Goal: Task Accomplishment & Management: Use online tool/utility

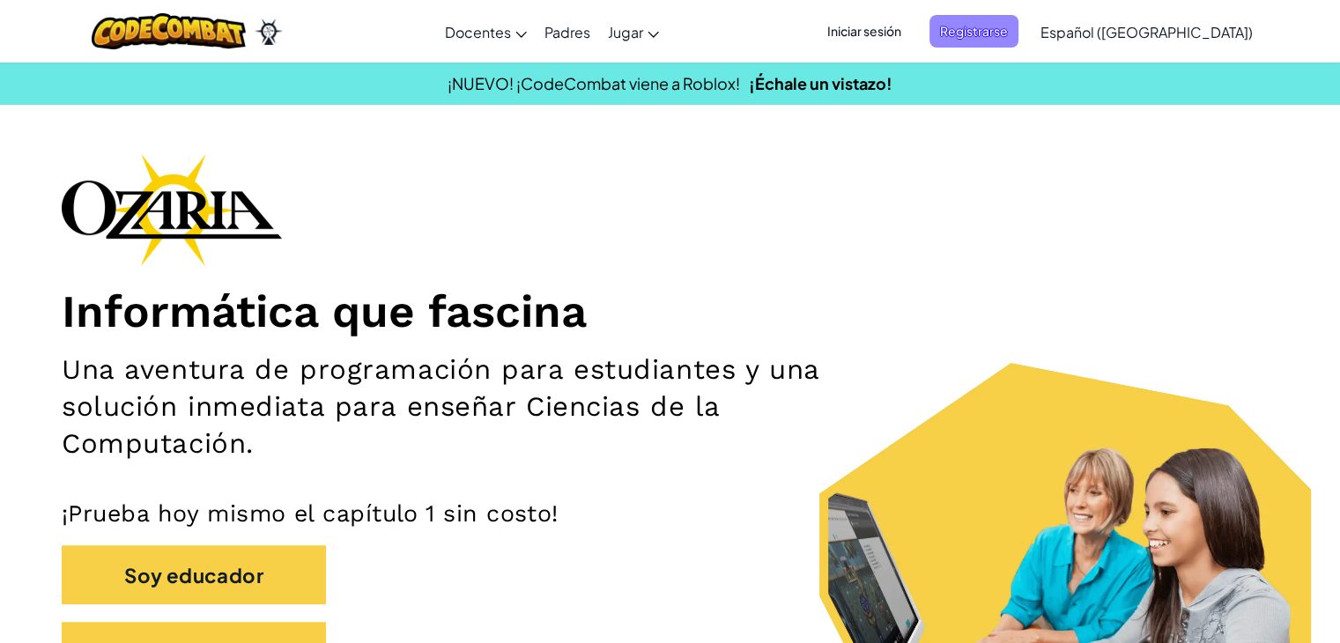
click at [1008, 30] on font "Registrarse" at bounding box center [974, 31] width 68 height 16
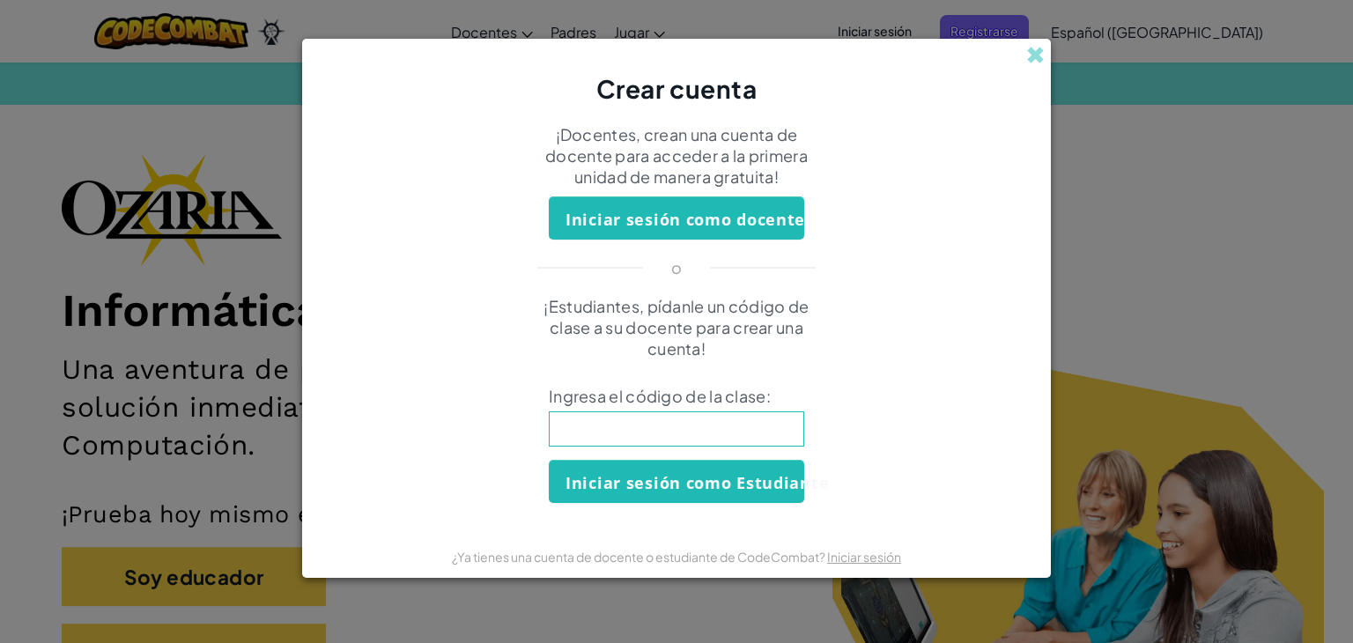
click at [649, 439] on input at bounding box center [677, 428] width 256 height 35
type input "CookHomeSick"
click at [670, 484] on font "Iniciar sesión como Estudiante" at bounding box center [697, 482] width 263 height 21
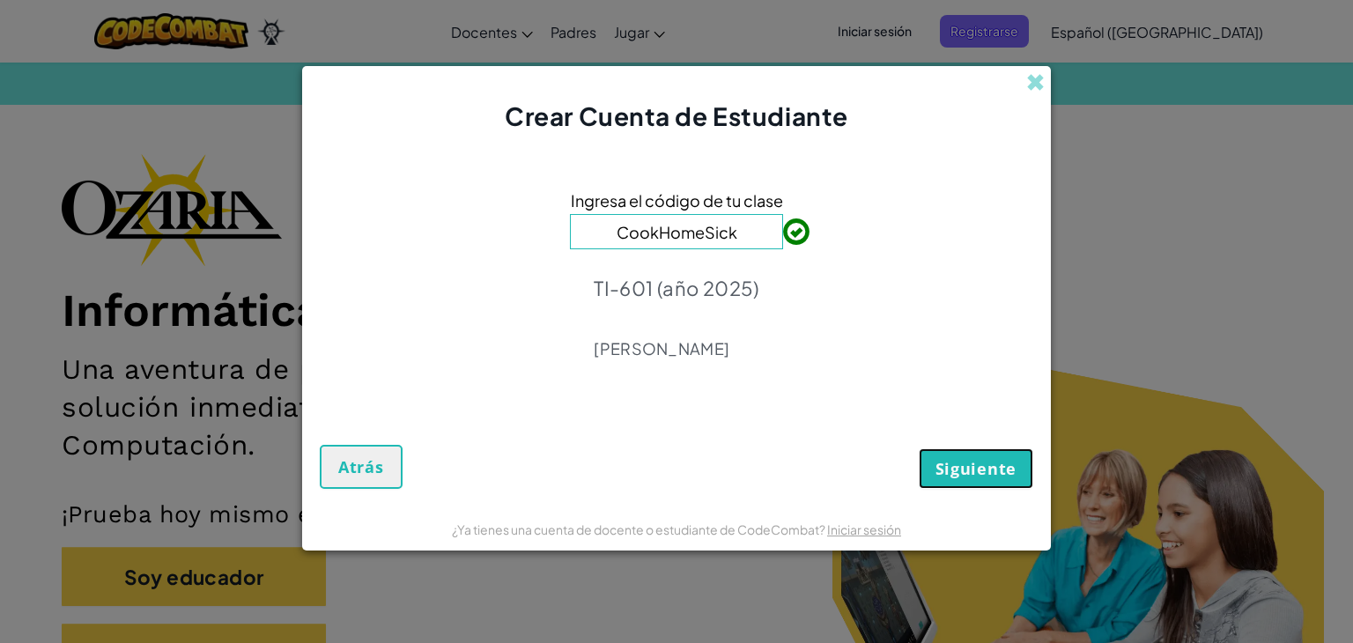
click at [949, 473] on font "Siguiente" at bounding box center [976, 468] width 81 height 21
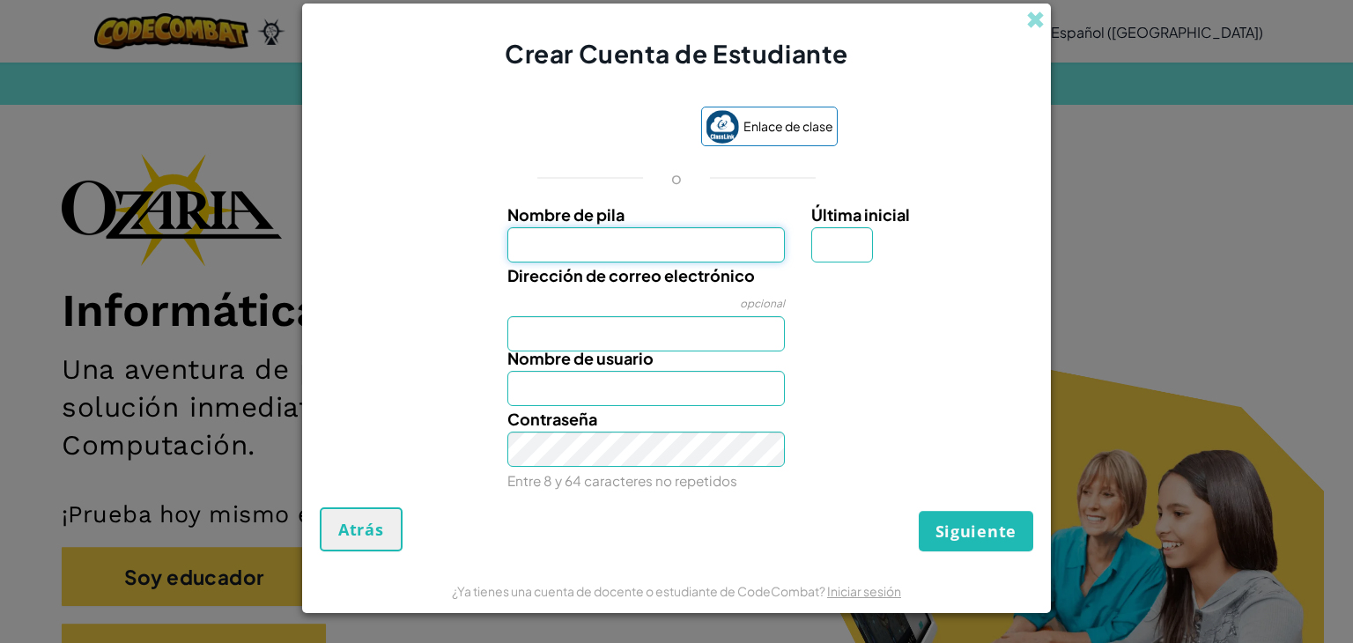
click at [663, 234] on input "Nombre de pila" at bounding box center [647, 244] width 278 height 35
type input "i"
click at [663, 234] on input "Isabella" at bounding box center [647, 244] width 278 height 35
type input "Isabella Nuñez Lanz"
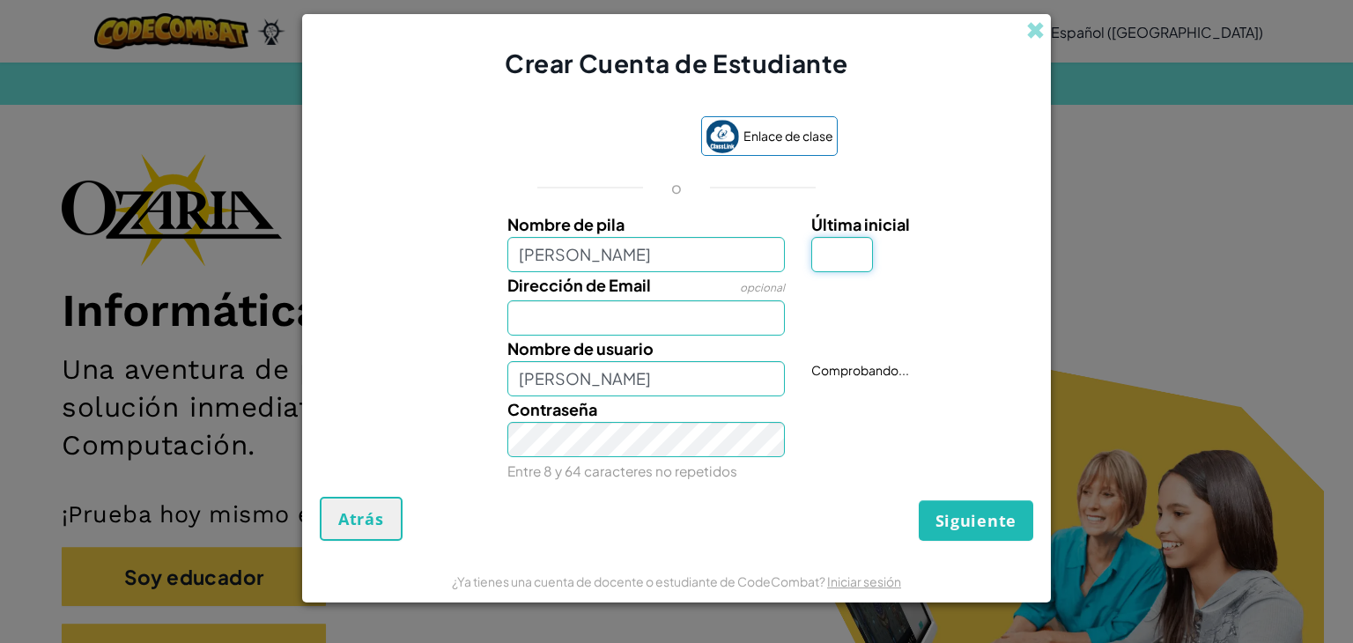
click at [835, 238] on input "Última inicial" at bounding box center [843, 254] width 62 height 35
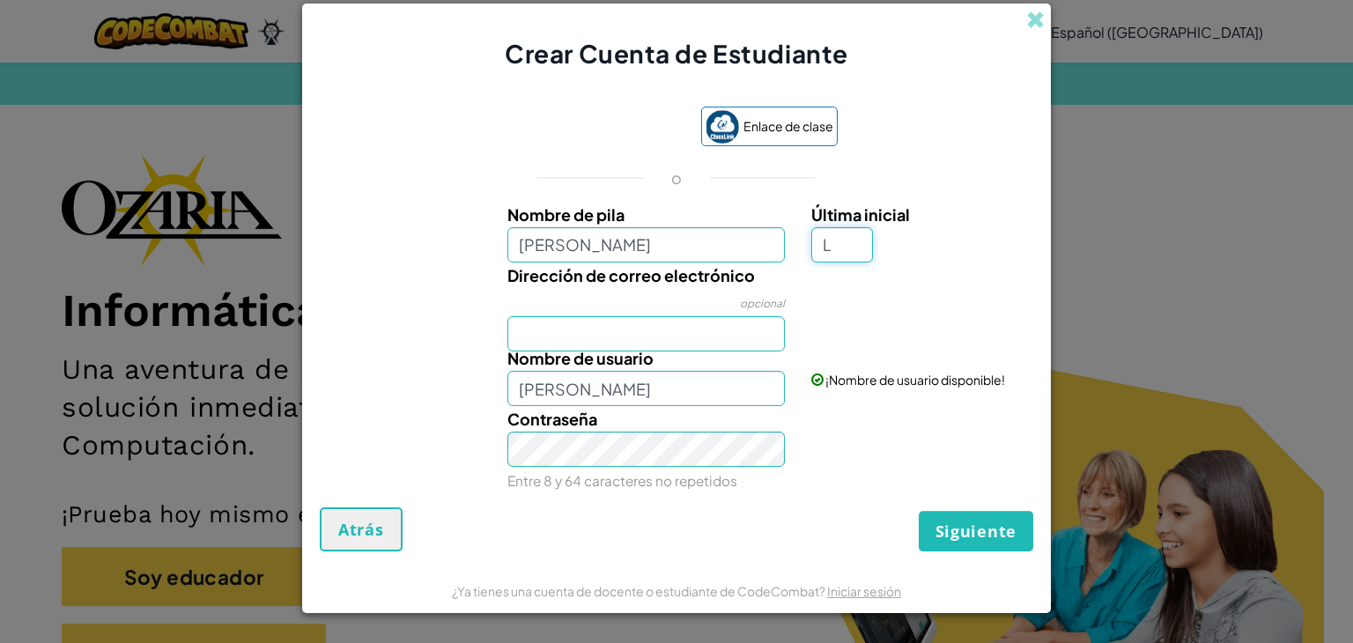
type input "L"
type input "Isabella Nuñez LanzL"
click at [607, 327] on input "Dirección de correo electrónico" at bounding box center [647, 333] width 278 height 35
type input "AL07161748@tecmilenio.mx"
click at [715, 389] on input "Isabella Nuñez LanzL" at bounding box center [647, 388] width 278 height 35
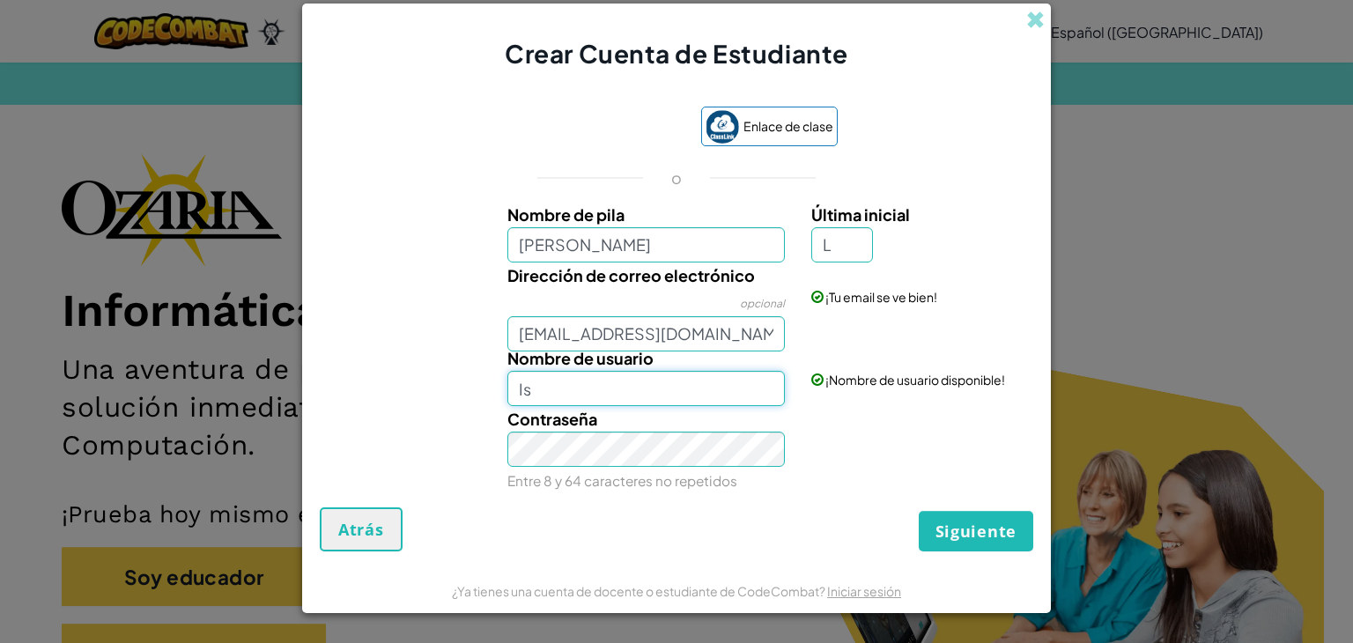
type input "I"
type input "b"
click at [619, 394] on input "Bella" at bounding box center [647, 388] width 278 height 35
click at [597, 383] on input "Bellanl" at bounding box center [647, 388] width 278 height 35
type input "BellaNL"
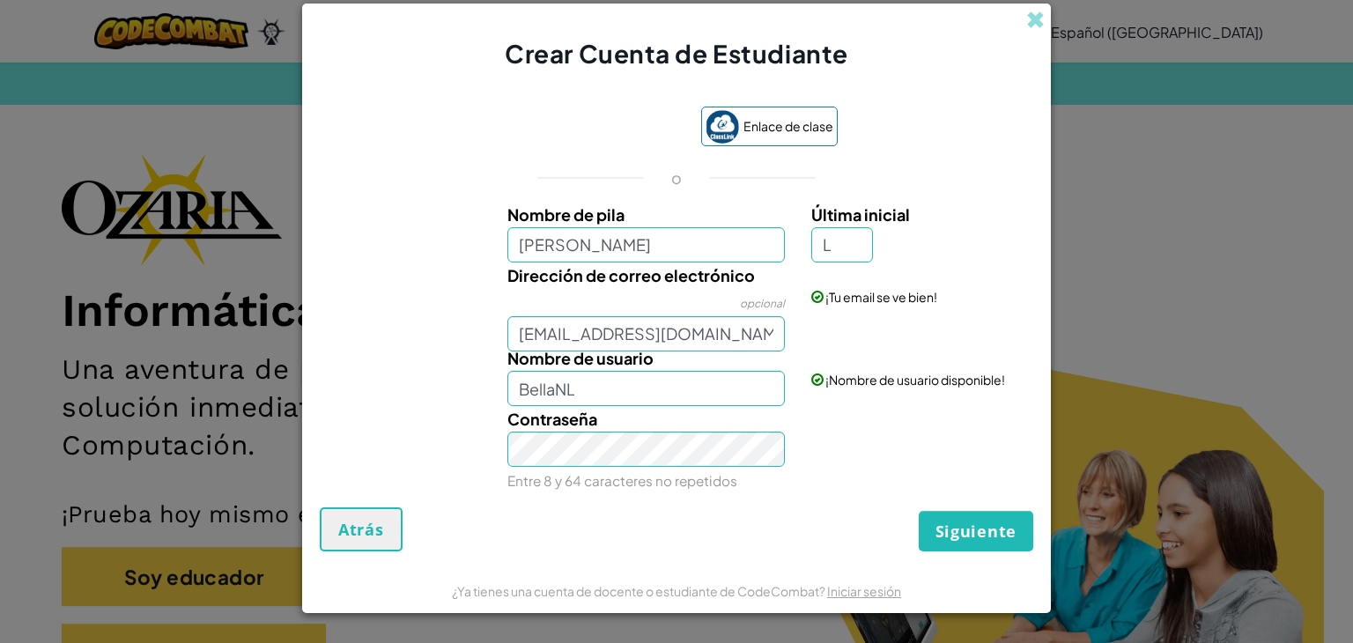
click at [758, 495] on div "Enlace de clase o Nombre de pila Isabella Nuñez Lanz Última inicial L Dirección…" at bounding box center [677, 298] width 714 height 419
click at [938, 526] on font "Siguiente" at bounding box center [976, 531] width 81 height 21
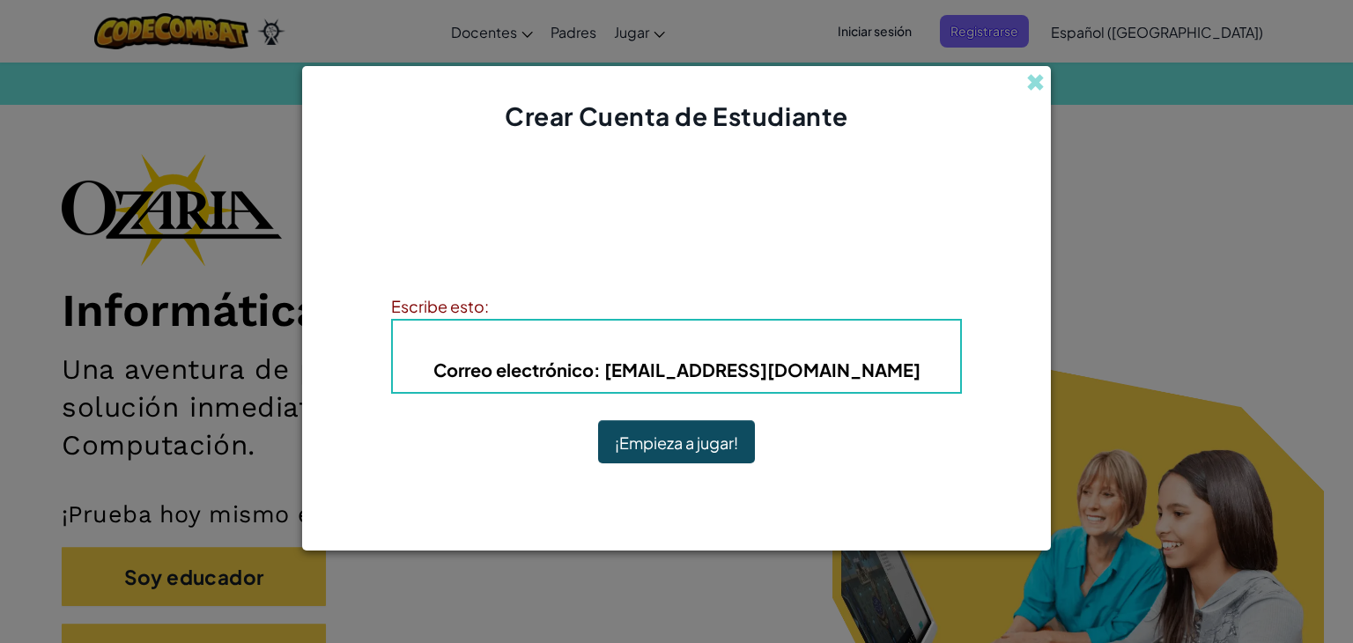
click at [770, 337] on font ": BellaNL" at bounding box center [765, 342] width 82 height 20
click at [706, 449] on font "¡Empieza a jugar!" at bounding box center [676, 443] width 123 height 20
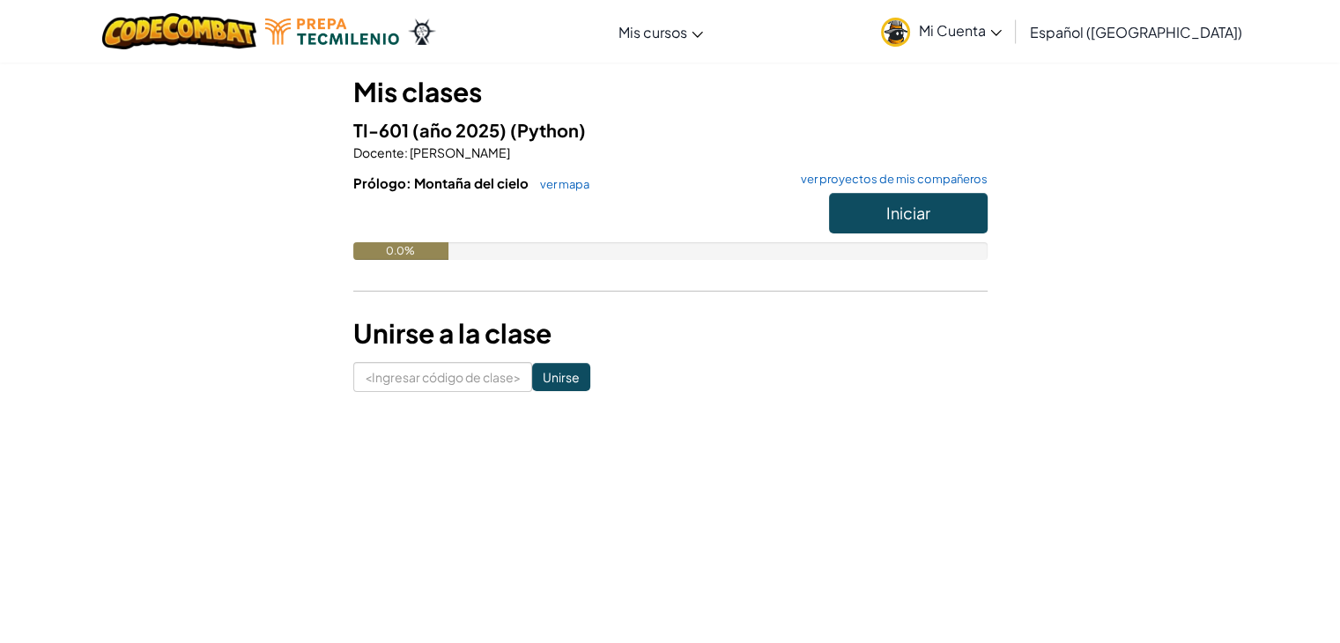
scroll to position [159, 0]
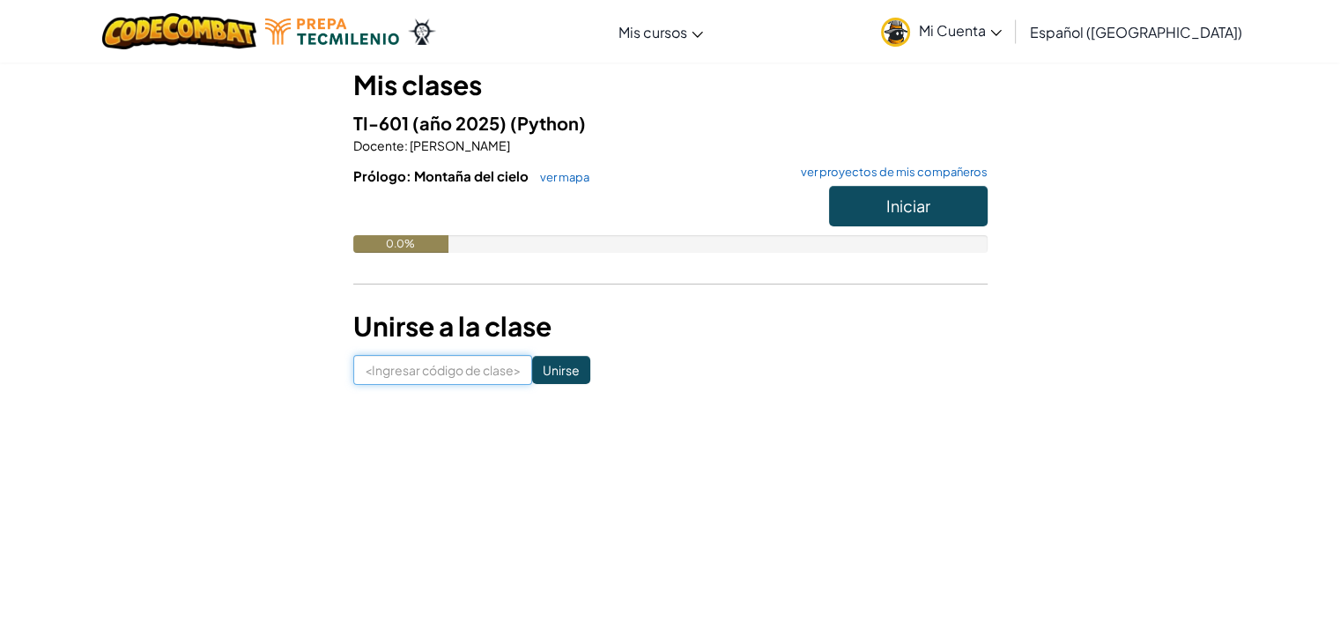
click at [416, 356] on input at bounding box center [442, 370] width 179 height 30
click at [908, 213] on font "Iniciar" at bounding box center [908, 206] width 44 height 20
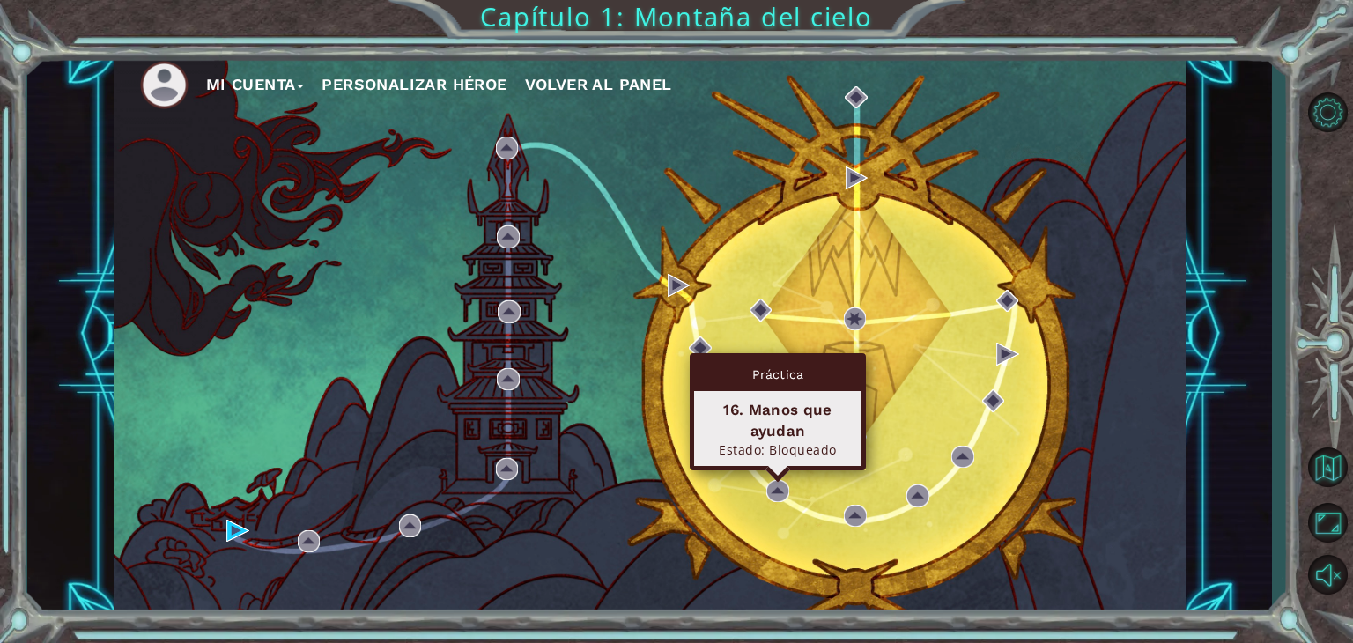
click at [726, 458] on div "16. Manos que ayudan Estado: Bloqueado" at bounding box center [777, 428] width 167 height 75
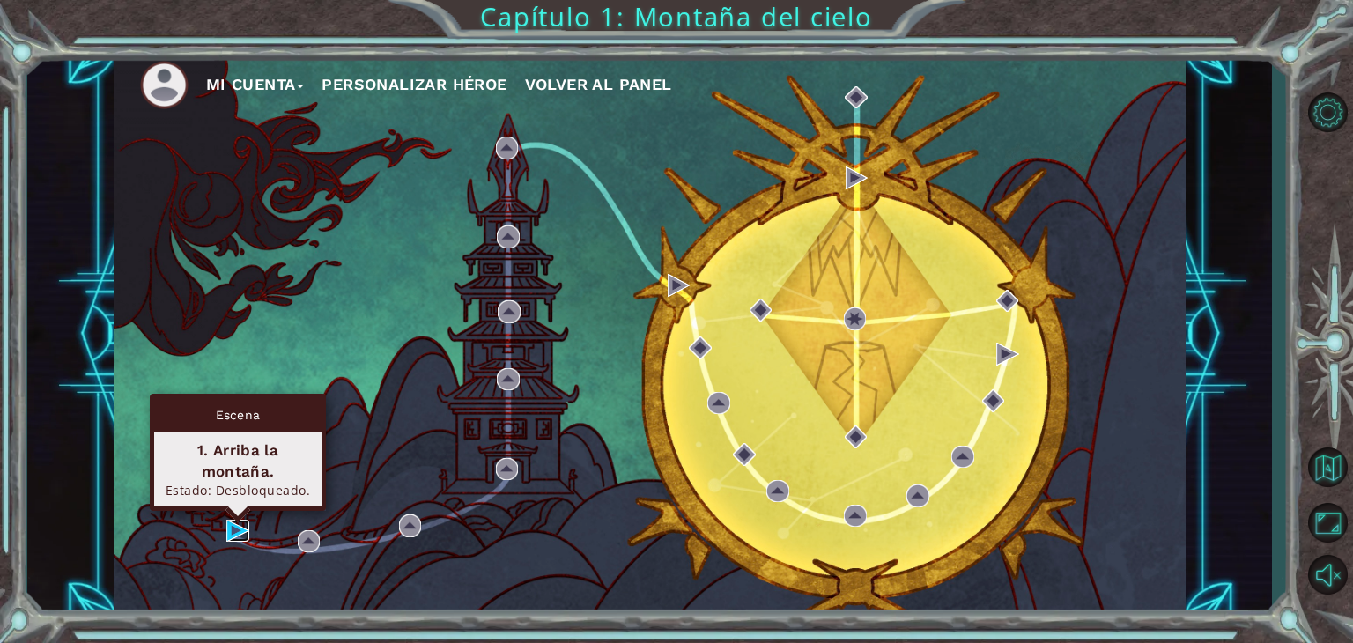
click at [234, 526] on img at bounding box center [237, 531] width 23 height 23
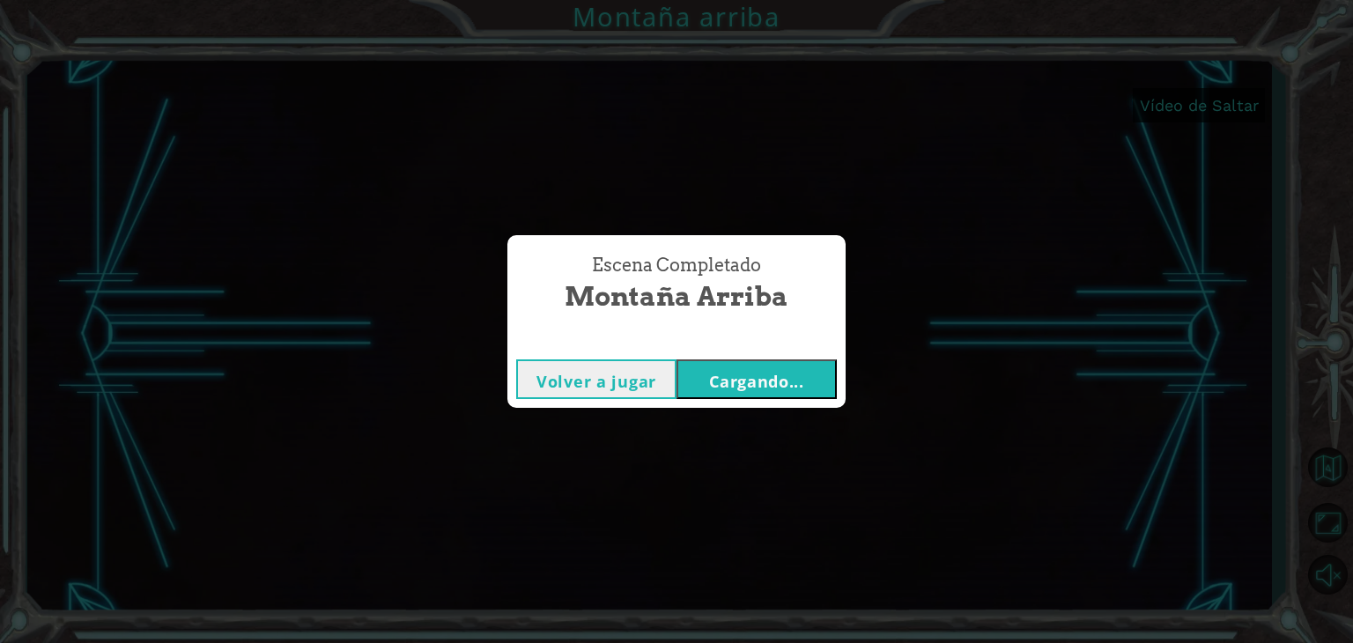
click at [779, 373] on font "Cargando..." at bounding box center [756, 381] width 95 height 21
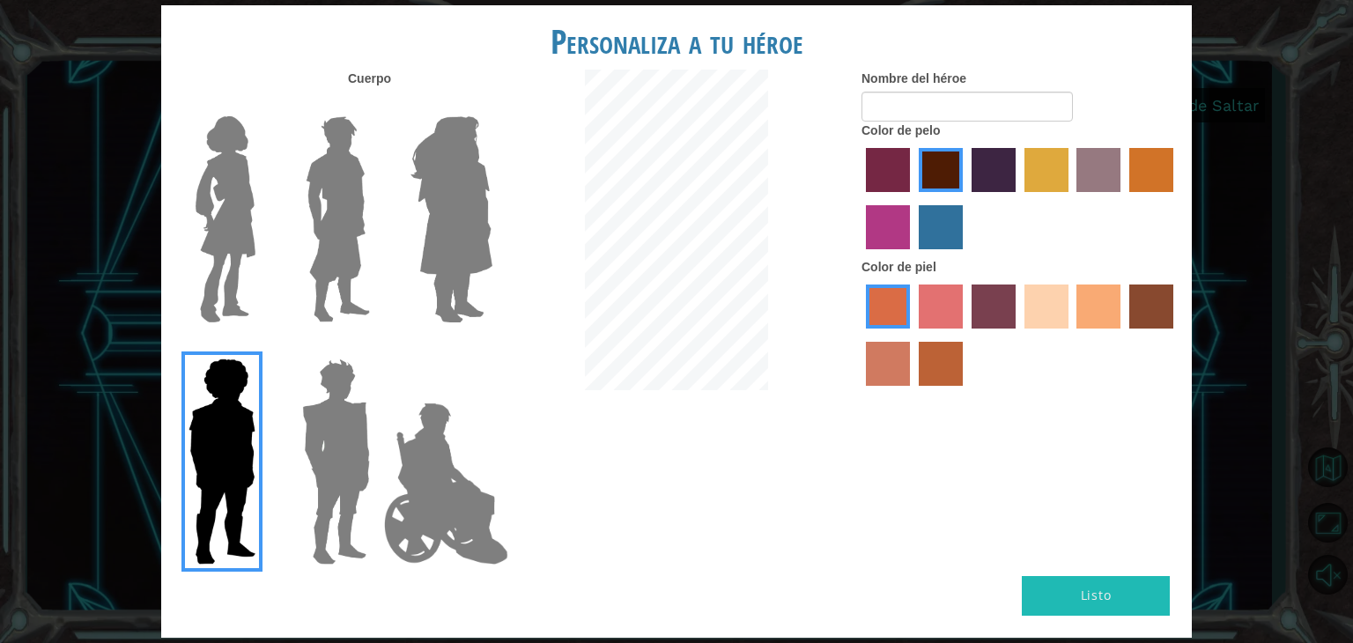
click at [259, 188] on img at bounding box center [226, 219] width 74 height 220
click at [263, 105] on input "Héroe Connie" at bounding box center [263, 105] width 0 height 0
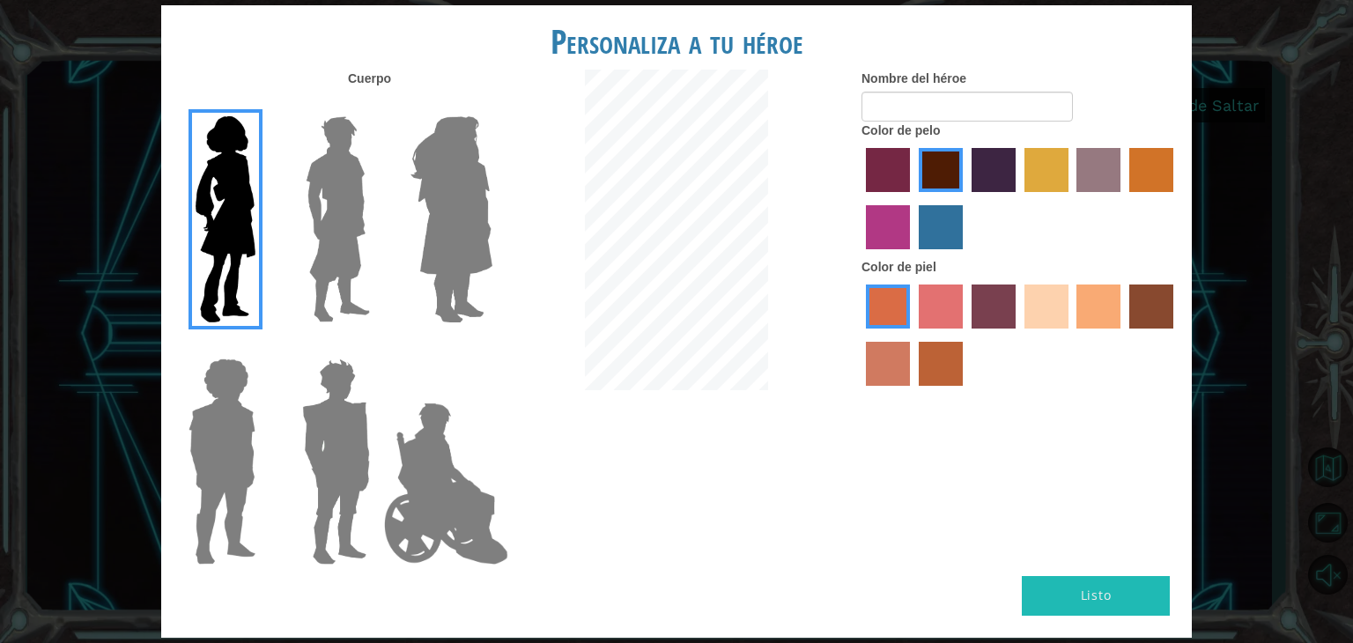
click at [466, 198] on img at bounding box center [452, 219] width 96 height 220
click at [492, 105] on input "Amatista heroica" at bounding box center [492, 105] width 0 height 0
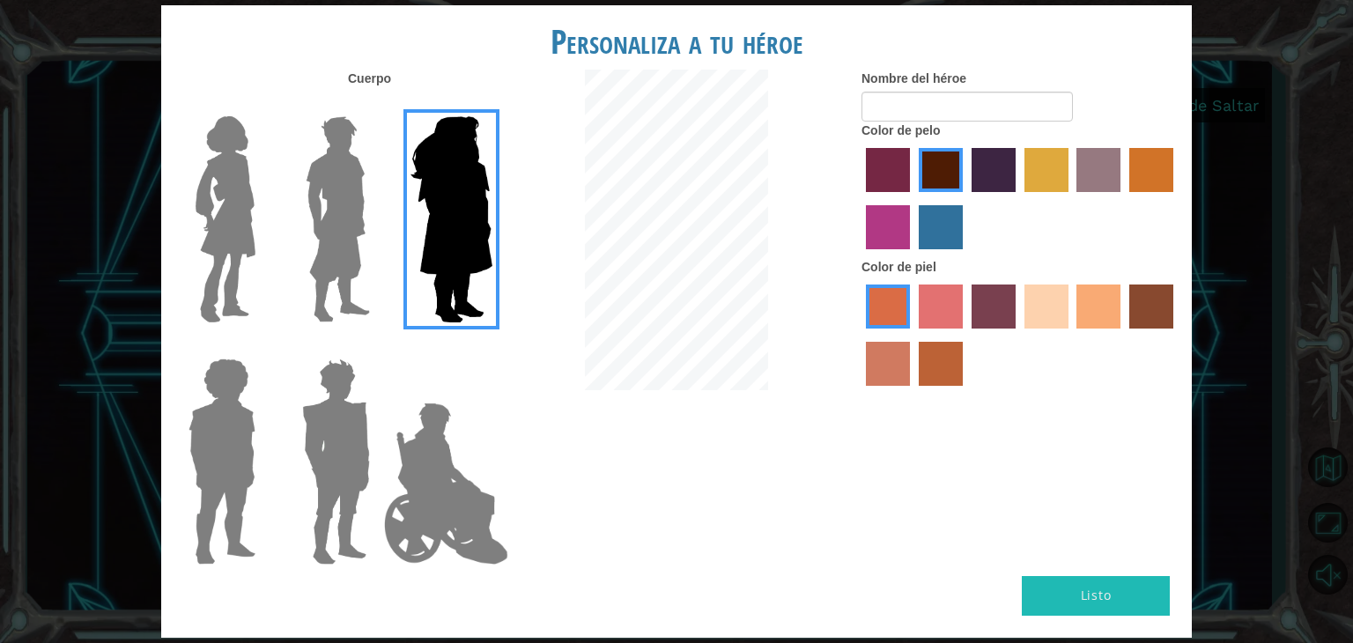
click at [328, 248] on img at bounding box center [338, 219] width 78 height 220
click at [377, 105] on input "El héroe Lars" at bounding box center [377, 105] width 0 height 0
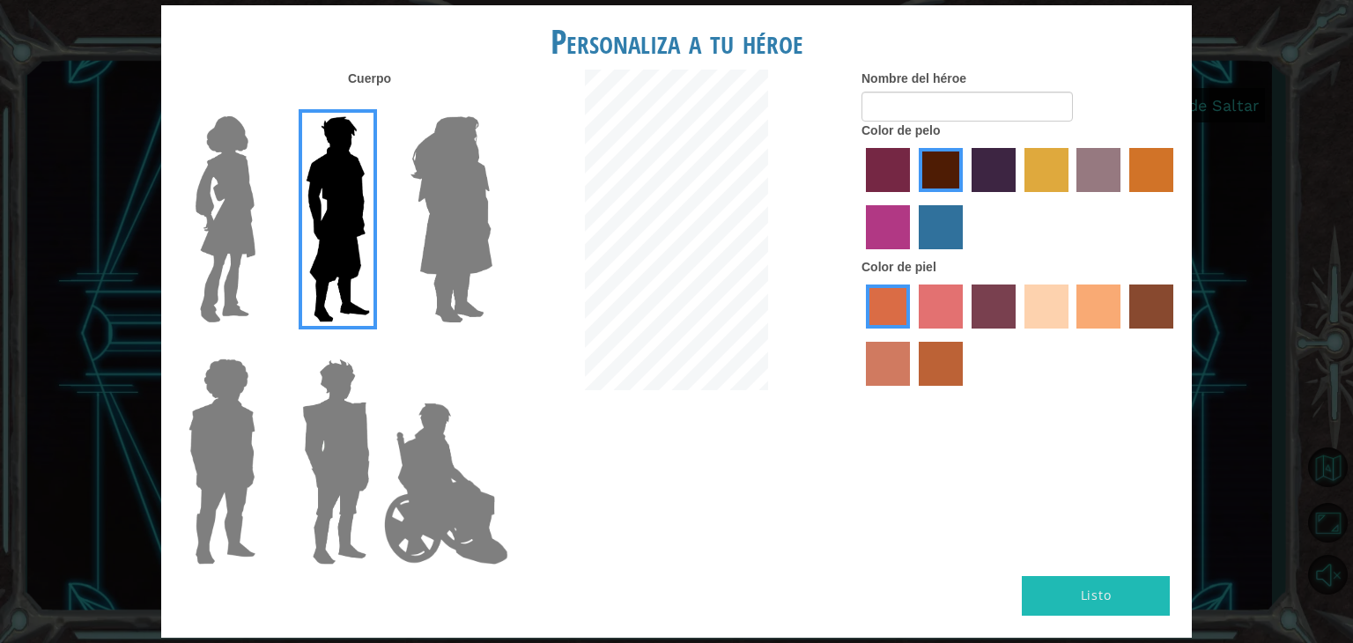
click at [228, 234] on img at bounding box center [226, 219] width 74 height 220
click at [263, 105] on input "Héroe Connie" at bounding box center [263, 105] width 0 height 0
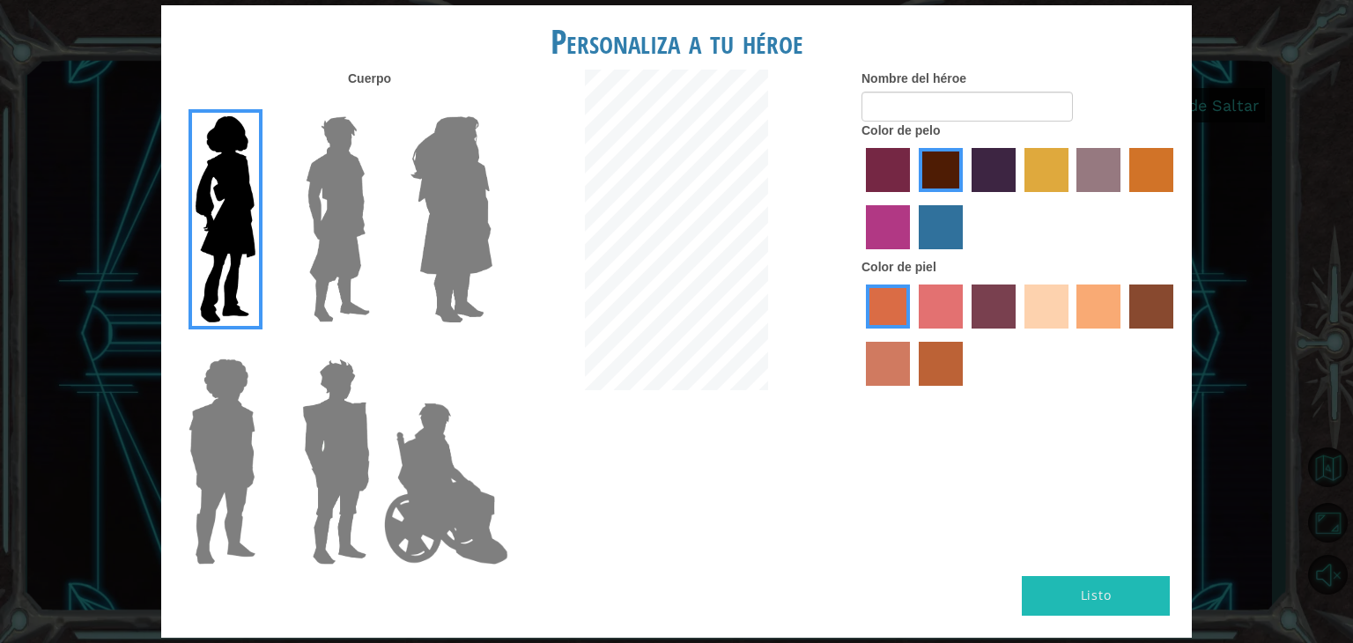
click at [1065, 156] on label "color de pelo del tulipán" at bounding box center [1047, 170] width 44 height 44
click at [1019, 198] on input "color de pelo del tulipán" at bounding box center [1019, 198] width 0 height 0
click at [886, 173] on label "color de pelo pimentón" at bounding box center [888, 170] width 44 height 44
click at [860, 198] on input "color de pelo pimentón" at bounding box center [860, 198] width 0 height 0
click at [948, 163] on label "color de pelo granate" at bounding box center [941, 170] width 44 height 44
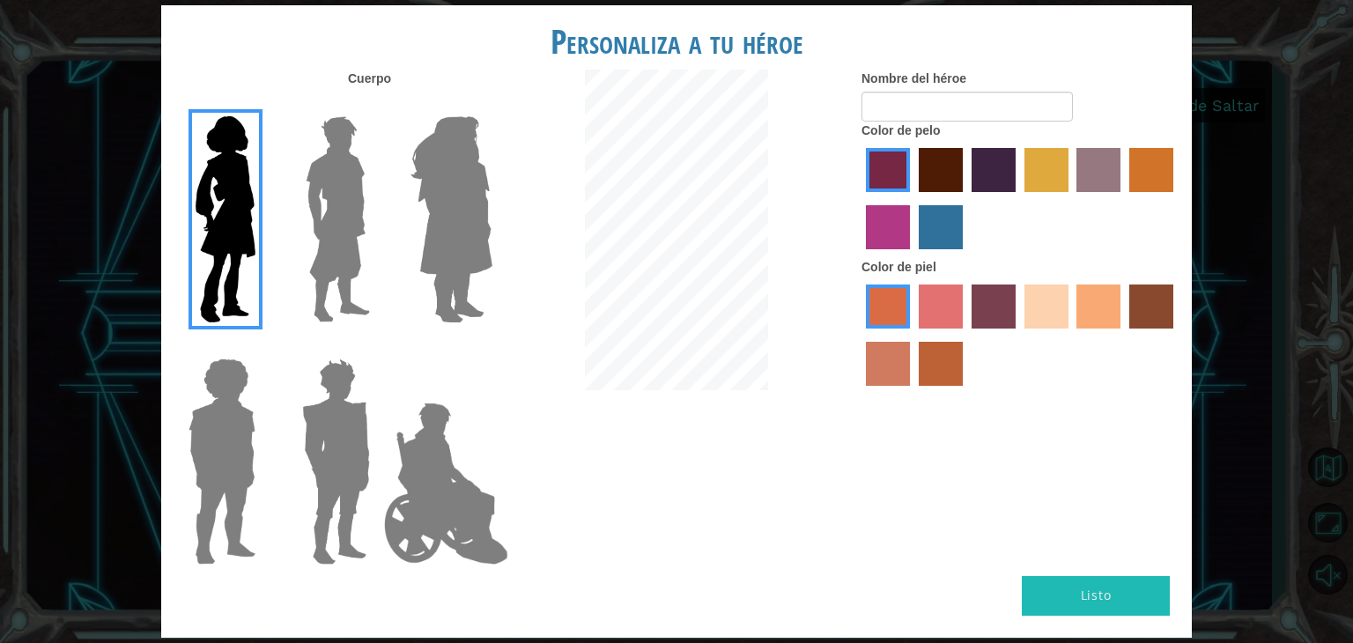
click at [913, 198] on input "color de pelo granate" at bounding box center [913, 198] width 0 height 0
click at [1040, 317] on label "color de piel de playa de arena" at bounding box center [1047, 307] width 44 height 44
click at [1019, 335] on input "color de piel de playa de arena" at bounding box center [1019, 335] width 0 height 0
click at [1104, 315] on label "color de piel de tacao" at bounding box center [1099, 307] width 44 height 44
click at [1071, 335] on input "color de piel de tacao" at bounding box center [1071, 335] width 0 height 0
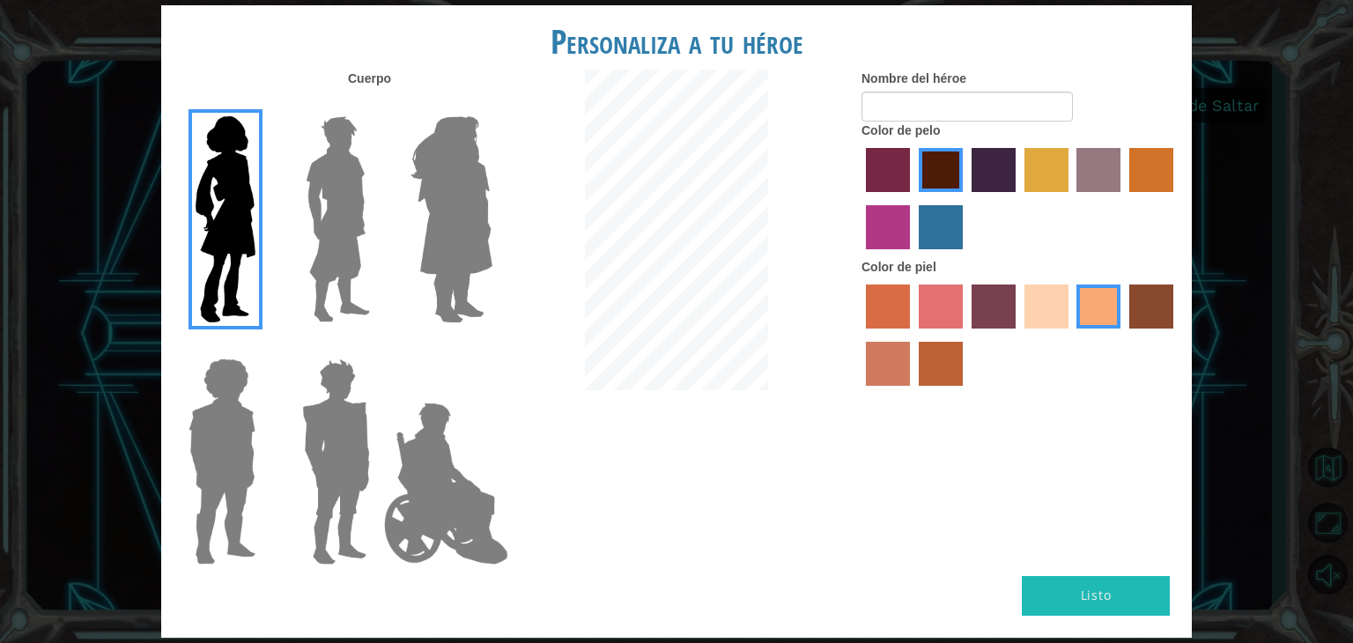
click at [923, 379] on label "color de piel de árbol de humo" at bounding box center [941, 364] width 44 height 44
click at [913, 392] on input "color de piel de árbol de humo" at bounding box center [913, 392] width 0 height 0
click at [1093, 296] on label "color de piel de tacao" at bounding box center [1099, 307] width 44 height 44
click at [1071, 335] on input "color de piel de tacao" at bounding box center [1071, 335] width 0 height 0
click at [1001, 166] on label "color de pelo morado intenso" at bounding box center [994, 170] width 44 height 44
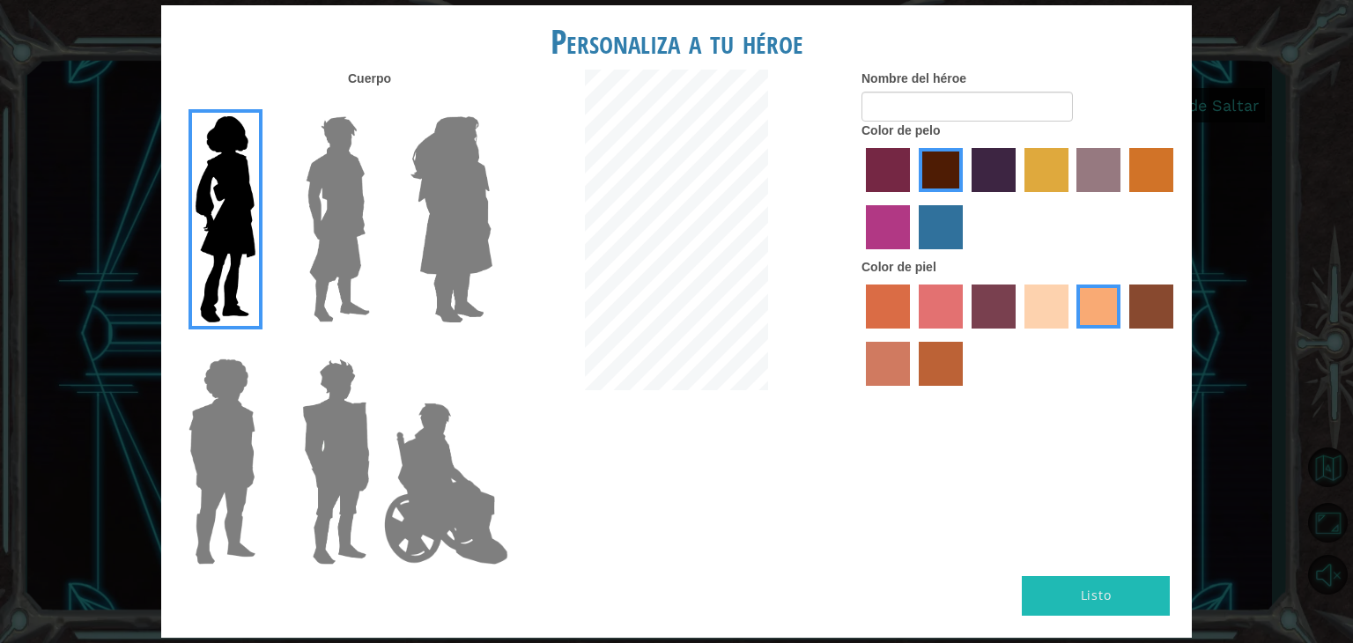
click at [966, 198] on input "color de pelo morado intenso" at bounding box center [966, 198] width 0 height 0
click at [1071, 169] on div at bounding box center [1020, 201] width 317 height 115
click at [1093, 170] on label "color de pelo de bazar" at bounding box center [1099, 170] width 44 height 44
click at [1071, 198] on input "color de pelo de bazar" at bounding box center [1071, 198] width 0 height 0
click at [877, 220] on label "color de cabello violeta rojo medio" at bounding box center [888, 227] width 44 height 44
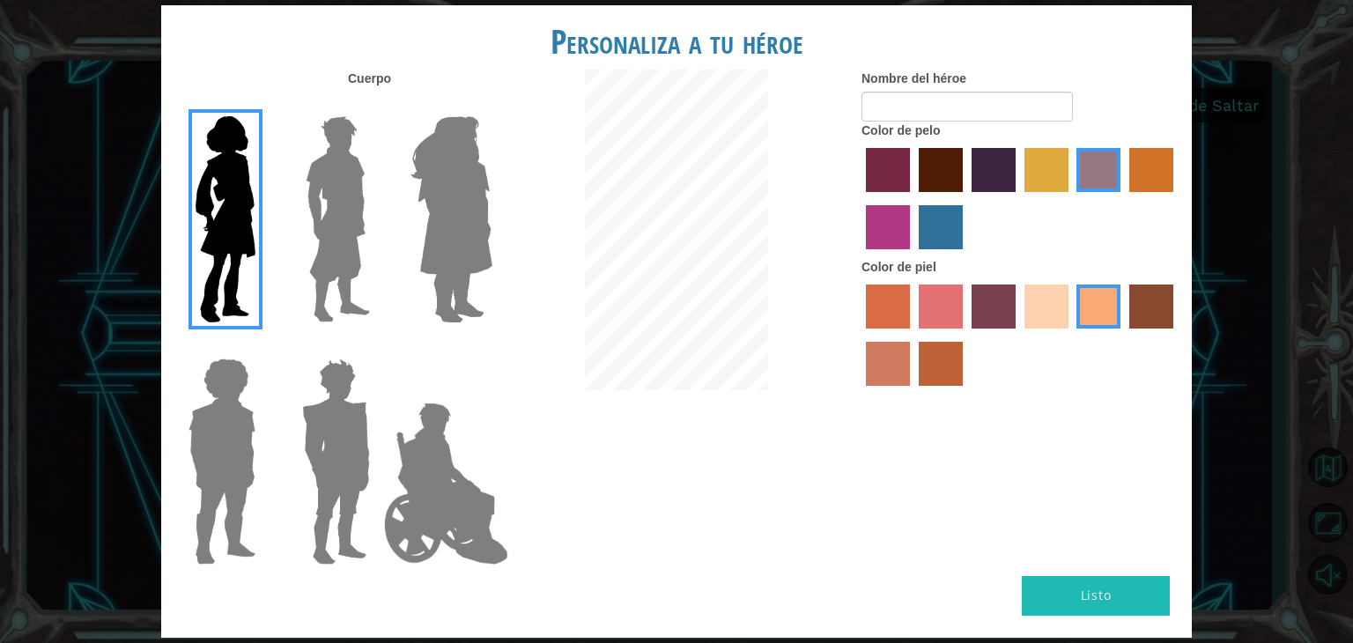
click at [1176, 198] on input "color de cabello violeta rojo medio" at bounding box center [1176, 198] width 0 height 0
click at [895, 166] on label "color de pelo pimentón" at bounding box center [888, 170] width 44 height 44
click at [860, 198] on input "color de pelo pimentón" at bounding box center [860, 198] width 0 height 0
click at [1092, 168] on label "color de pelo de bazar" at bounding box center [1099, 170] width 44 height 44
click at [1071, 198] on input "color de pelo de bazar" at bounding box center [1071, 198] width 0 height 0
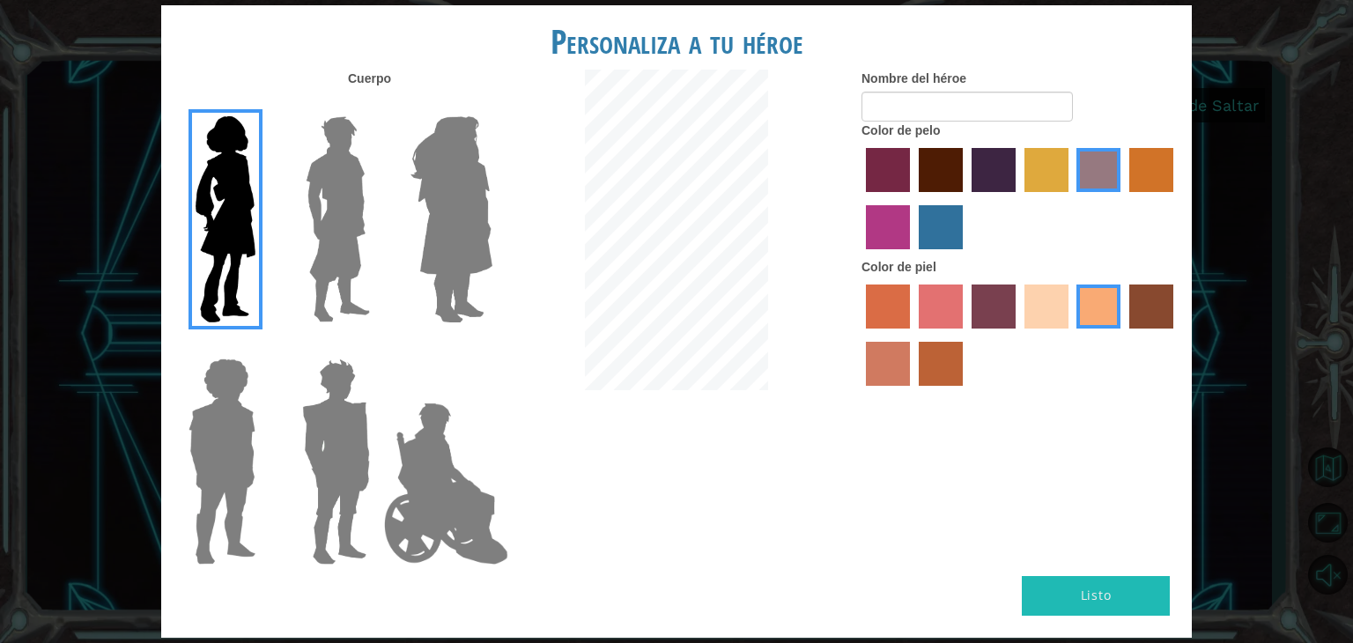
click at [1006, 179] on label "color de pelo morado intenso" at bounding box center [994, 170] width 44 height 44
click at [966, 198] on input "color de pelo morado intenso" at bounding box center [966, 198] width 0 height 0
click at [953, 223] on label "color de cabello lachmara" at bounding box center [941, 227] width 44 height 44
click at [913, 256] on input "color de cabello lachmara" at bounding box center [913, 256] width 0 height 0
click at [1169, 150] on label "color de cabello gota dorada" at bounding box center [1152, 170] width 44 height 44
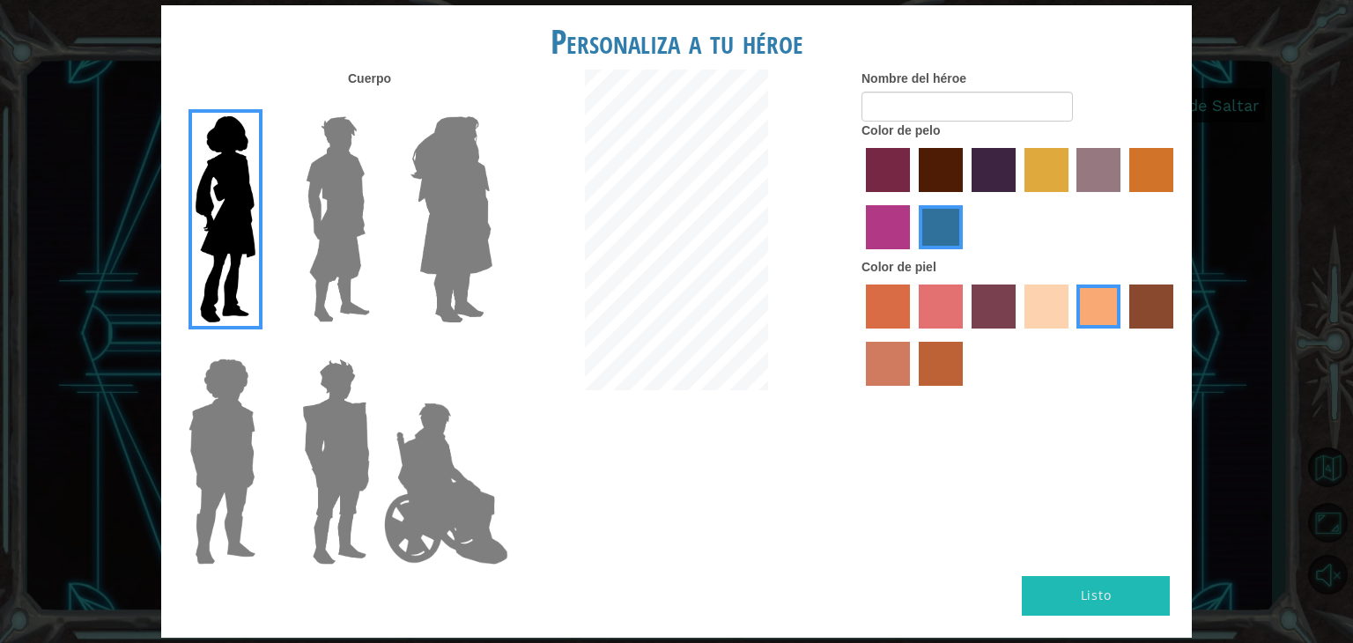
click at [1123, 198] on input "color de cabello gota dorada" at bounding box center [1123, 198] width 0 height 0
click at [892, 230] on label "color de cabello violeta rojo medio" at bounding box center [888, 227] width 44 height 44
click at [1176, 198] on input "color de cabello violeta rojo medio" at bounding box center [1176, 198] width 0 height 0
click at [912, 93] on input "Nombre del héroe" at bounding box center [967, 107] width 211 height 30
type input "Bella"
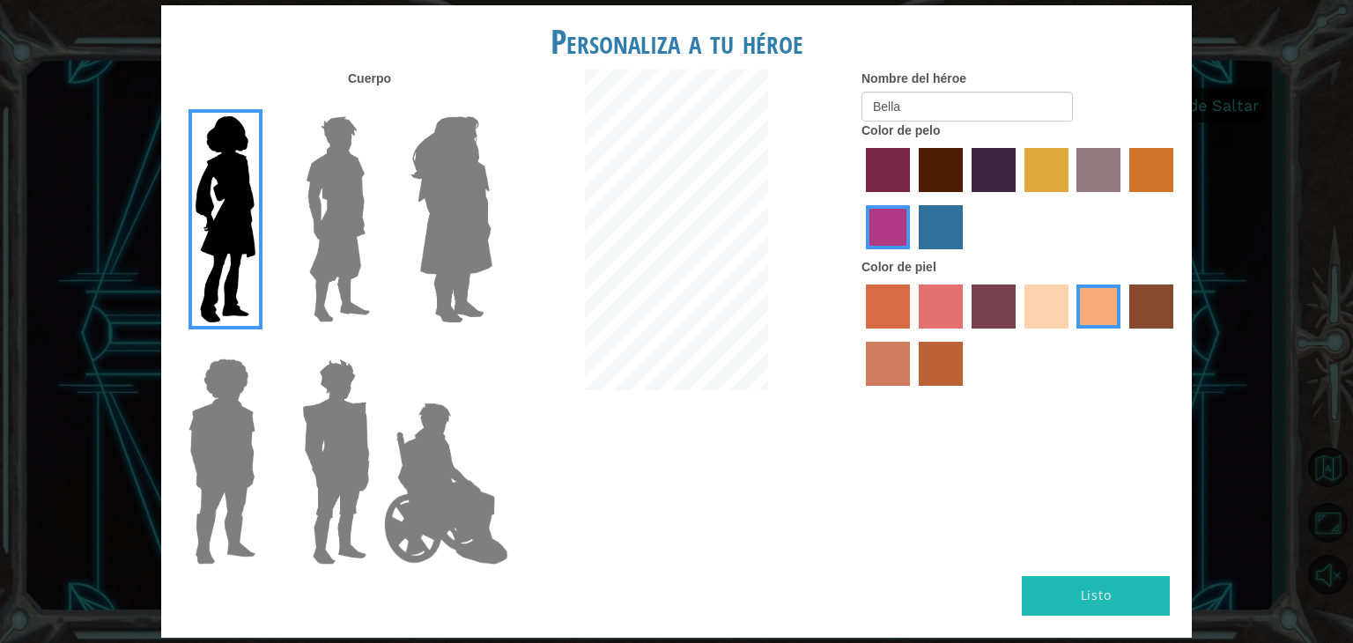
click at [1073, 153] on div at bounding box center [1020, 201] width 317 height 115
click at [1075, 157] on div at bounding box center [1020, 201] width 317 height 115
click at [1087, 163] on label "color de pelo de bazar" at bounding box center [1099, 170] width 44 height 44
click at [1071, 198] on input "color de pelo de bazar" at bounding box center [1071, 198] width 0 height 0
click at [956, 220] on label "color de cabello lachmara" at bounding box center [941, 227] width 44 height 44
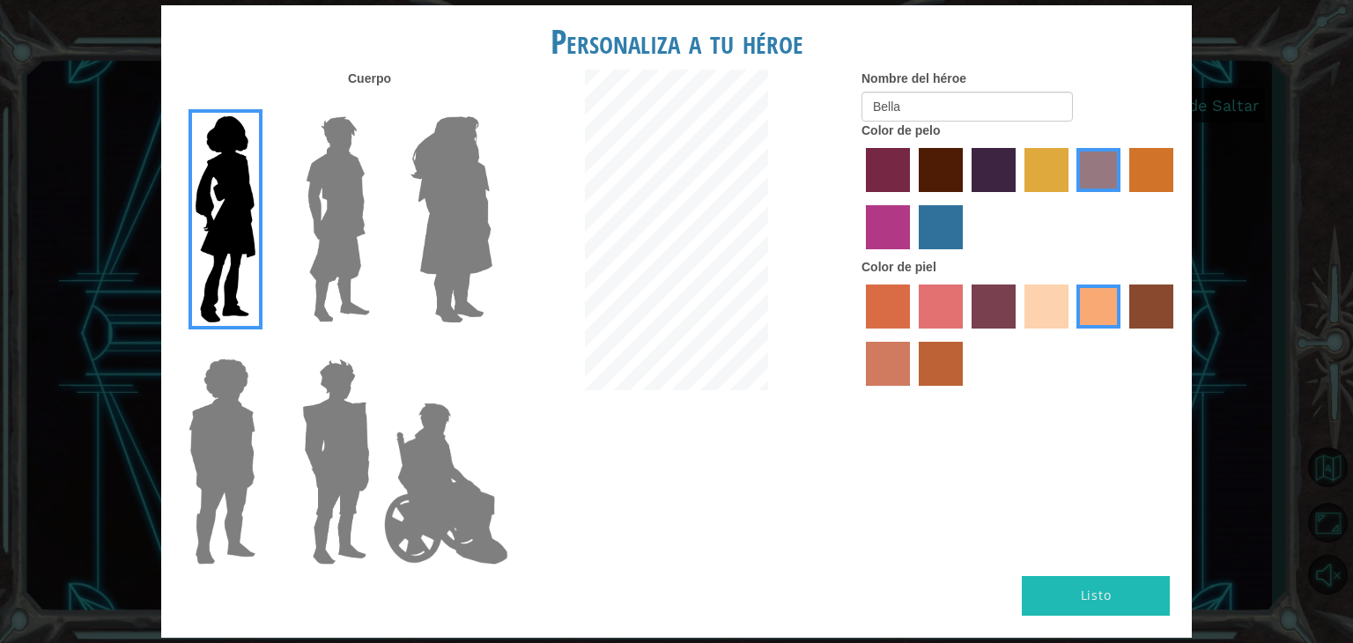
click at [913, 256] on input "color de cabello lachmara" at bounding box center [913, 256] width 0 height 0
click at [889, 213] on label "color de cabello violeta rojo medio" at bounding box center [888, 227] width 44 height 44
click at [1176, 198] on input "color de cabello violeta rojo medio" at bounding box center [1176, 198] width 0 height 0
click at [1126, 582] on button "Listo" at bounding box center [1096, 596] width 148 height 40
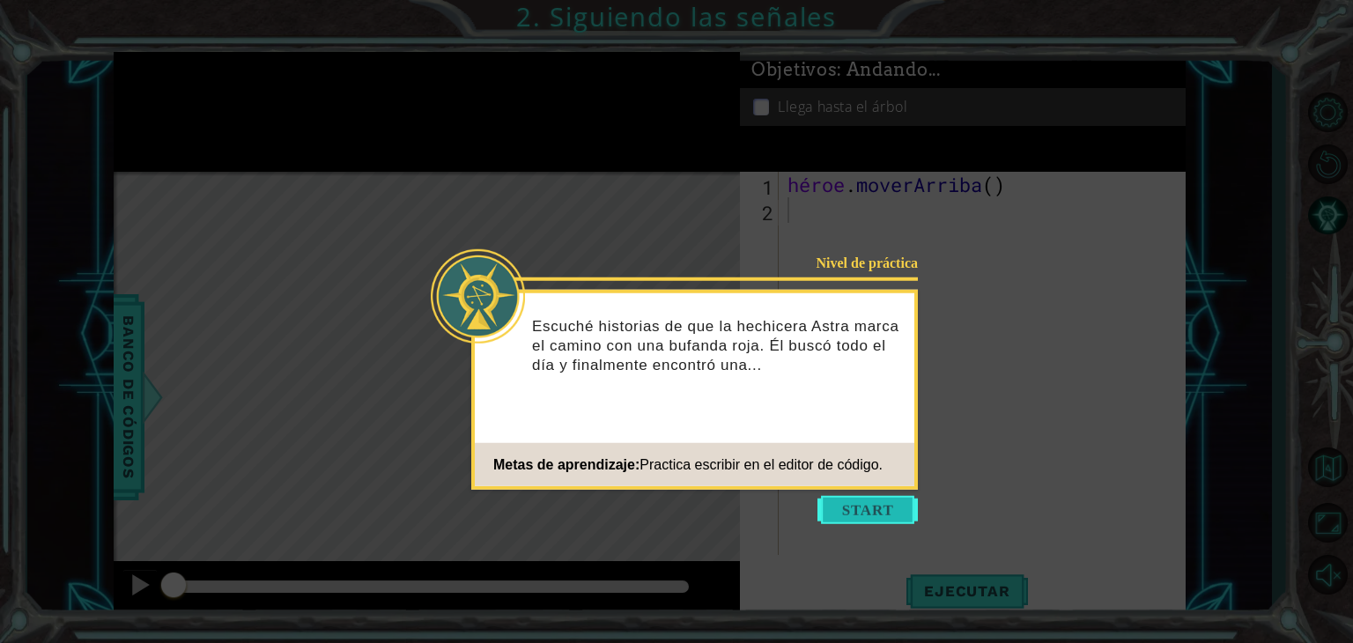
click at [856, 511] on button "Comenzar" at bounding box center [868, 510] width 100 height 28
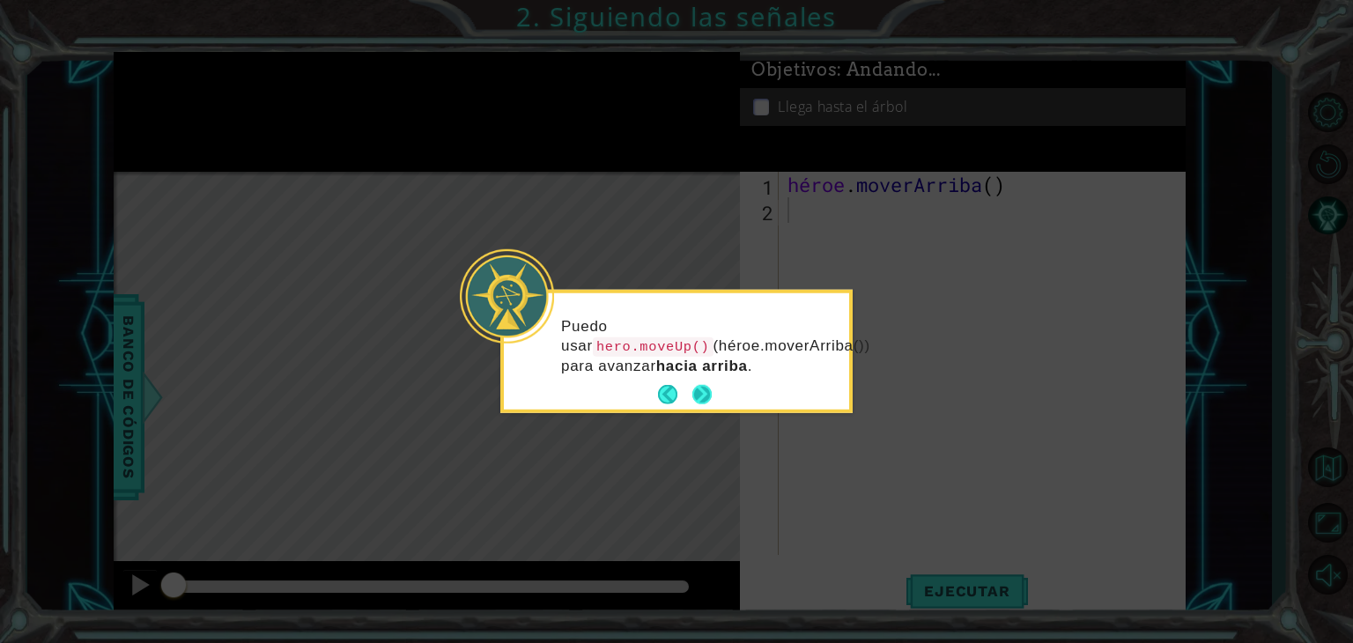
click at [696, 394] on button "Próximo" at bounding box center [702, 394] width 21 height 21
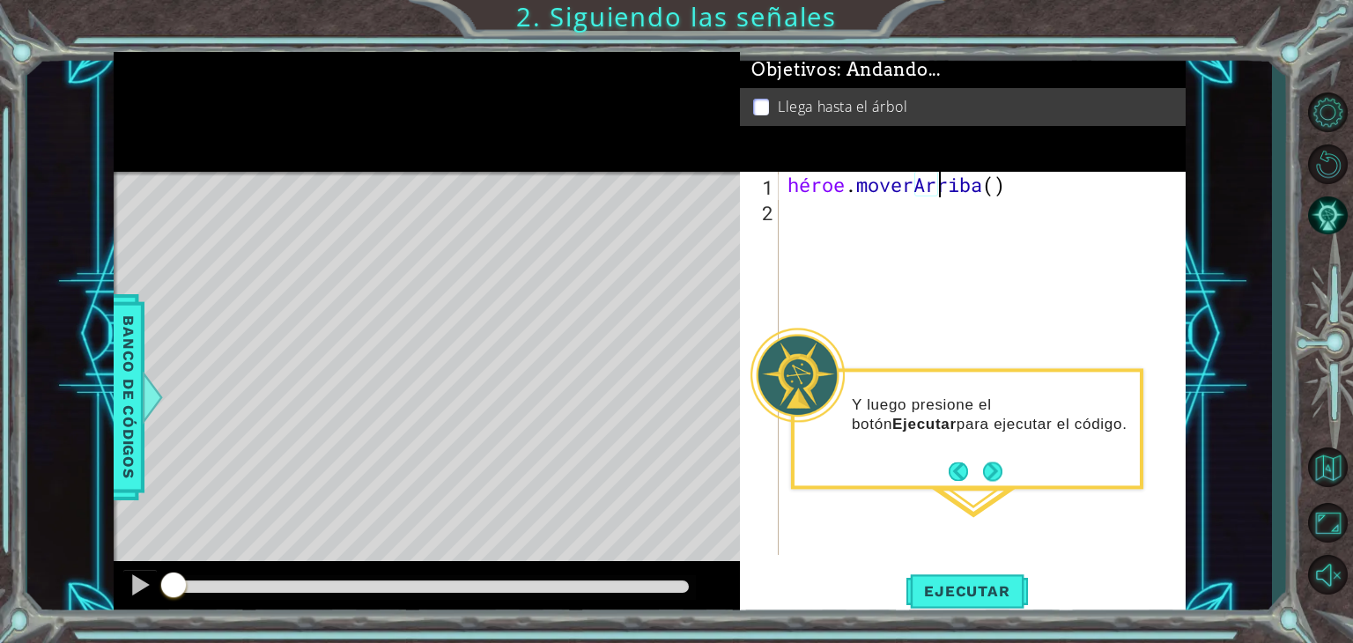
click at [1005, 181] on div "héroe . moverArriba ( )" at bounding box center [987, 389] width 406 height 434
type textarea "hero.moveUp()"
click at [998, 469] on button "Próximo" at bounding box center [993, 472] width 22 height 22
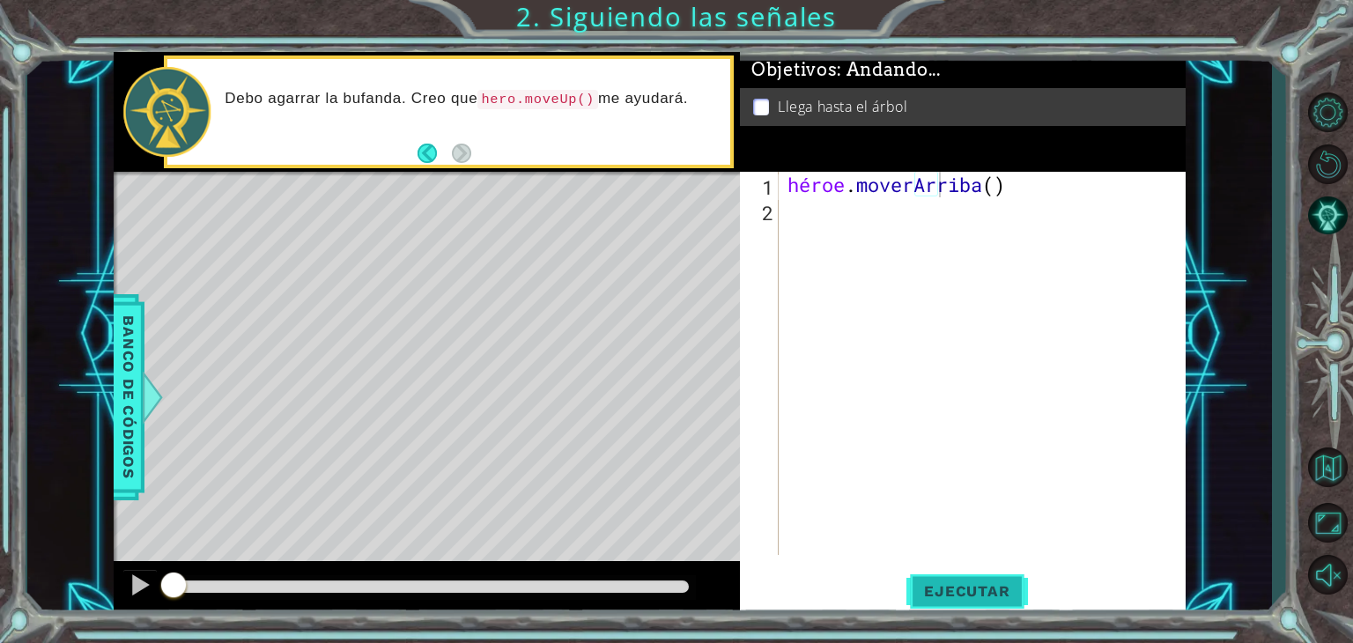
click at [988, 594] on font "Ejecutar" at bounding box center [966, 591] width 85 height 18
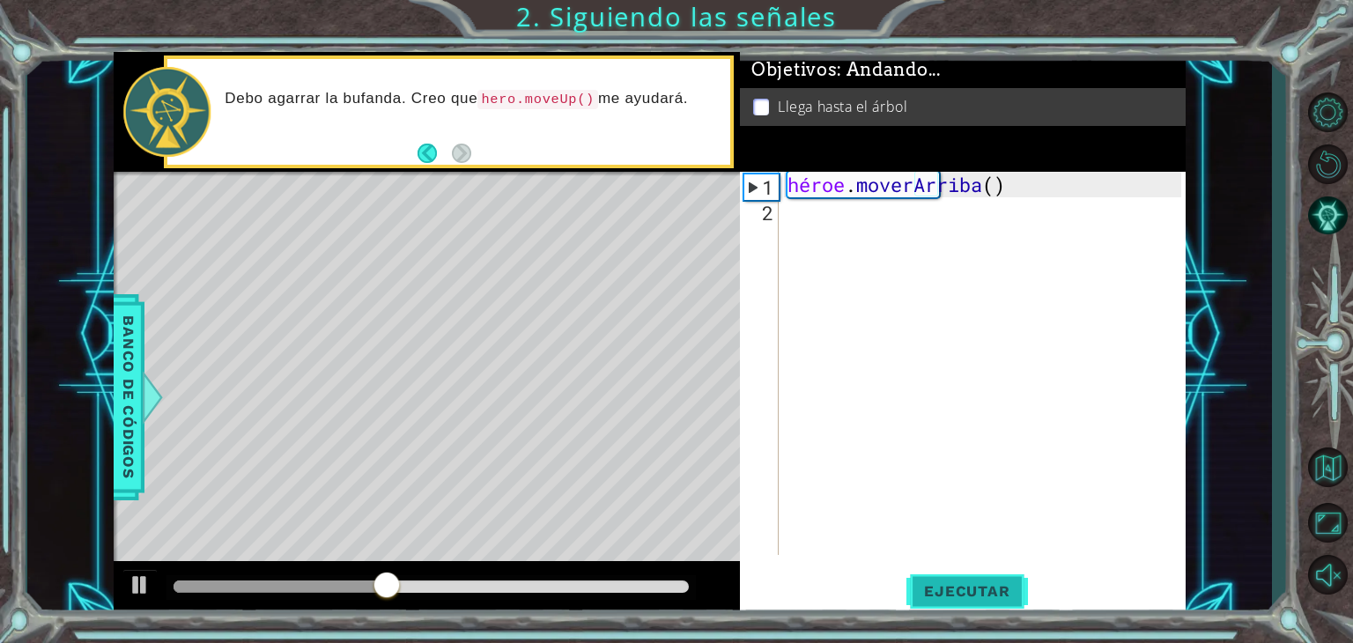
click at [969, 577] on button "Ejecutar" at bounding box center [967, 591] width 121 height 45
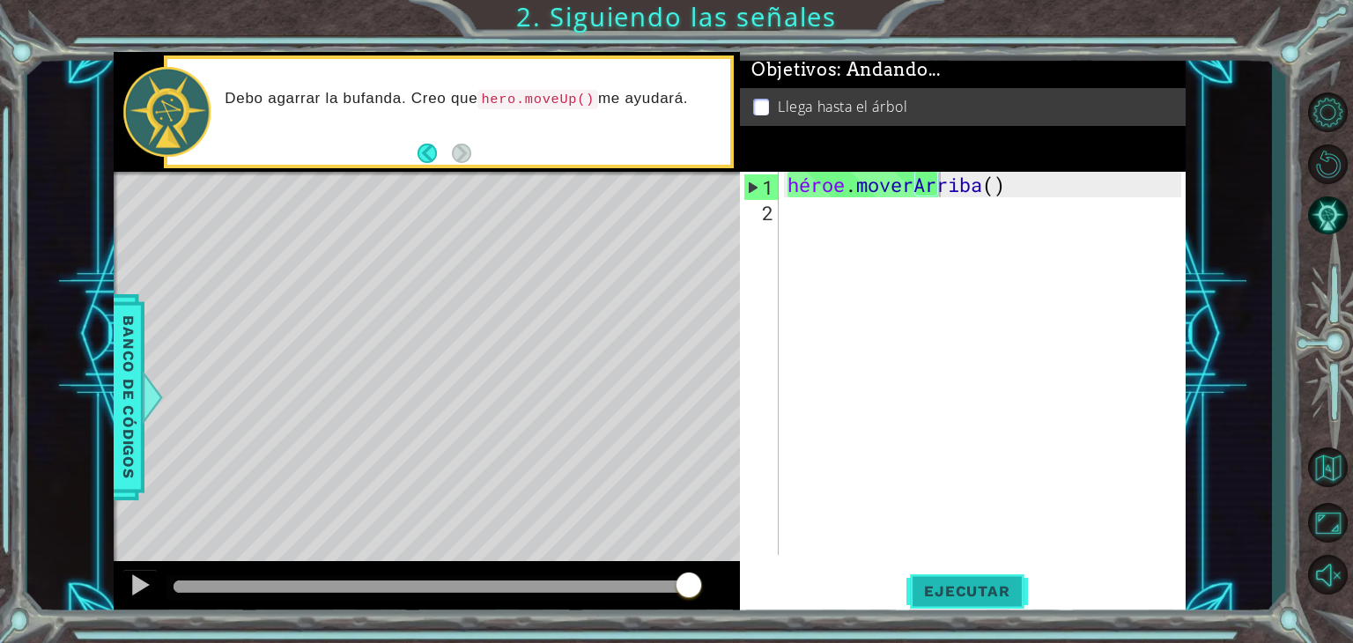
click at [971, 589] on font "Ejecutar" at bounding box center [966, 591] width 85 height 18
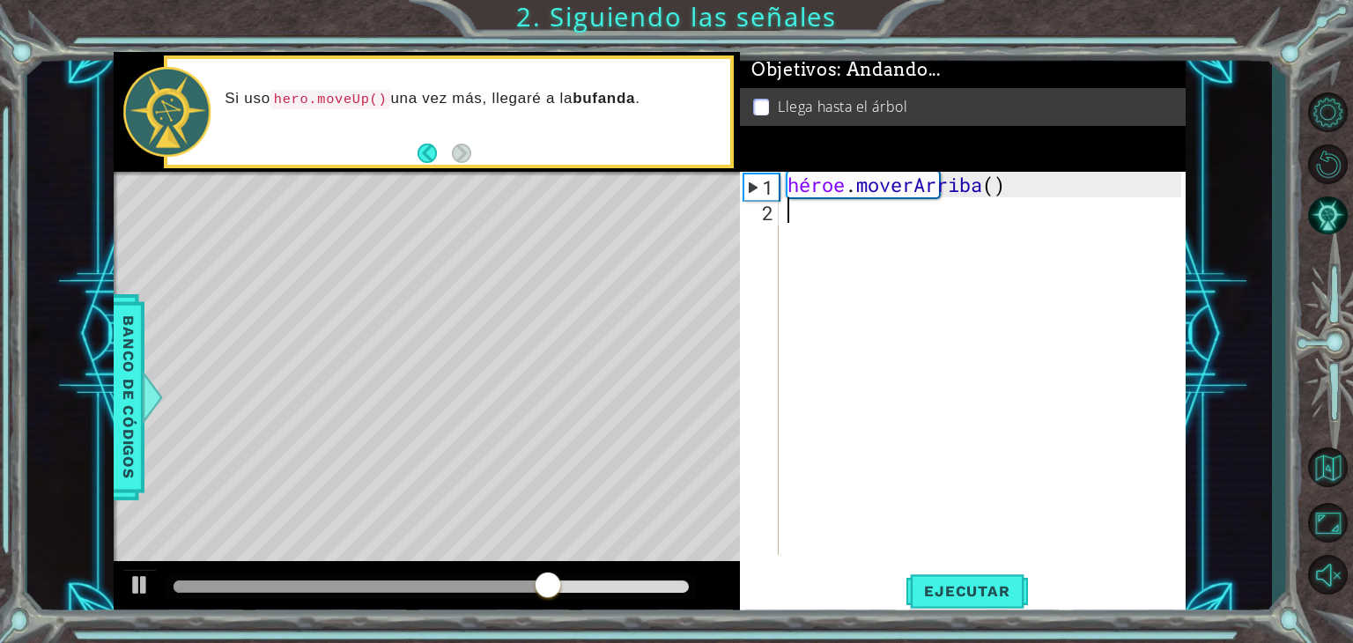
click at [813, 228] on div "héroe . moverArriba ( )" at bounding box center [987, 389] width 406 height 434
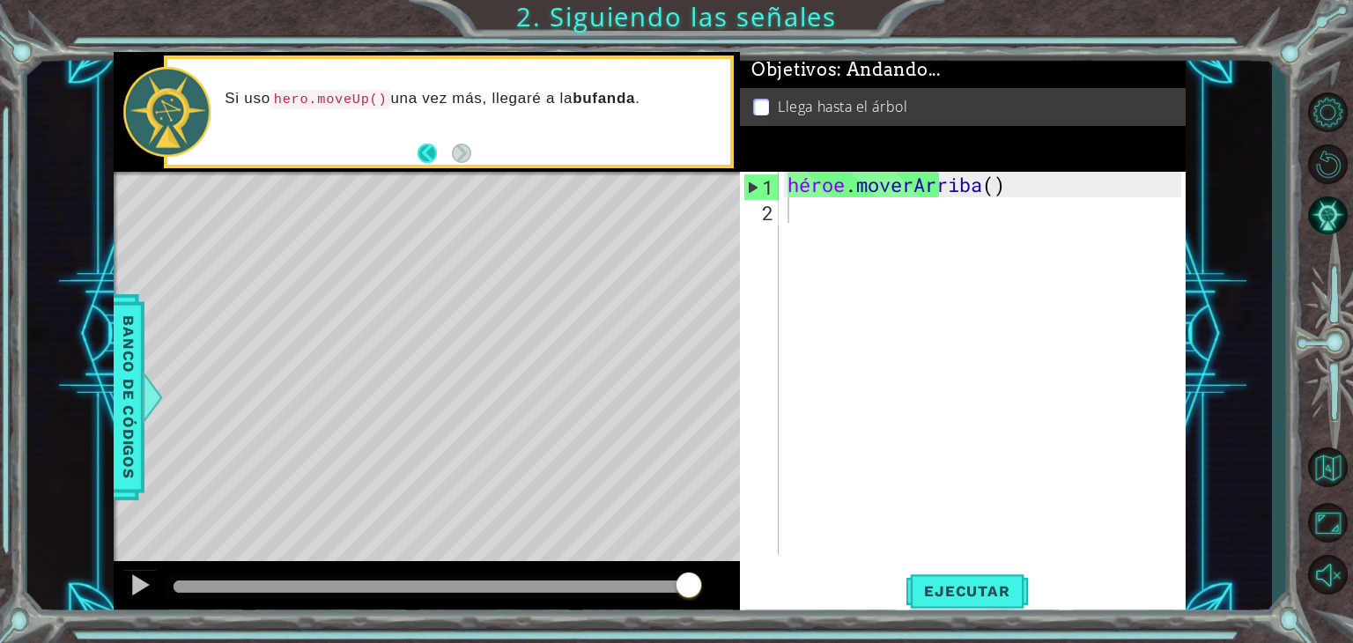
click at [427, 152] on button "Atrás" at bounding box center [435, 153] width 34 height 19
click at [462, 154] on button "Próximo" at bounding box center [462, 153] width 20 height 20
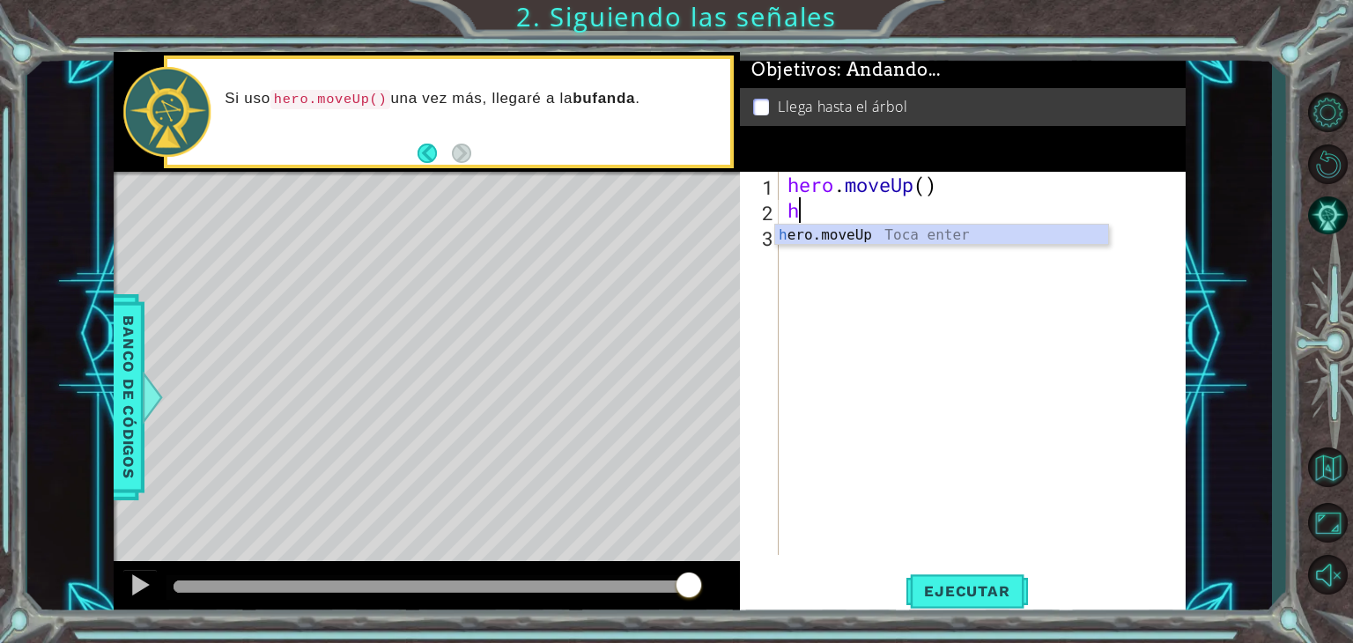
type textarea "h"
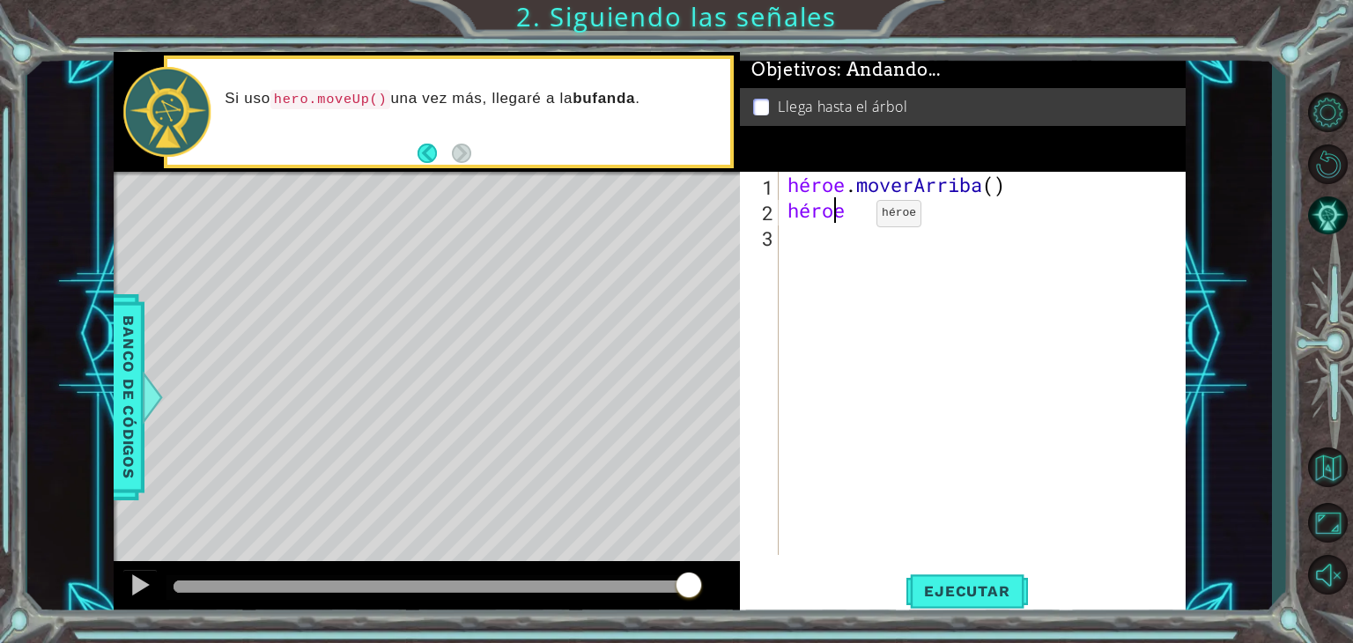
click at [849, 218] on div "héroe . [PERSON_NAME] ( ) héroe" at bounding box center [987, 389] width 406 height 434
click at [842, 216] on div "héroe . [PERSON_NAME] ( ) héroe" at bounding box center [982, 363] width 397 height 383
click at [842, 216] on div "héroe . [PERSON_NAME] ( ) héroe" at bounding box center [987, 389] width 406 height 434
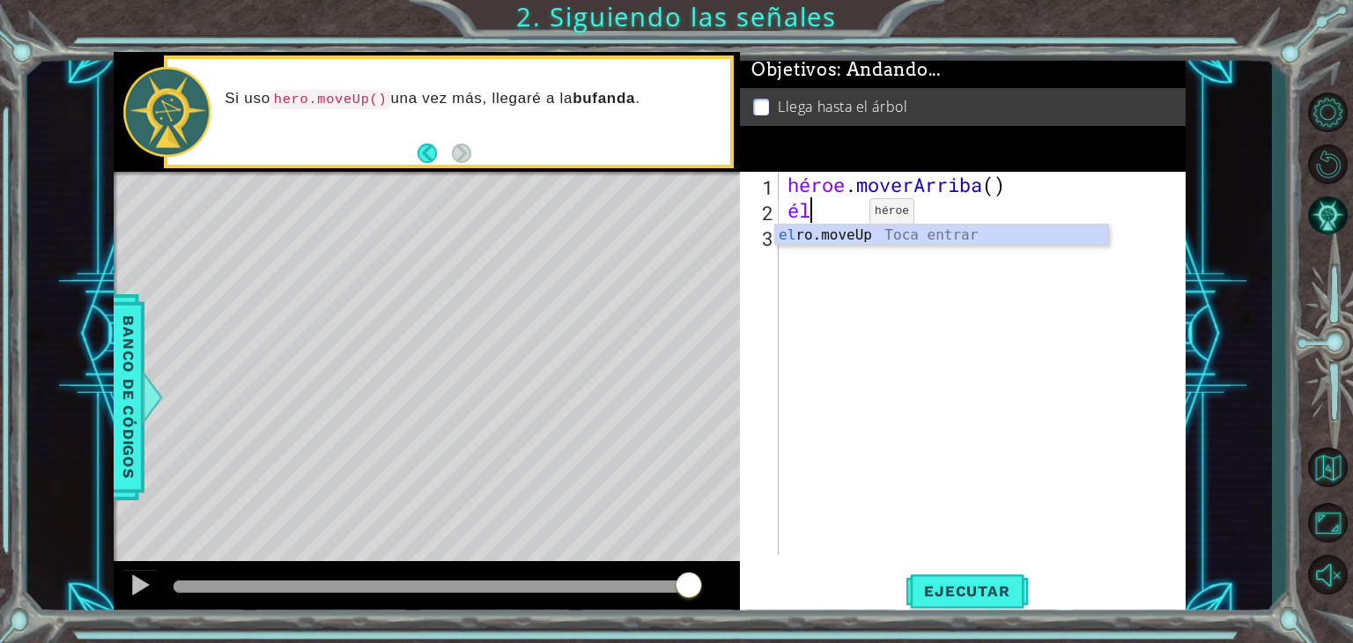
type textarea "h"
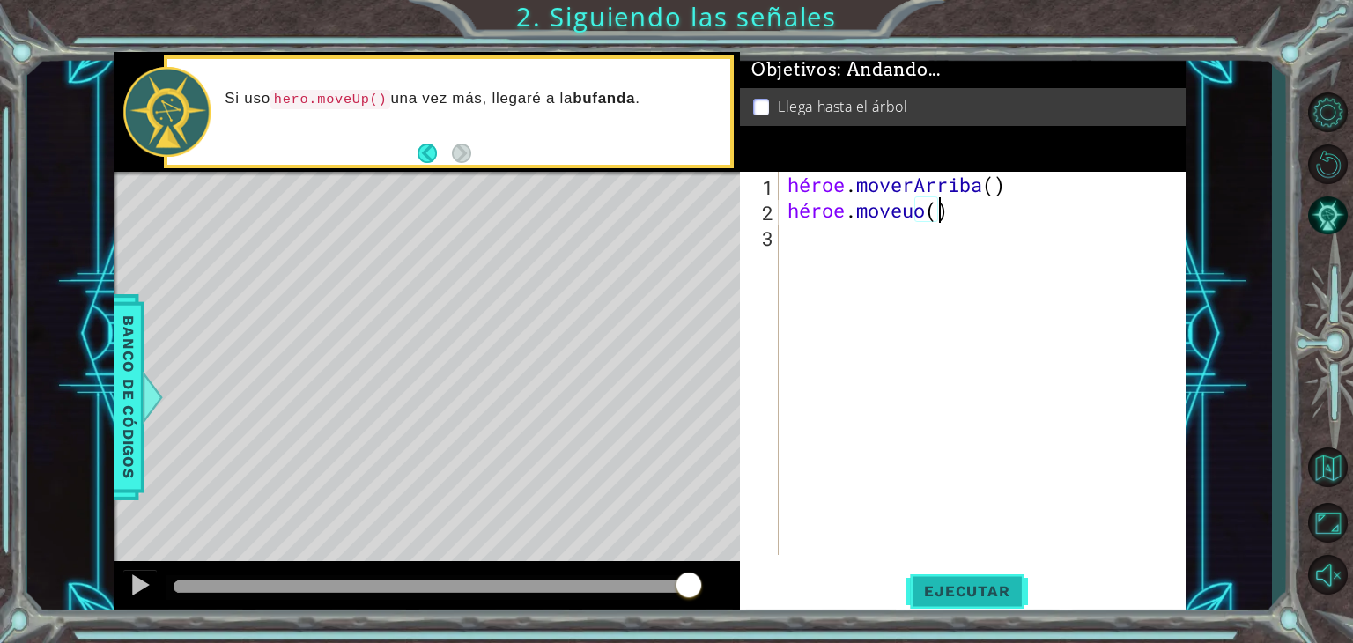
type textarea "hero.moveuo()"
click at [982, 589] on font "Ejecutar" at bounding box center [966, 591] width 85 height 18
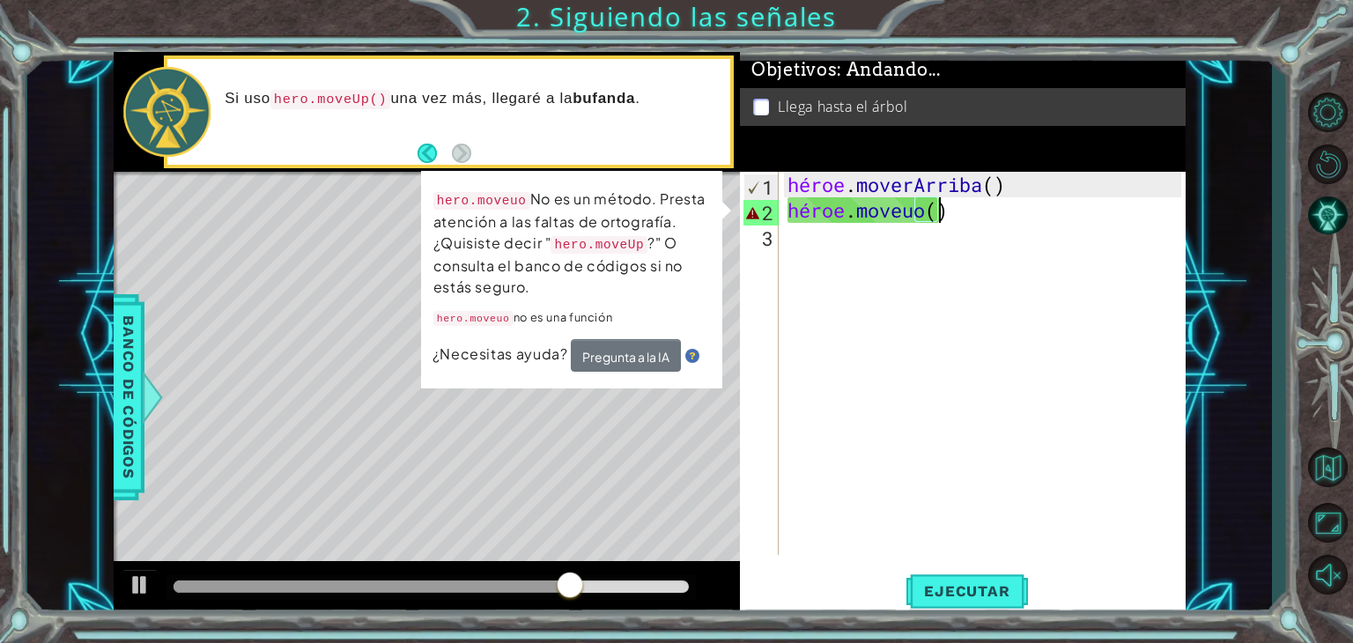
click at [955, 219] on div "héroe . [PERSON_NAME] ( ) héroe . moveuo ( )" at bounding box center [987, 389] width 406 height 434
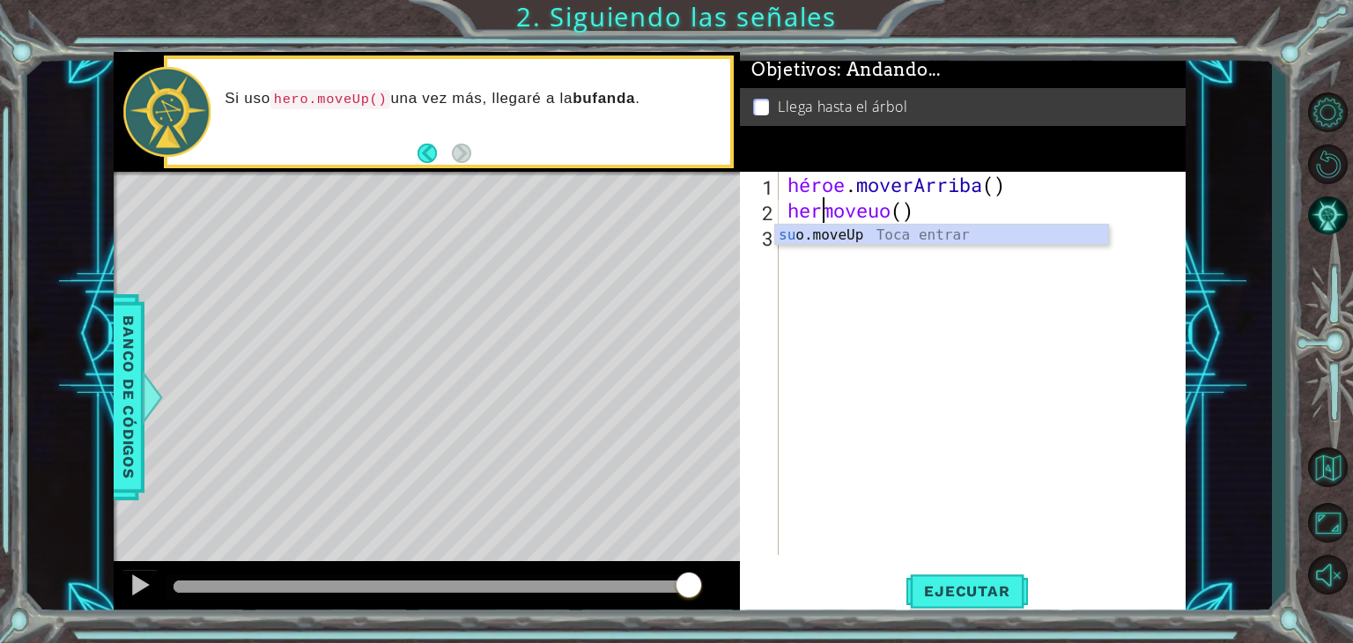
scroll to position [0, 2]
click at [953, 200] on div "héroe . [PERSON_NAME] ( ) héroe . moveuo ( )" at bounding box center [987, 389] width 406 height 434
click at [952, 207] on div "héroe . [PERSON_NAME] ( ) héroe . moveuo ( )" at bounding box center [987, 389] width 406 height 434
click at [922, 219] on div "héroe . [PERSON_NAME] ( ) héroe . m" at bounding box center [987, 389] width 406 height 434
click at [914, 217] on div "héroe . [PERSON_NAME] ( ) héroe . m" at bounding box center [987, 389] width 406 height 434
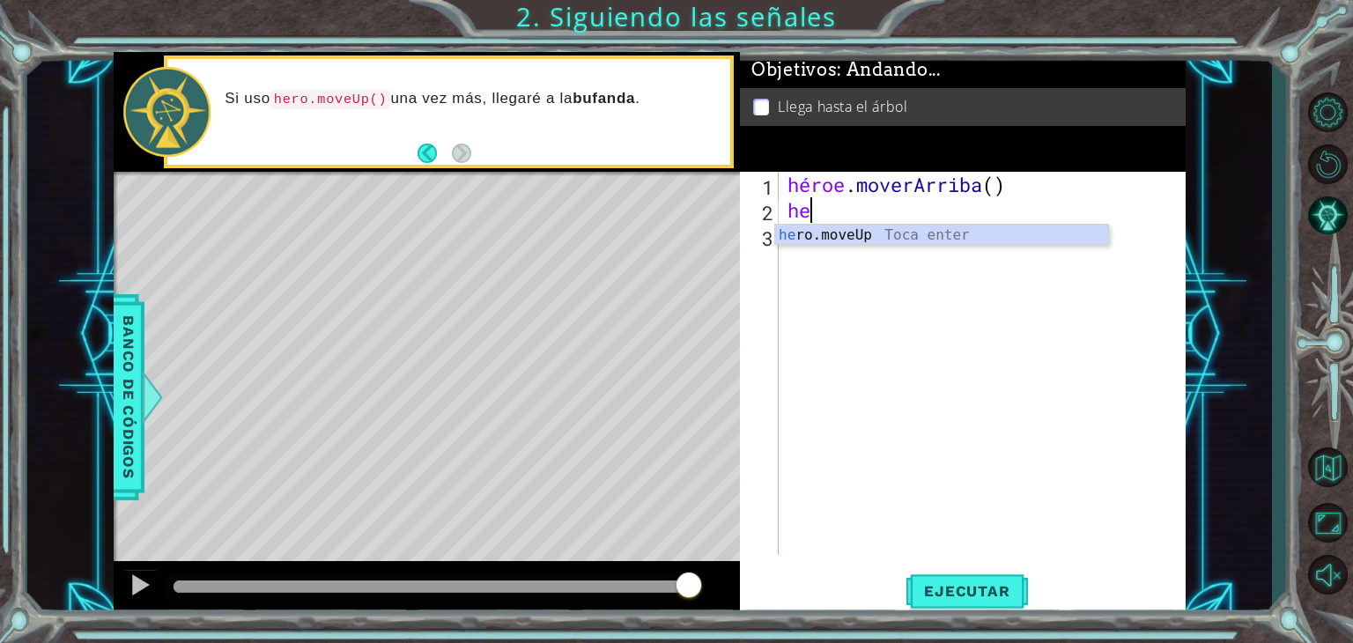
scroll to position [0, 0]
type textarea "h"
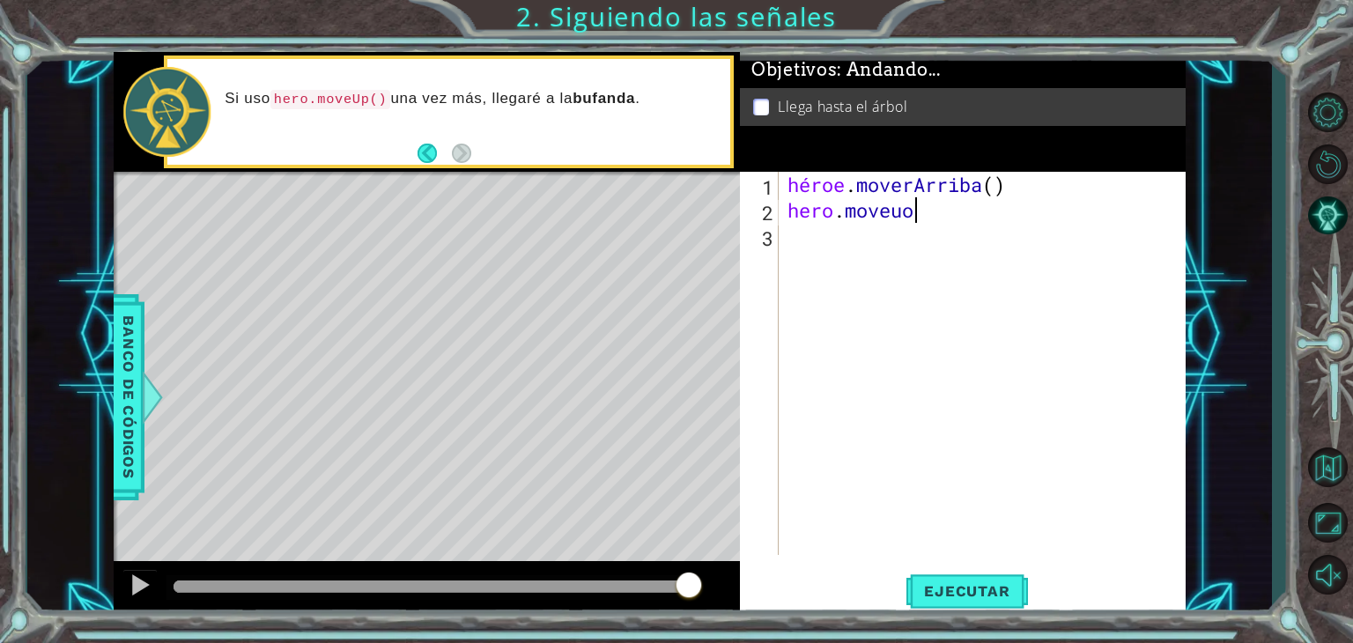
scroll to position [0, 4]
click at [962, 589] on font "Ejecutar" at bounding box center [966, 591] width 85 height 18
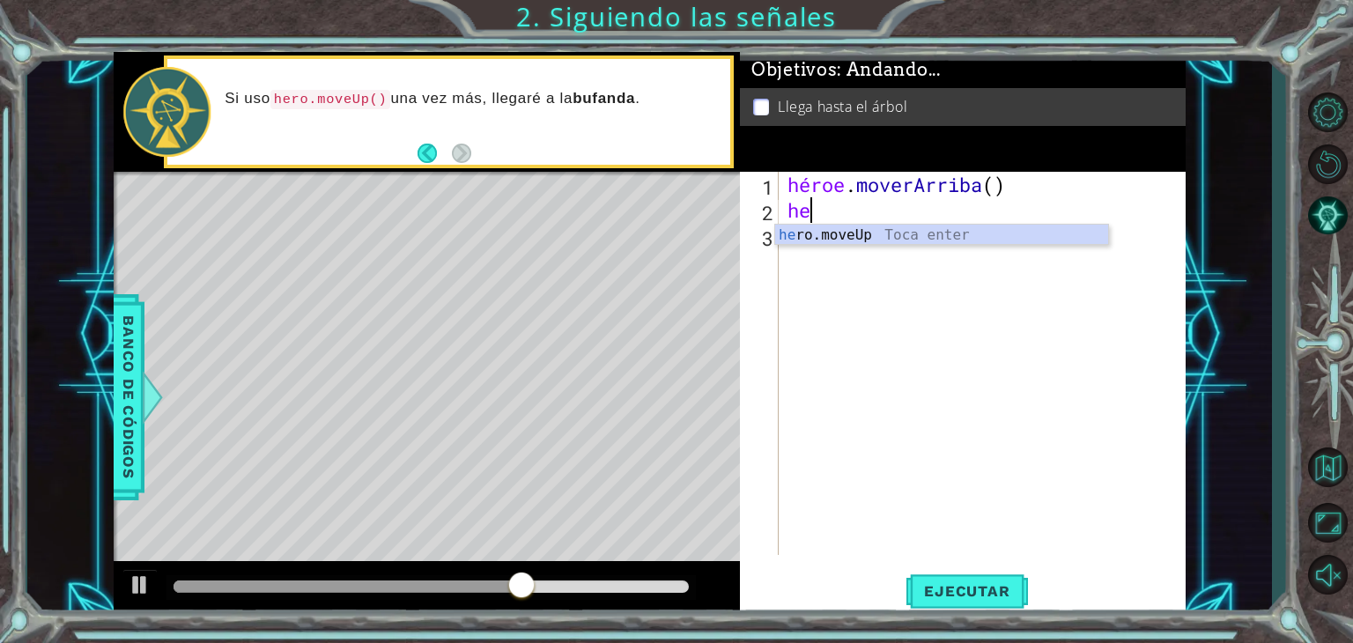
scroll to position [0, 0]
type textarea "h"
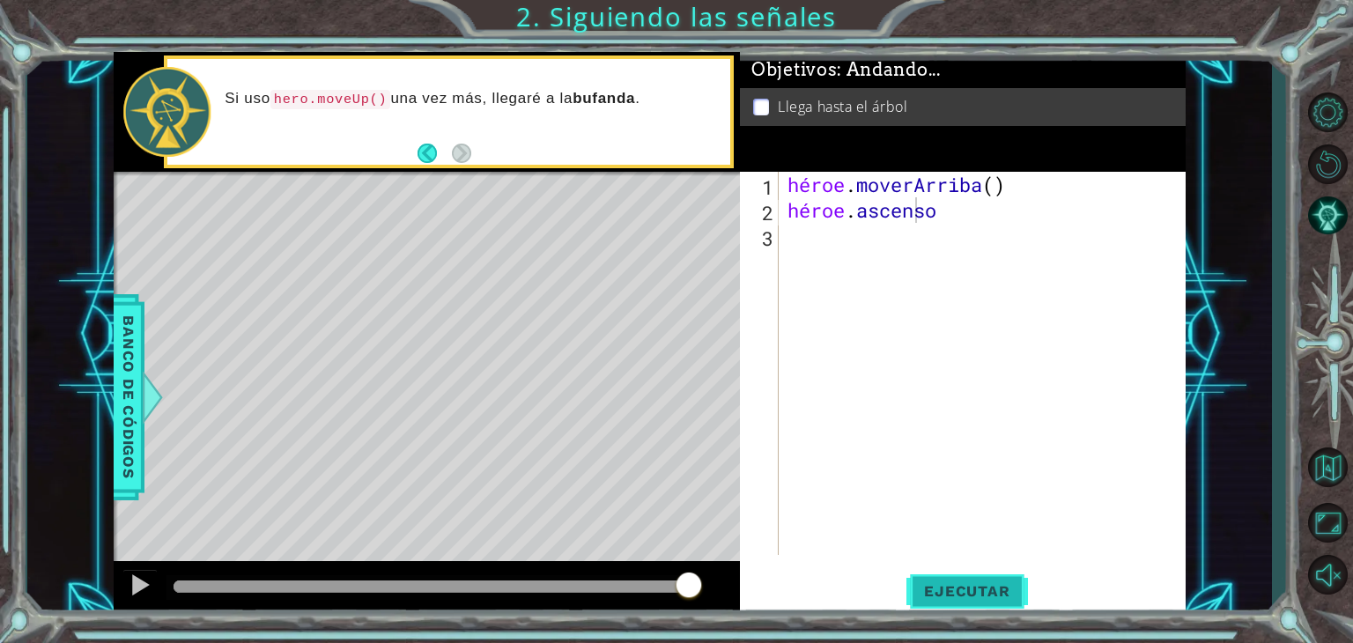
click at [946, 597] on font "Ejecutar" at bounding box center [966, 591] width 85 height 18
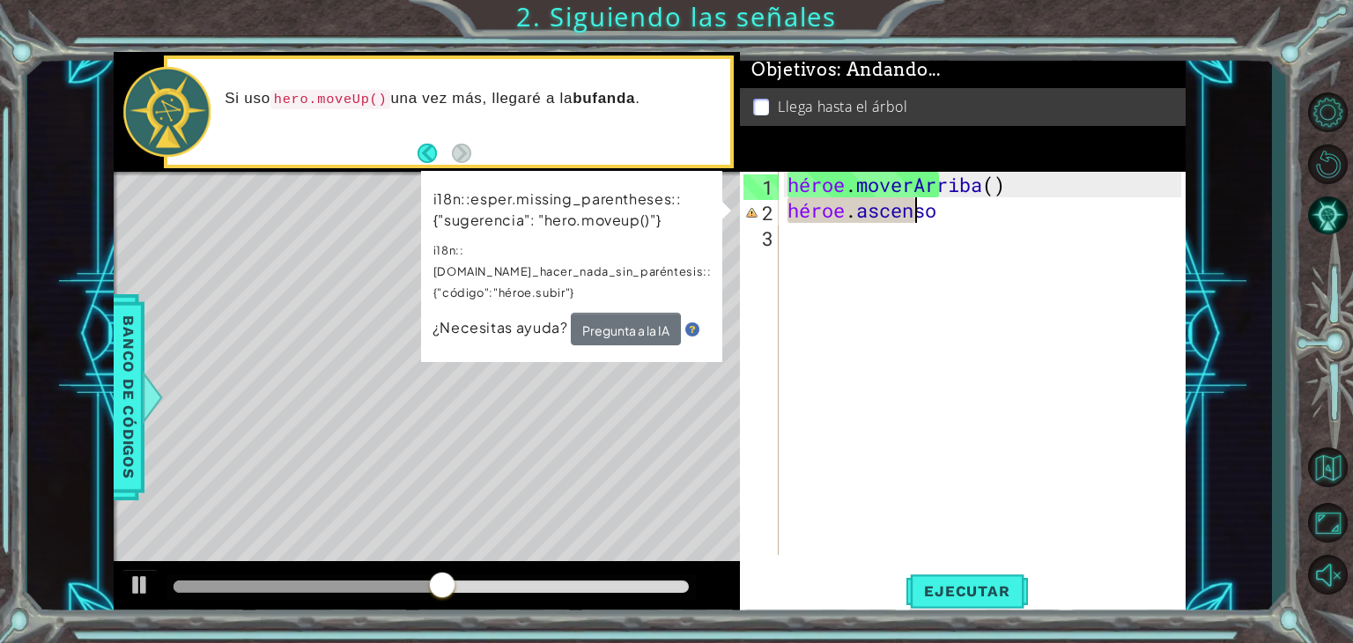
click at [960, 217] on div "héroe . [PERSON_NAME] ( ) héroe . ascenso" at bounding box center [987, 389] width 406 height 434
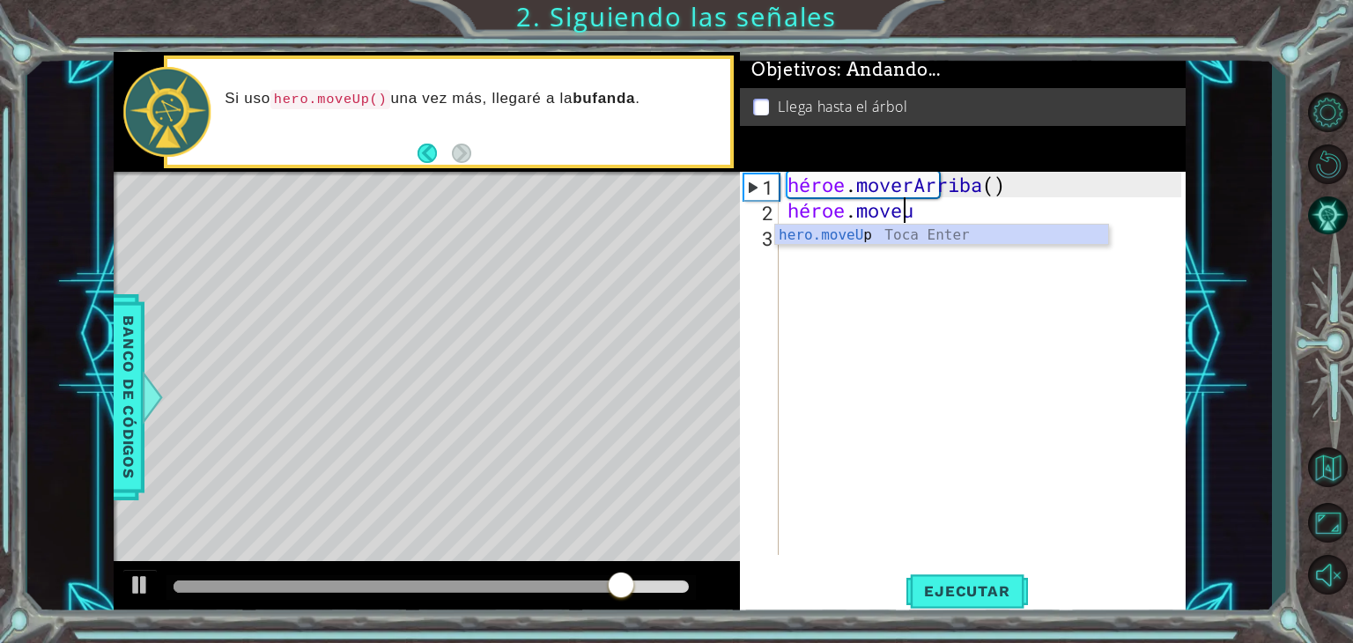
scroll to position [0, 4]
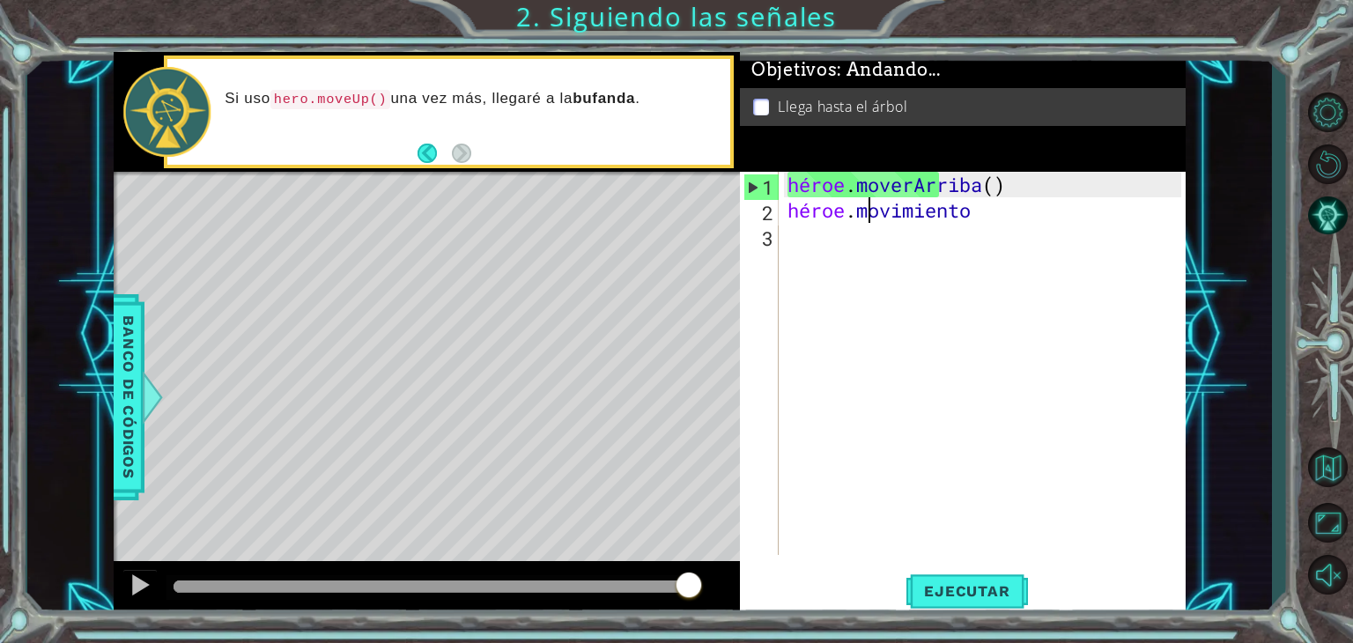
click at [867, 219] on div "héroe . [PERSON_NAME] ( ) héroe . movimiento" at bounding box center [987, 389] width 406 height 434
click at [1008, 214] on div "héroe . [PERSON_NAME] ( ) héroe . movimiento" at bounding box center [987, 389] width 406 height 434
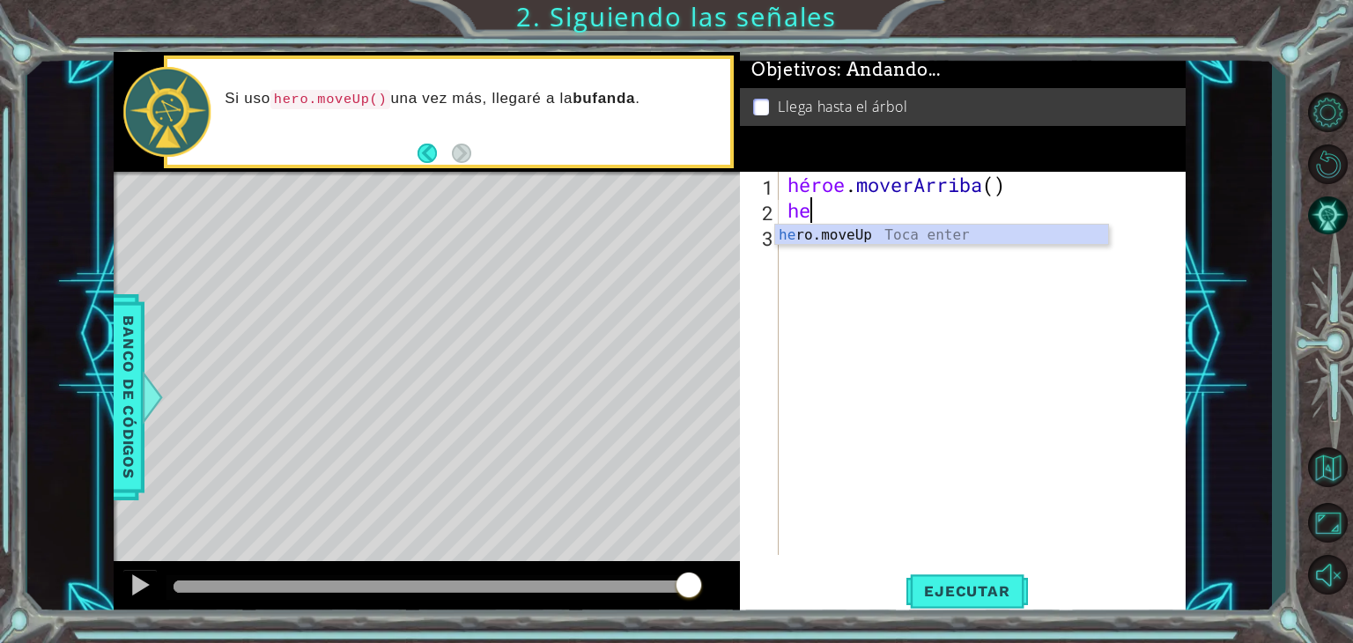
scroll to position [0, 0]
type textarea "h"
click at [832, 184] on div "héroe . moverArriba ( )" at bounding box center [987, 389] width 406 height 434
click at [815, 184] on div "héroe . moverArriba ( )" at bounding box center [987, 389] width 406 height 434
click at [846, 186] on div "héroe . moverArriba ( )" at bounding box center [987, 389] width 406 height 434
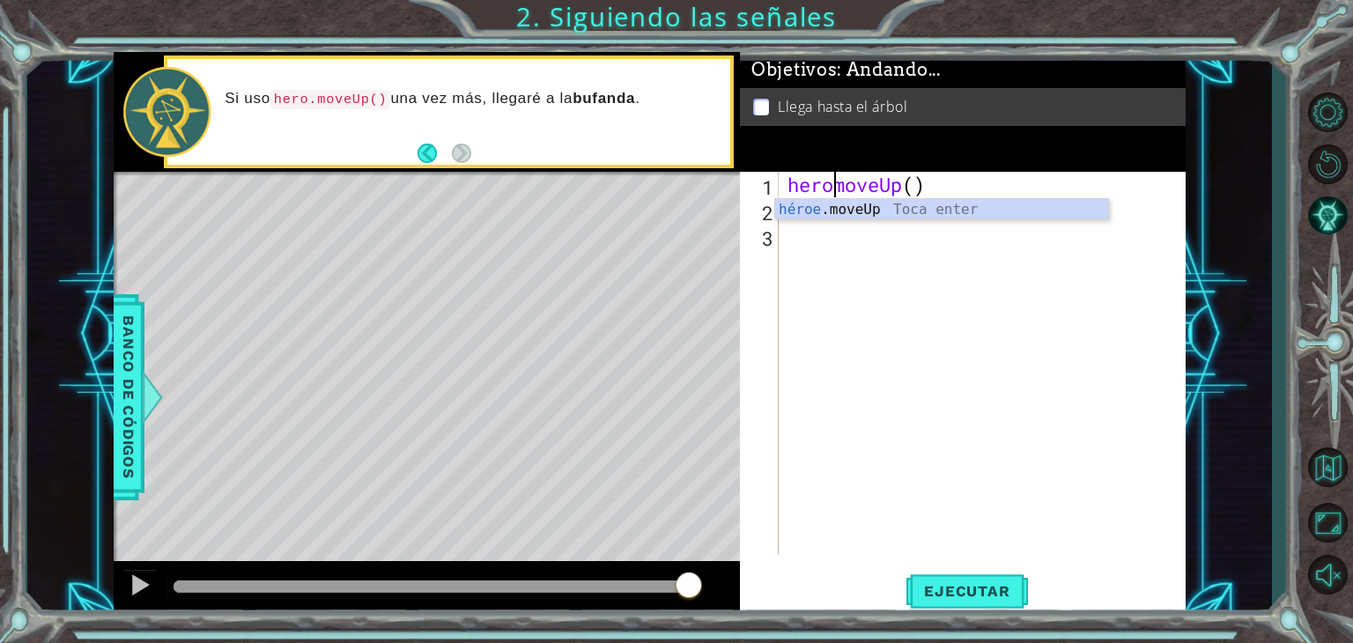
type textarea "hero.moveUp()"
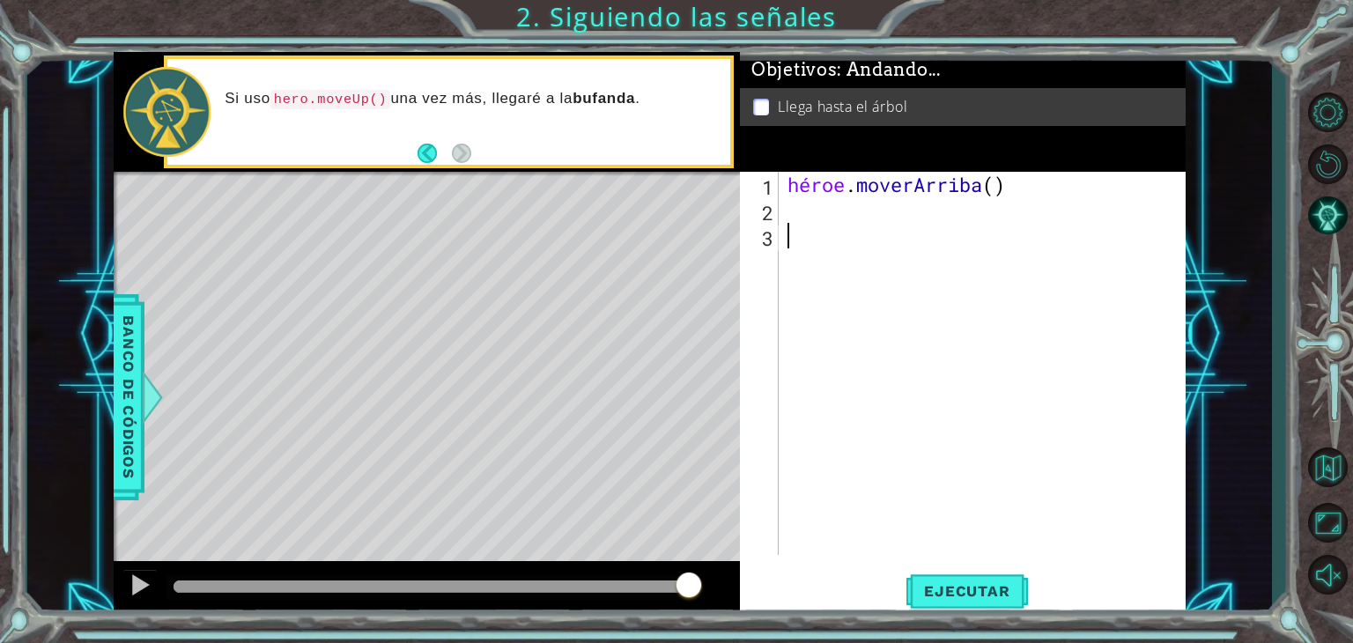
click at [1022, 264] on div "héroe . moverArriba ( )" at bounding box center [987, 389] width 406 height 434
click at [791, 209] on div "héroe . moverArriba ( )" at bounding box center [987, 389] width 406 height 434
type textarea "h"
click at [856, 241] on div "héroe . moverArriba ( )" at bounding box center [987, 389] width 406 height 434
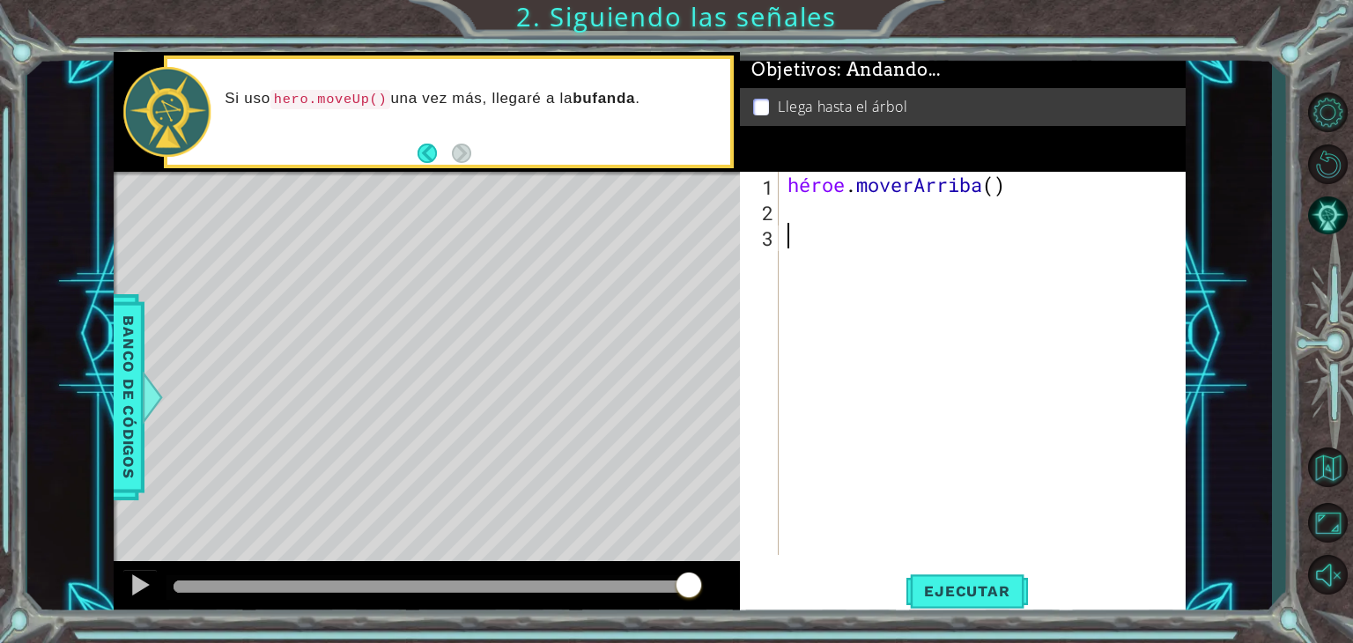
click at [848, 225] on div "héroe . moverArriba ( )" at bounding box center [987, 389] width 406 height 434
click at [830, 212] on div "héroe . moverArriba ( )" at bounding box center [987, 389] width 406 height 434
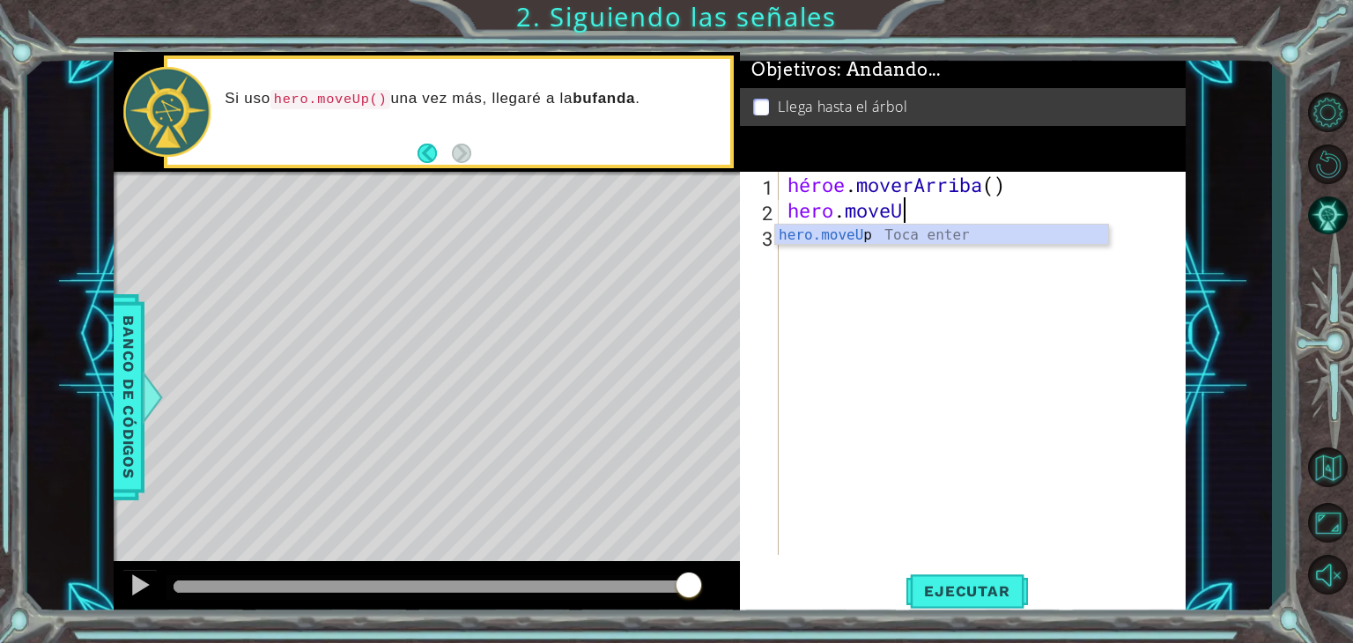
scroll to position [0, 4]
type textarea "hero.moveUp"
click at [1109, 219] on div "héroe . [PERSON_NAME] ( ) héroe . mover hacia arriba" at bounding box center [987, 389] width 406 height 434
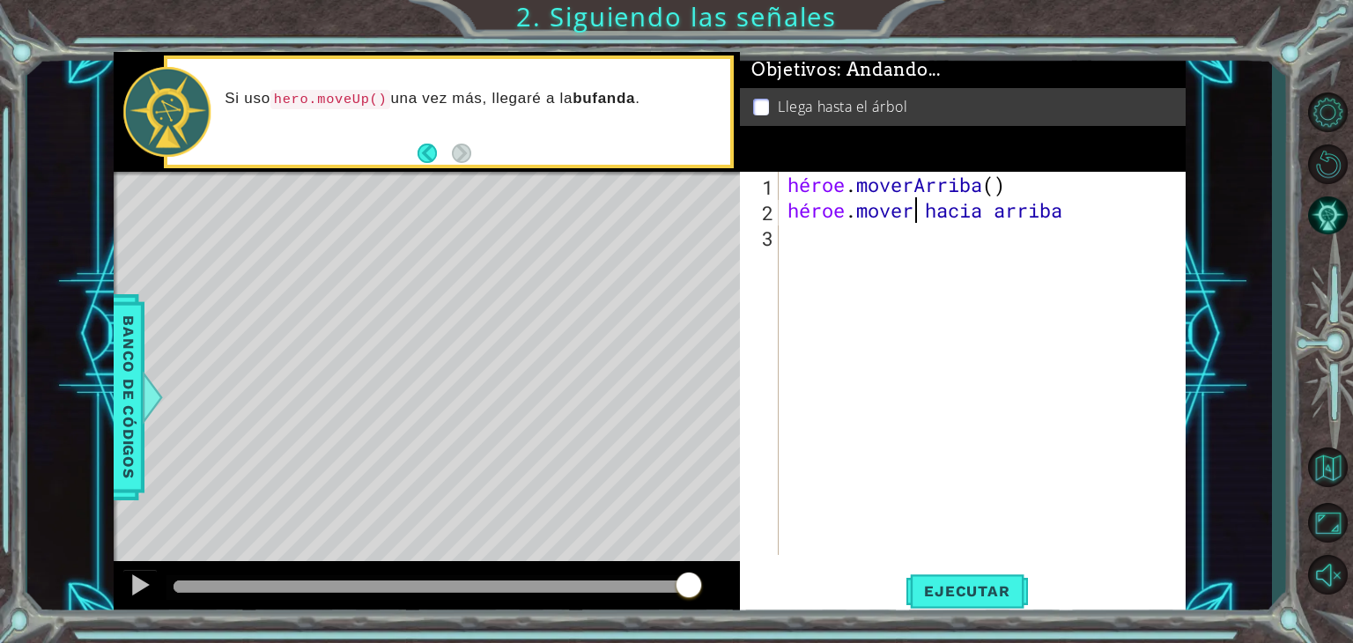
click at [1094, 212] on div "héroe . [PERSON_NAME] ( ) héroe . mover hacia arriba" at bounding box center [987, 389] width 406 height 434
type textarea "hero.moveUp"
click at [1098, 211] on div "héroe . [PERSON_NAME] ( ) héroe . mover hacia arriba" at bounding box center [987, 389] width 406 height 434
type textarea "hero.moveUp"
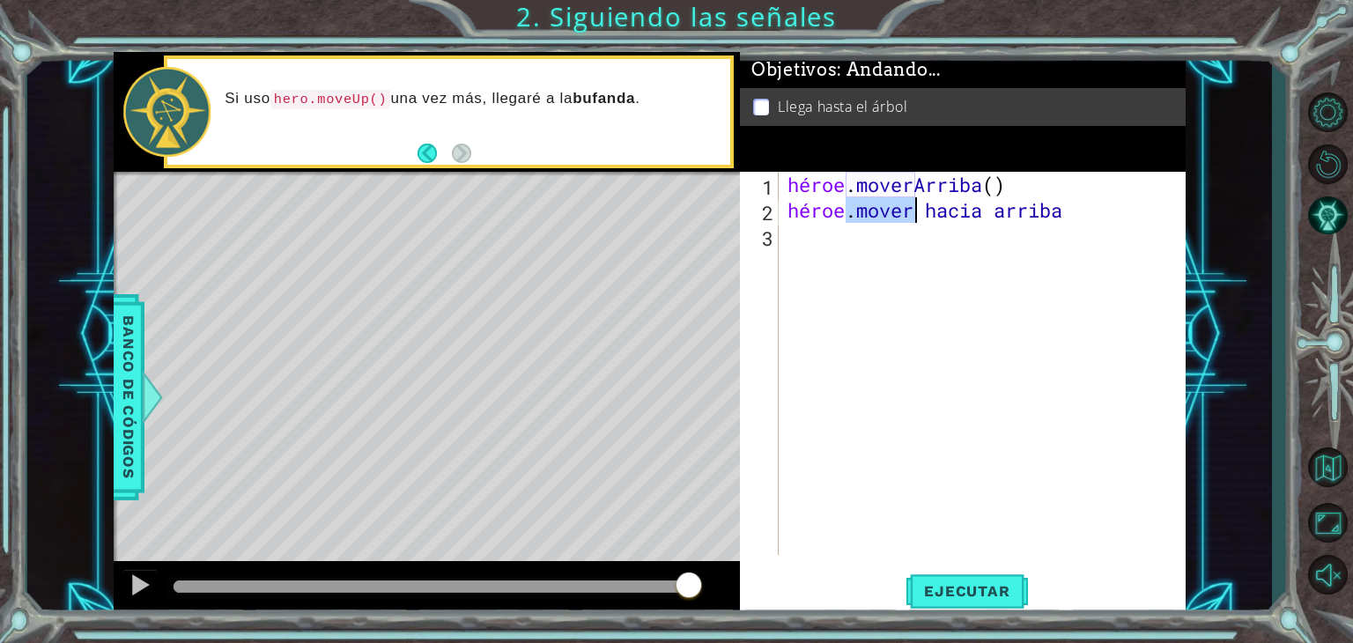
click at [1098, 211] on div "héroe . [PERSON_NAME] ( ) héroe . mover hacia arriba" at bounding box center [987, 389] width 406 height 434
click at [1001, 371] on div "héroe . [PERSON_NAME] ( ) héroe . mover hacia arriba" at bounding box center [987, 389] width 406 height 434
click at [948, 586] on font "Ejecutar" at bounding box center [966, 591] width 85 height 18
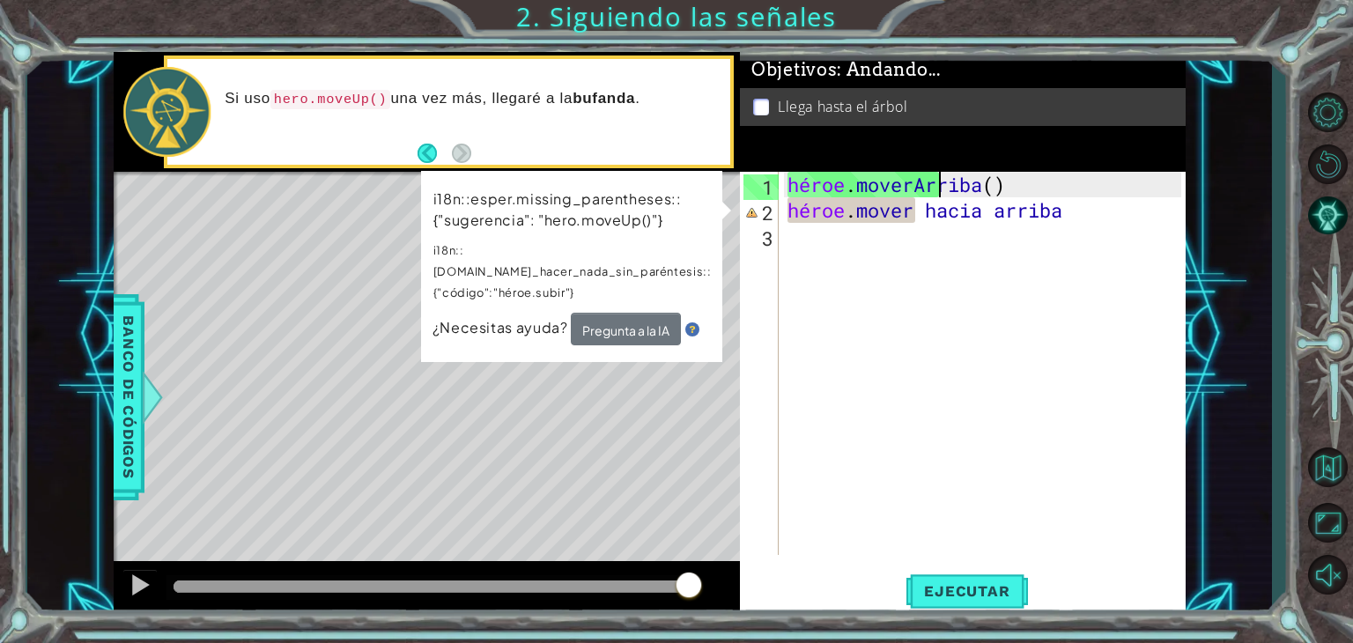
click at [1064, 174] on div "héroe . [PERSON_NAME] ( ) héroe . mover hacia arriba" at bounding box center [987, 389] width 406 height 434
click at [1074, 189] on div "héroe . [PERSON_NAME] ( ) héroe . mover hacia arriba" at bounding box center [987, 389] width 406 height 434
click at [1068, 219] on div "héroe . [PERSON_NAME] ( ) héroe . mover hacia arriba" at bounding box center [987, 389] width 406 height 434
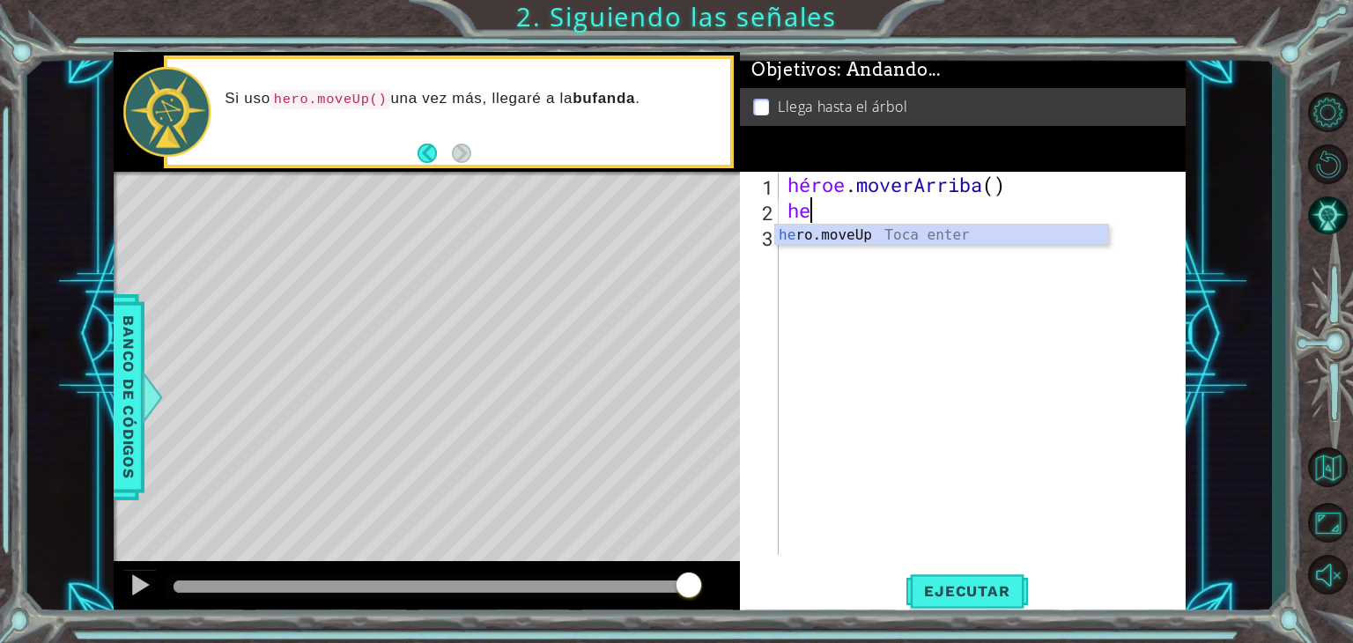
type textarea "h"
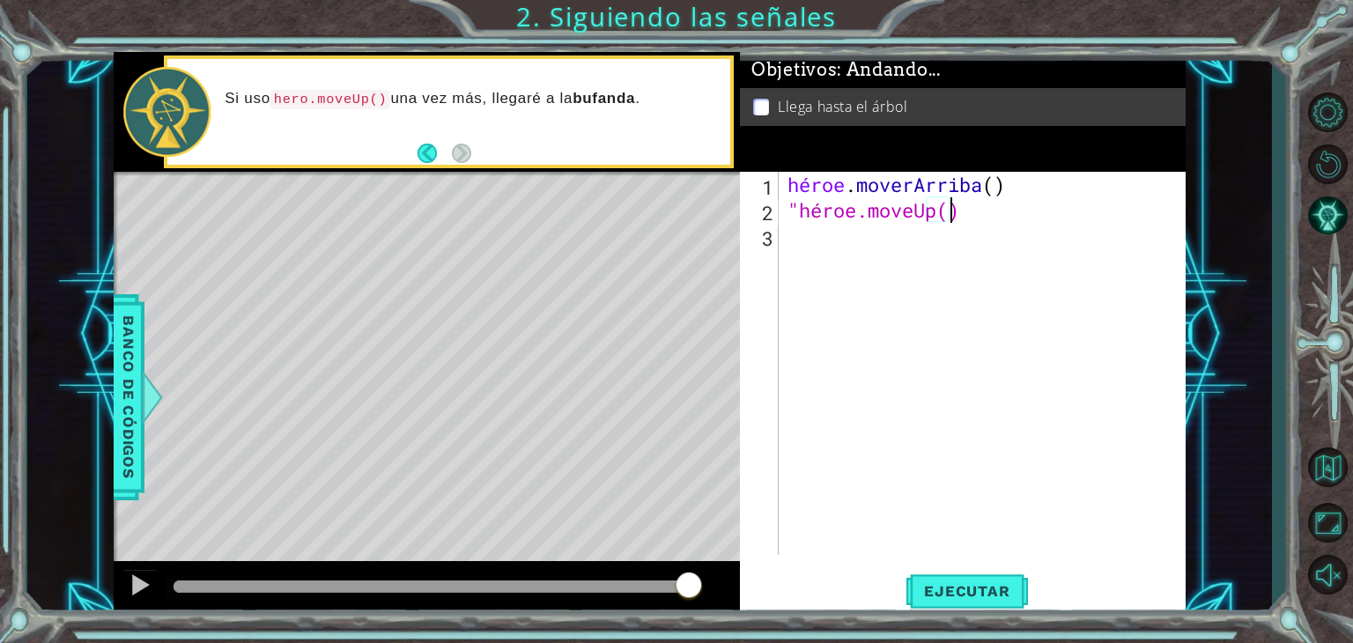
scroll to position [0, 7]
type textarea ""hero.moveUp()""
click at [951, 582] on font "Ejecutar" at bounding box center [966, 591] width 85 height 18
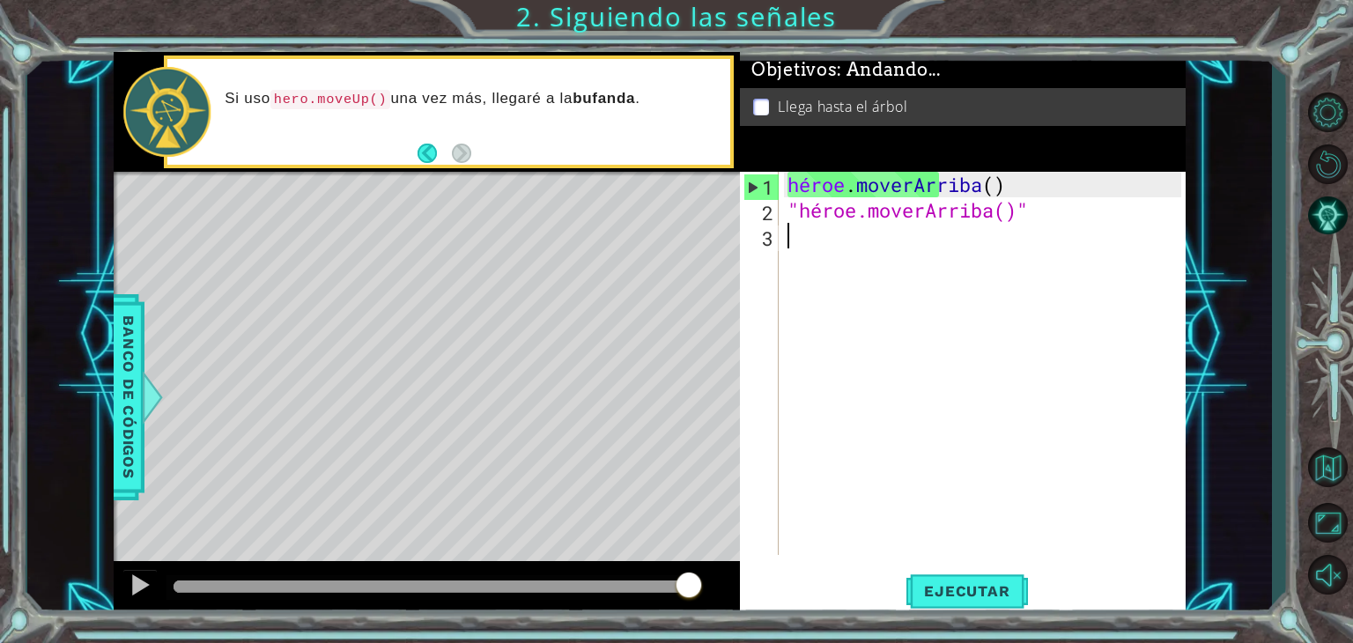
click at [997, 334] on div "héroe . [PERSON_NAME] ( ) "héroe.moverArriba()"" at bounding box center [987, 389] width 406 height 434
click at [941, 578] on button "Ejecutar" at bounding box center [967, 591] width 121 height 45
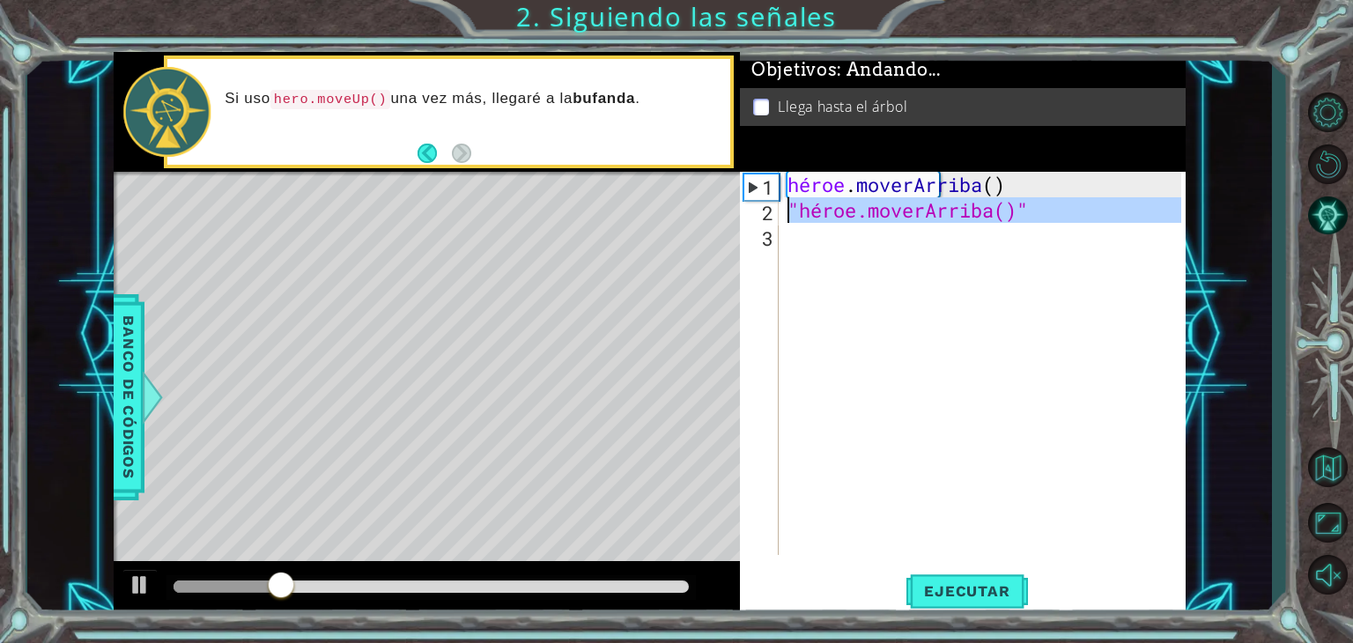
click at [751, 216] on div "2" at bounding box center [761, 213] width 35 height 26
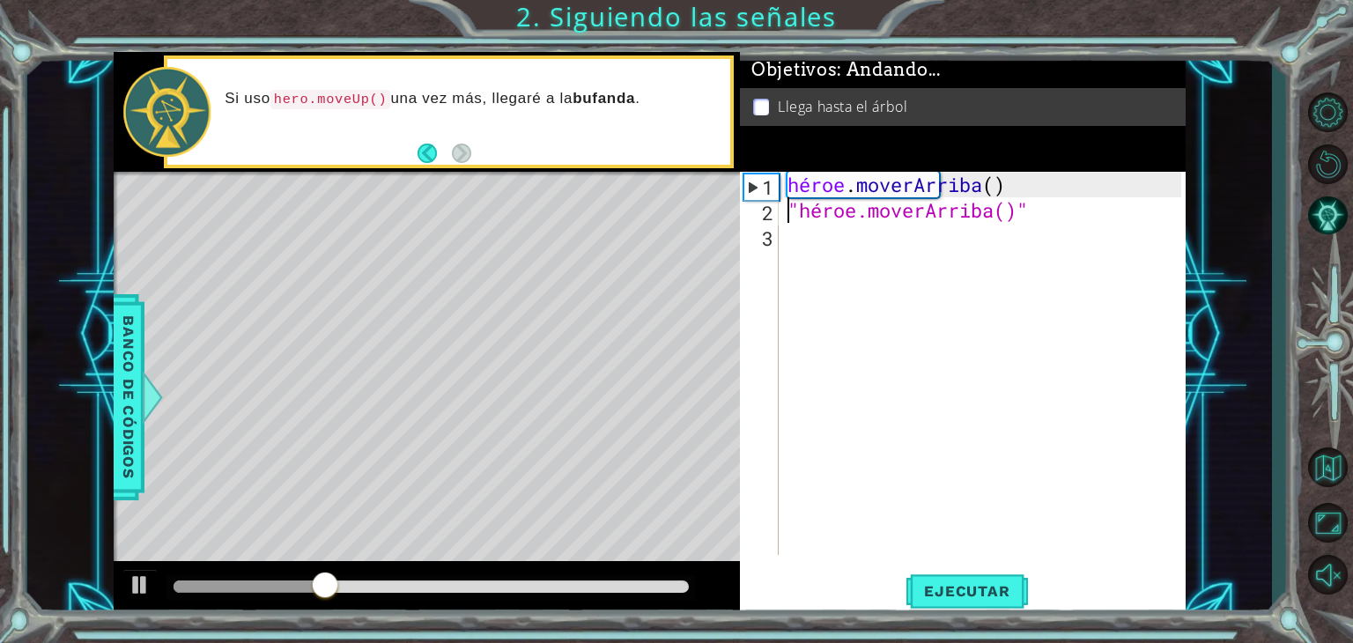
click at [758, 212] on div "2" at bounding box center [761, 213] width 35 height 26
type textarea ""hero.moveUp()""
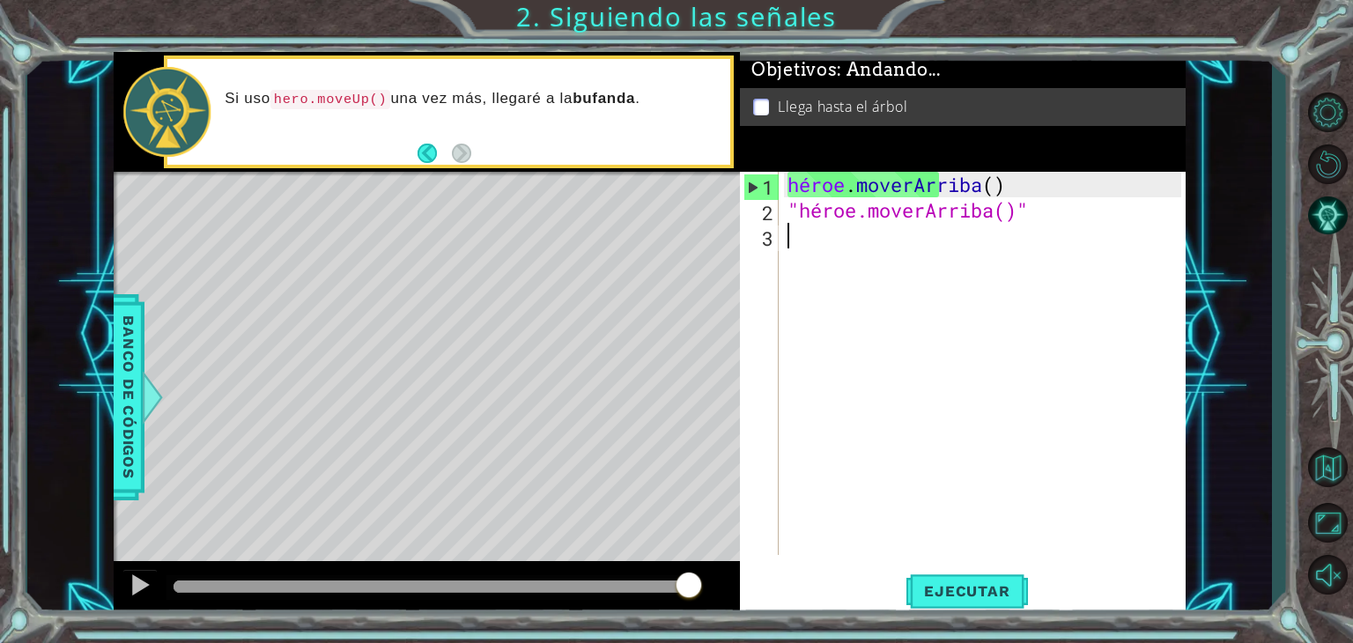
click at [932, 271] on div "héroe . [PERSON_NAME] ( ) "héroe.moverArriba()"" at bounding box center [987, 389] width 406 height 434
click at [1045, 212] on div "héroe . [PERSON_NAME] ( ) "héroe.moverArriba()"" at bounding box center [987, 389] width 406 height 434
type textarea ""hero.moveUp()""
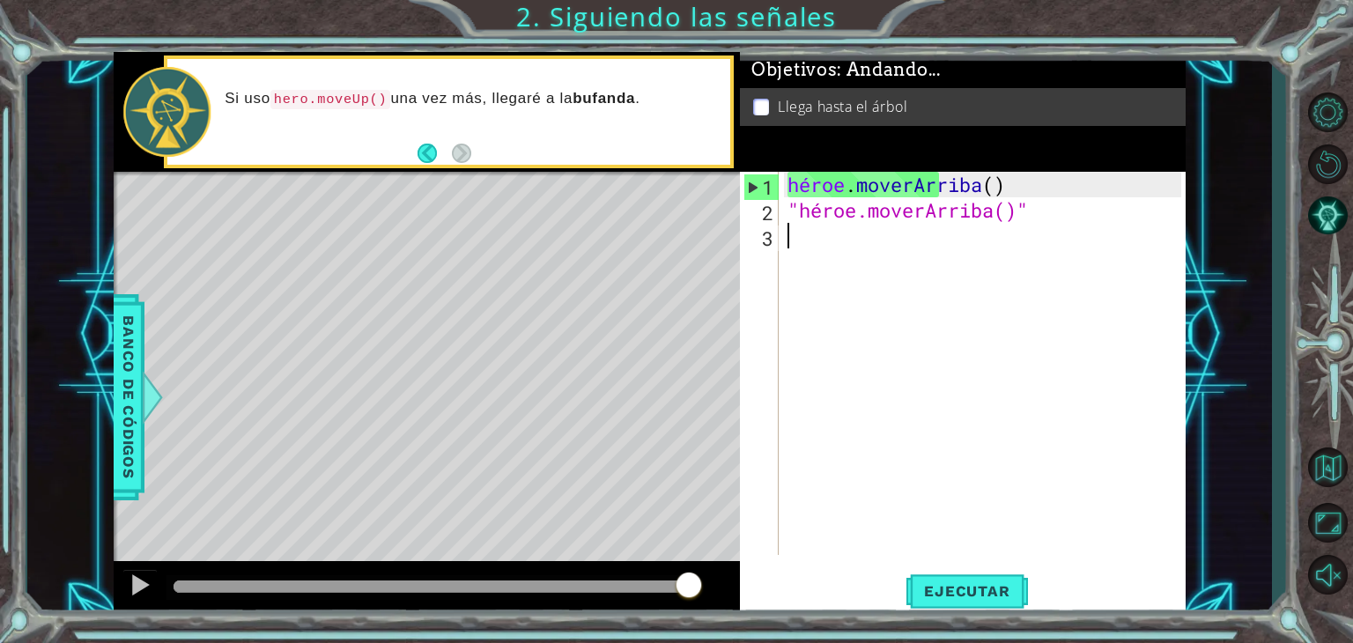
click at [1031, 225] on div "héroe . [PERSON_NAME] ( ) "héroe.moverArriba()"" at bounding box center [987, 389] width 406 height 434
drag, startPoint x: 962, startPoint y: 351, endPoint x: 953, endPoint y: 578, distance: 227.5
click at [953, 578] on div "1 2 3 héroe . [PERSON_NAME] ( ) "héroe.moverArriba()" [DEMOGRAPHIC_DATA] XXXXXX…" at bounding box center [963, 394] width 446 height 445
click at [953, 578] on button "Ejecutar" at bounding box center [967, 591] width 121 height 45
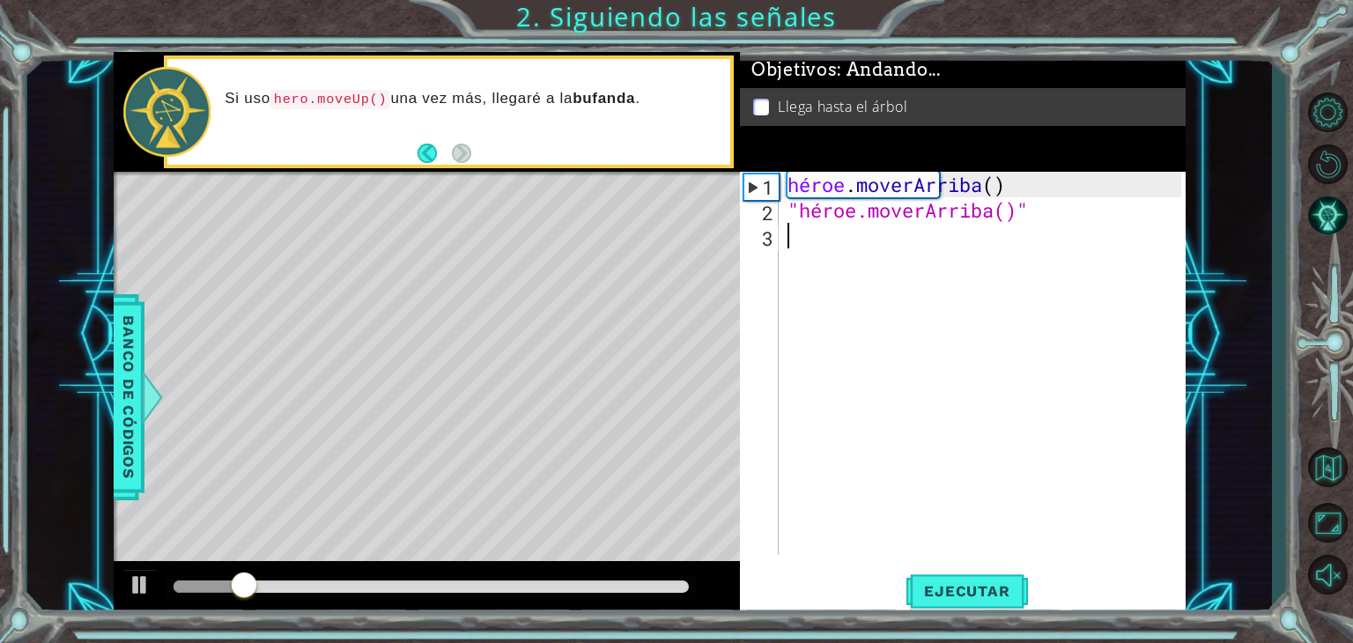
click at [762, 219] on font "2" at bounding box center [767, 213] width 11 height 26
type textarea ""hero.moveUp()""
click at [788, 227] on div "héroe . [PERSON_NAME] ( ) "héroe.moverArriba()"" at bounding box center [987, 389] width 406 height 434
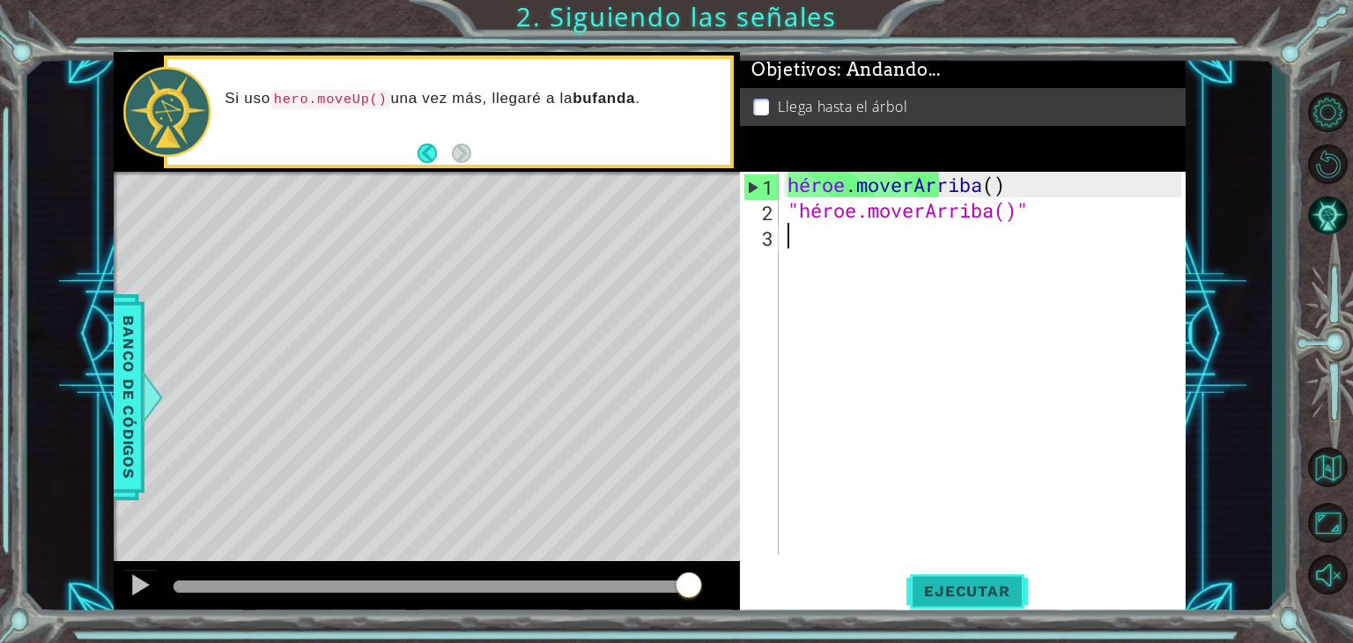
drag, startPoint x: 923, startPoint y: 550, endPoint x: 923, endPoint y: 609, distance: 59.0
click at [923, 609] on div "1 2 3 héroe . [PERSON_NAME] ( ) "héroe.moverArriba()" [DEMOGRAPHIC_DATA] XXXXXX…" at bounding box center [963, 394] width 446 height 445
click at [923, 609] on button "Ejecutar" at bounding box center [967, 591] width 121 height 45
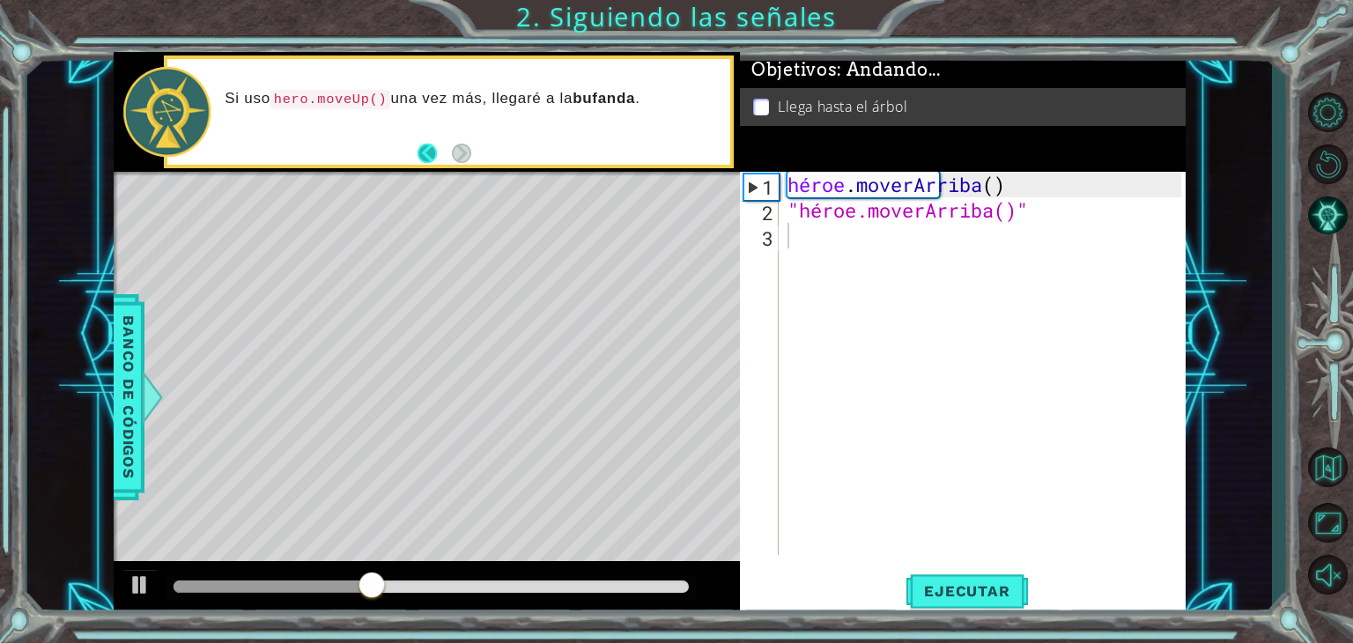
click at [419, 149] on button "Atrás" at bounding box center [435, 153] width 34 height 19
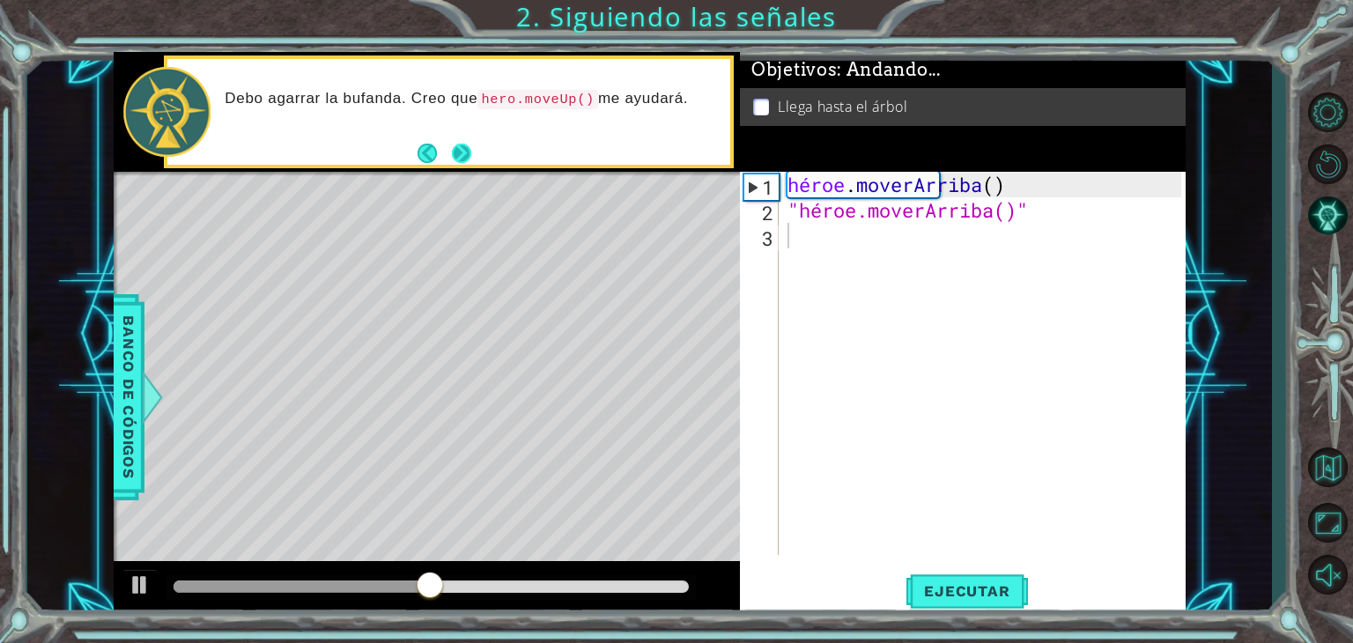
click at [470, 153] on button "Próximo" at bounding box center [462, 152] width 31 height 31
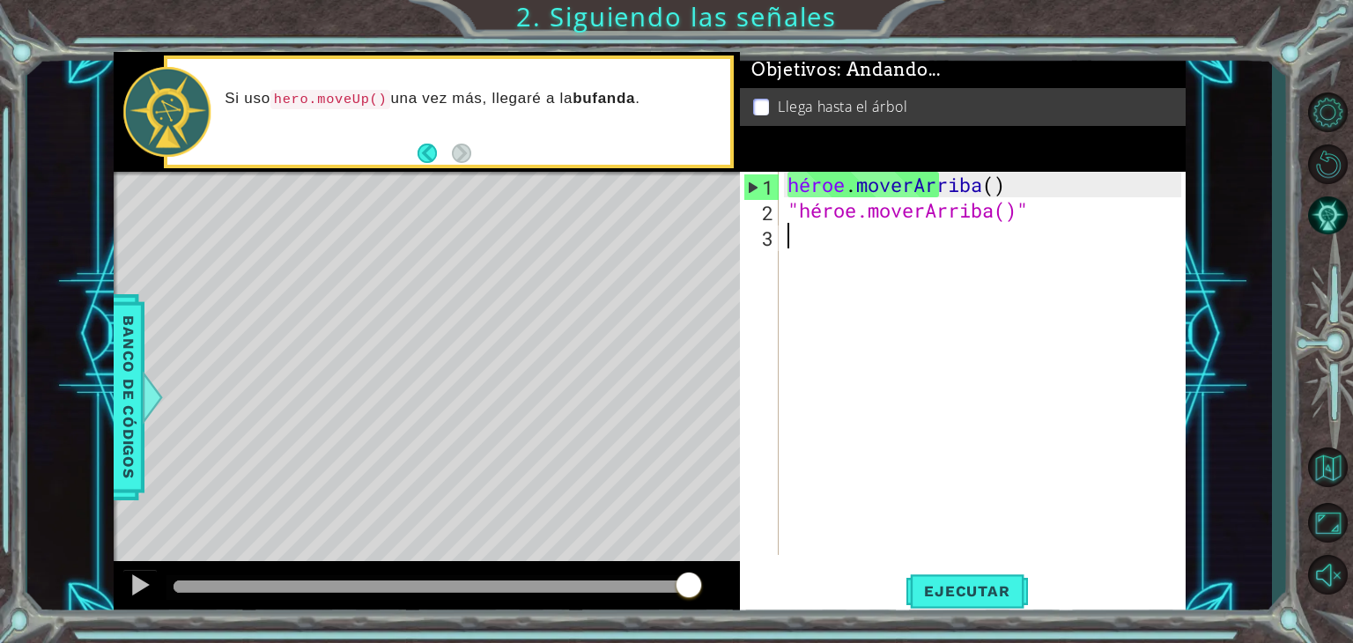
click at [856, 241] on div "héroe . [PERSON_NAME] ( ) "héroe.moverArriba()"" at bounding box center [987, 389] width 406 height 434
click at [875, 204] on div "héroe . [PERSON_NAME] ( ) "héroe.moverArriba()"" at bounding box center [987, 389] width 406 height 434
click at [813, 209] on div "héroe . [PERSON_NAME] ( ) "héroe.moverArriba()"" at bounding box center [987, 389] width 406 height 434
drag, startPoint x: 781, startPoint y: 219, endPoint x: 767, endPoint y: 214, distance: 14.2
click at [767, 214] on div ""hero.moveUp()" 1 2 3 héroe . [PERSON_NAME] ( ) "héroe.moverArriba()" [DEMOGRAP…" at bounding box center [960, 363] width 441 height 383
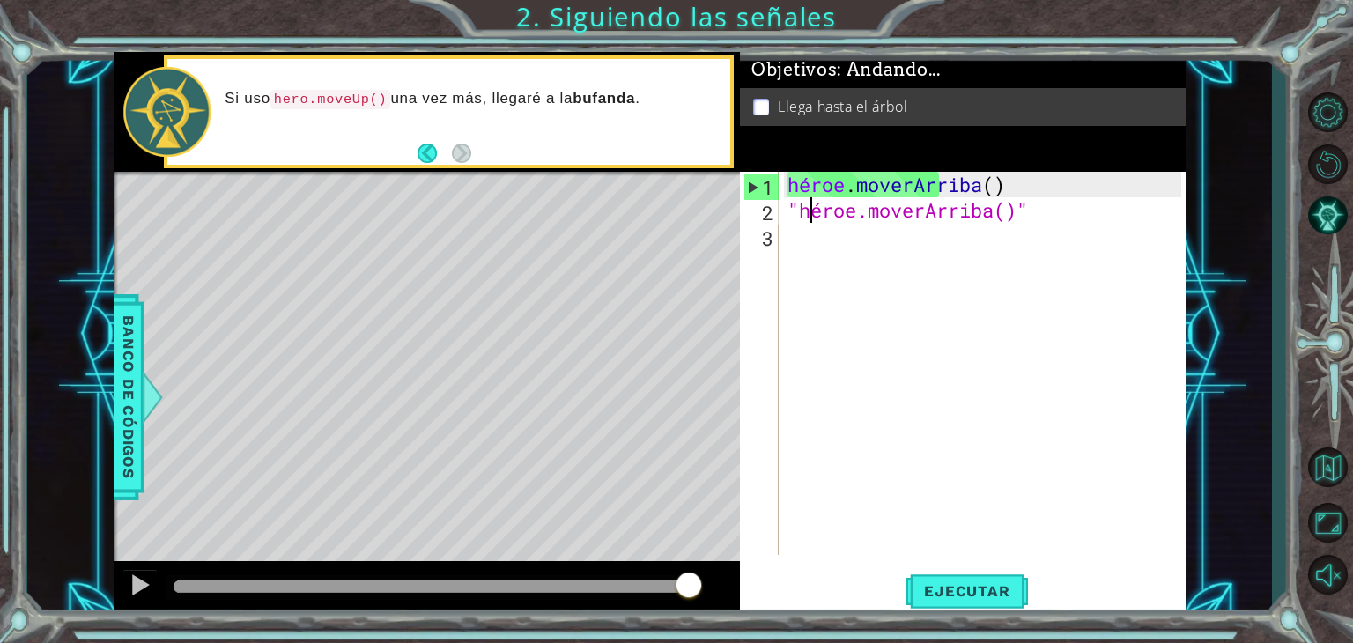
click at [767, 214] on font "2" at bounding box center [767, 213] width 11 height 26
type textarea ""hero.moveUp()""
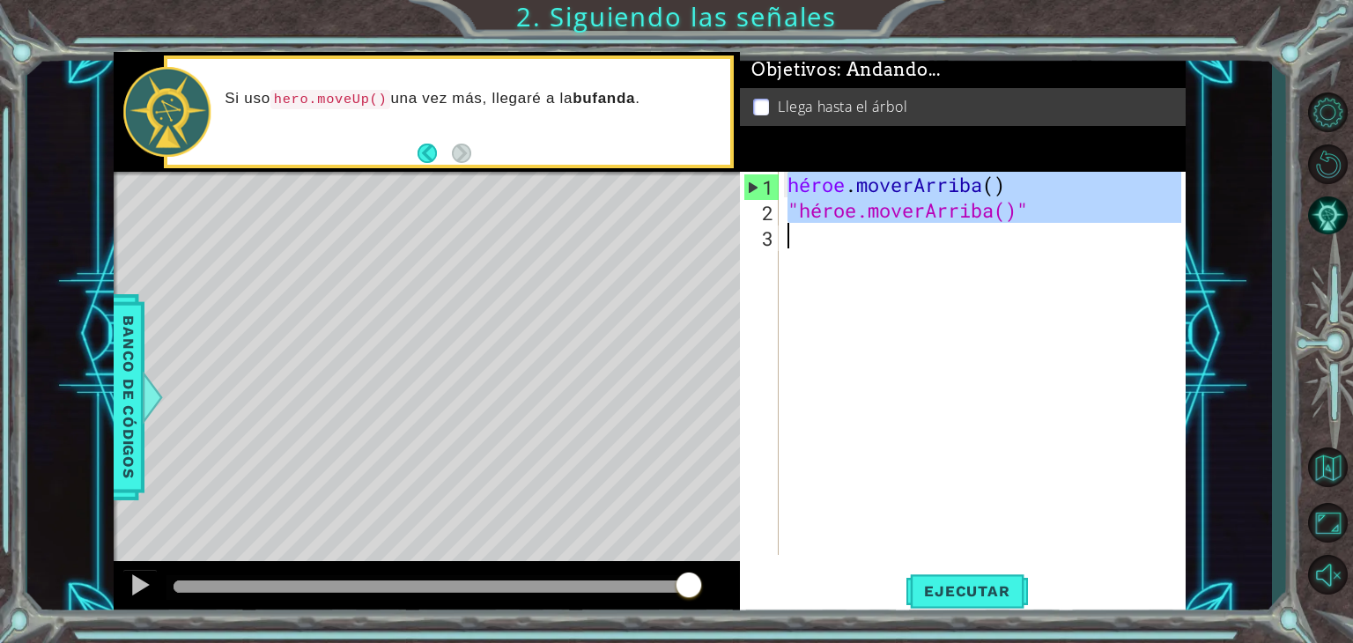
click at [767, 214] on font "2" at bounding box center [767, 213] width 11 height 26
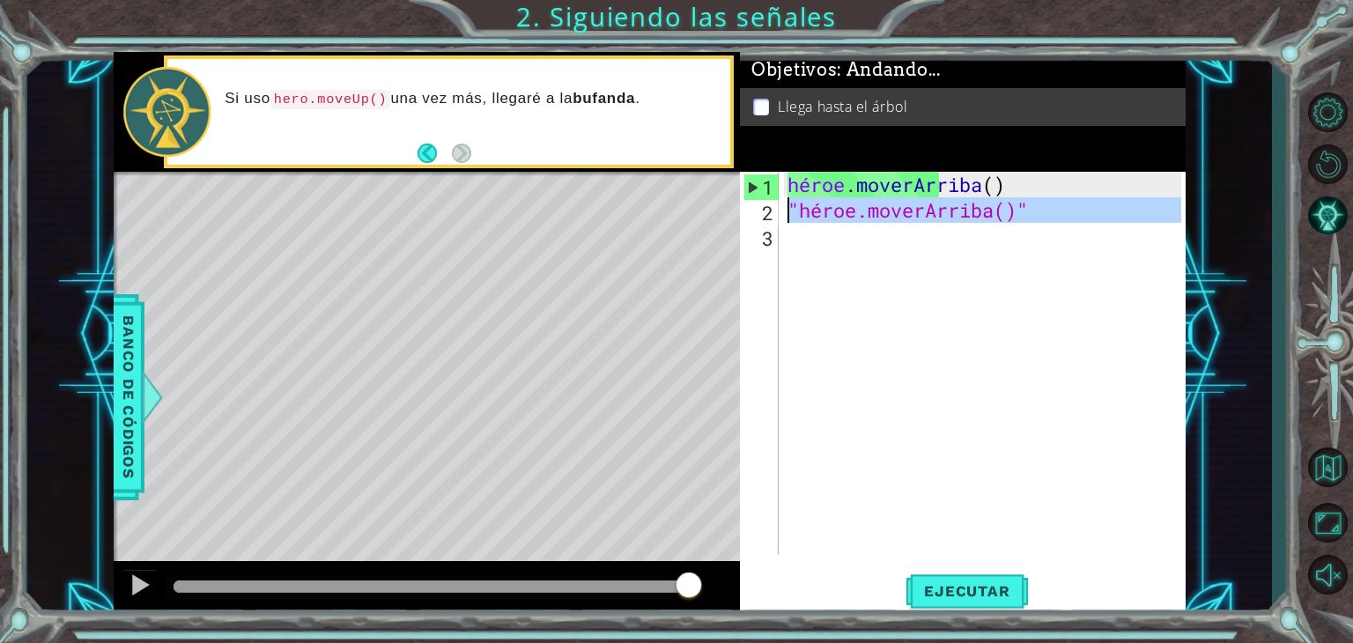
click at [767, 214] on font "2" at bounding box center [767, 213] width 11 height 26
type textarea ""hero.moveUp()""
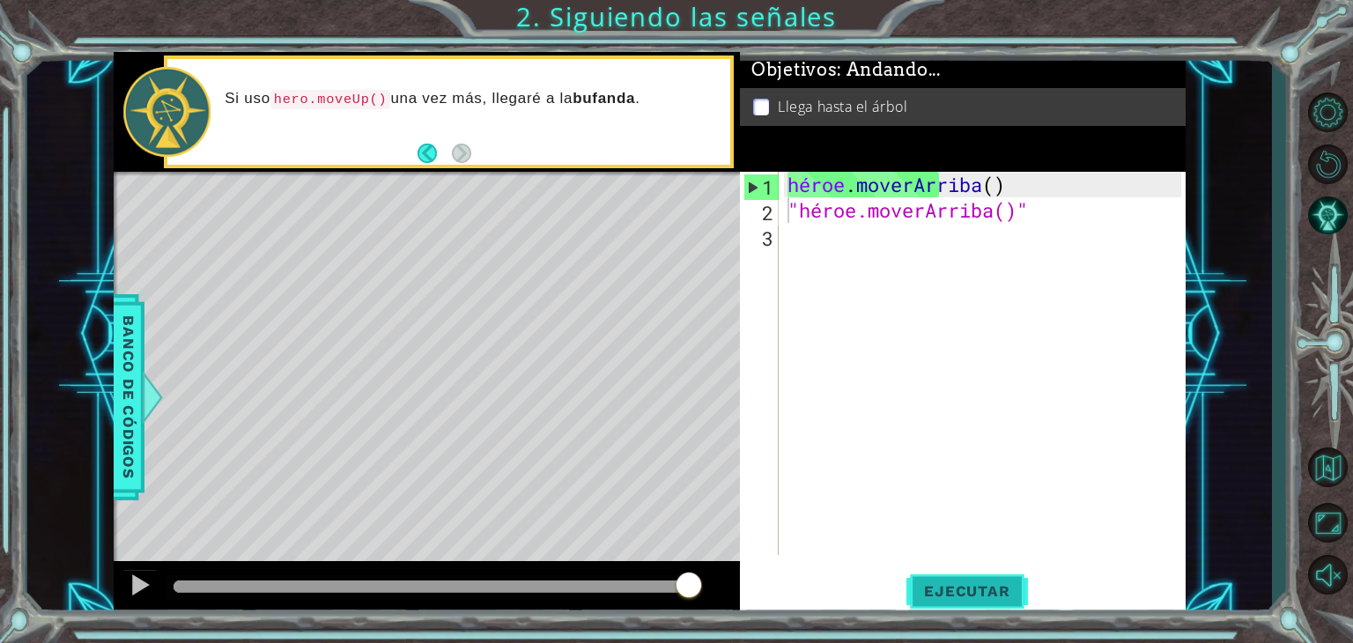
click at [969, 586] on font "Ejecutar" at bounding box center [966, 591] width 85 height 18
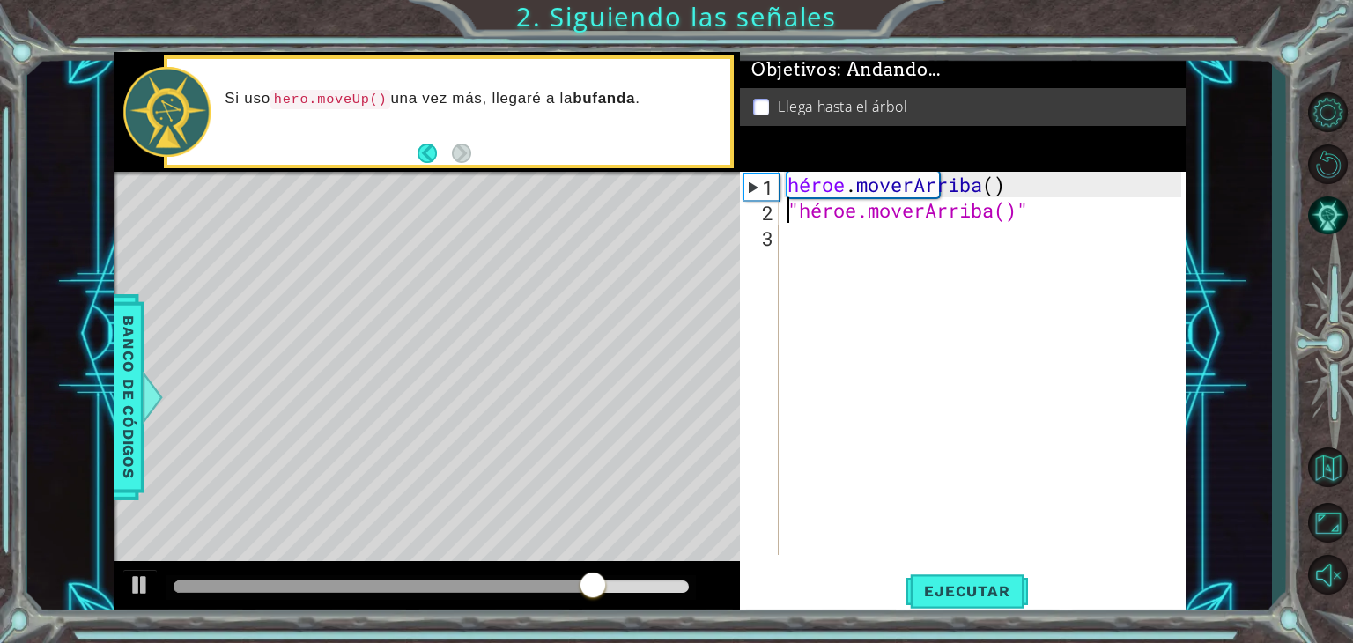
click at [977, 342] on div "héroe . [PERSON_NAME] ( ) "héroe.moverArriba()"" at bounding box center [987, 389] width 406 height 434
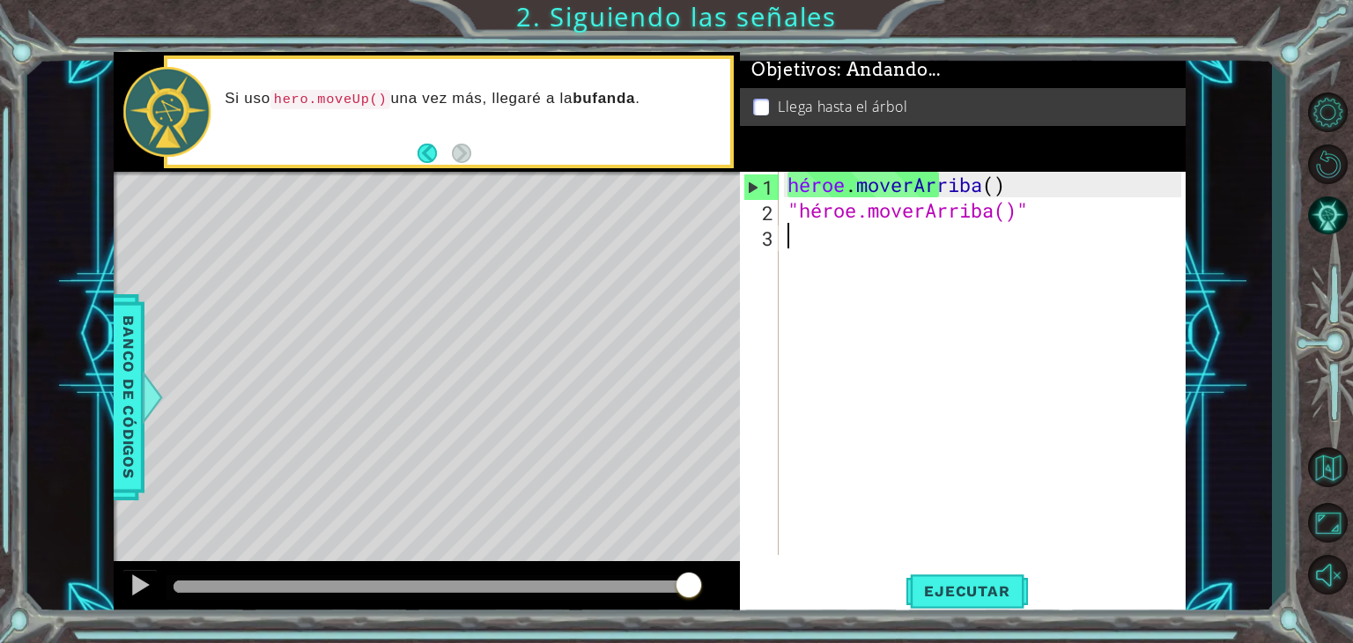
click at [973, 330] on div "héroe . [PERSON_NAME] ( ) "héroe.moverArriba()"" at bounding box center [987, 389] width 406 height 434
click at [901, 330] on div "héroe . [PERSON_NAME] ( ) "héroe.moverArriba()"" at bounding box center [987, 389] width 406 height 434
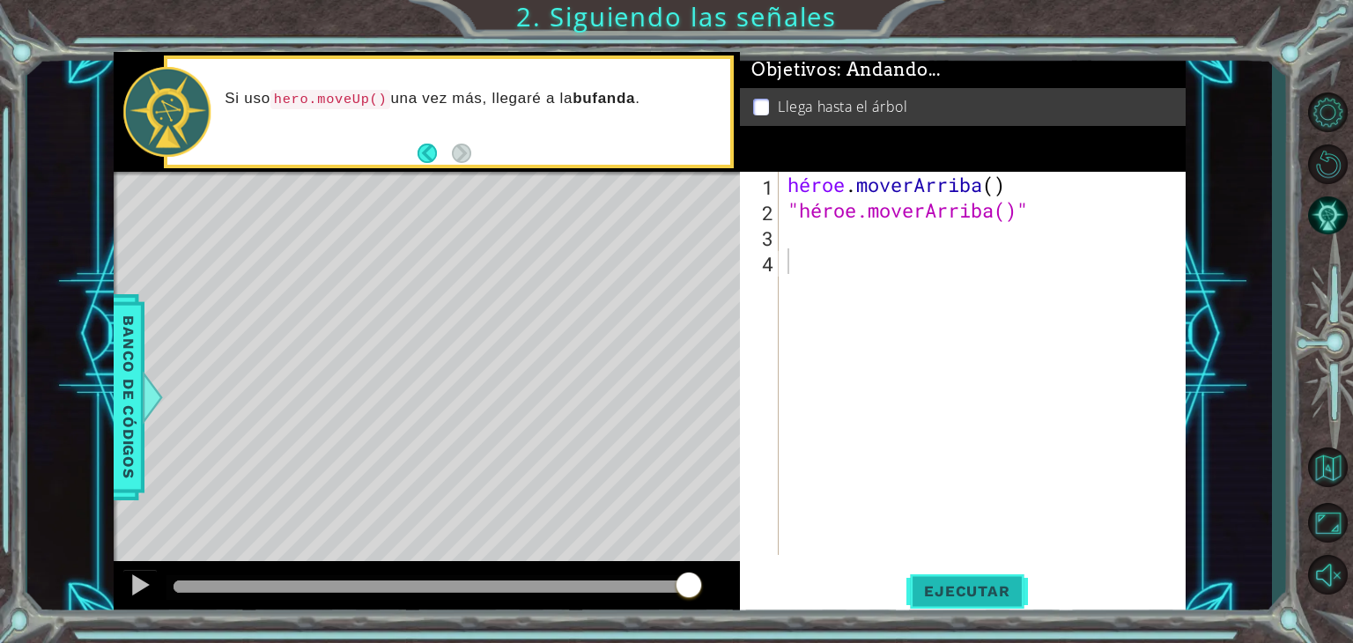
click at [961, 605] on button "Ejecutar" at bounding box center [967, 591] width 121 height 45
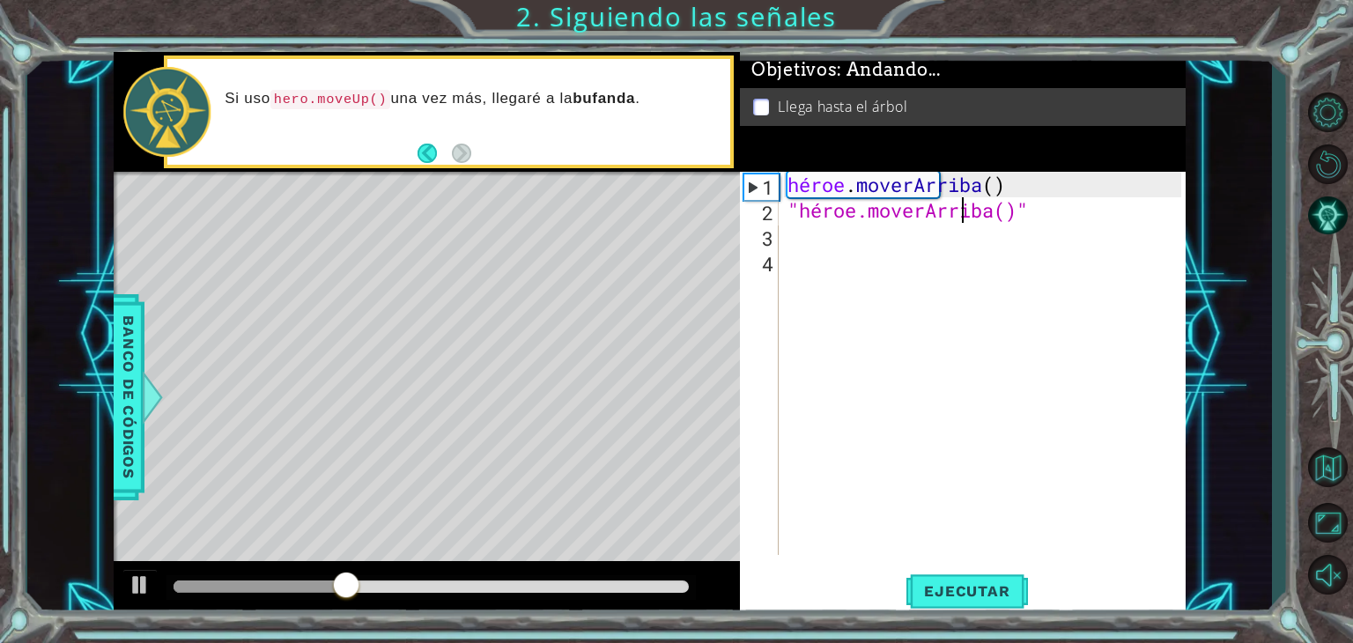
click at [1041, 204] on div "héroe . [PERSON_NAME] ( ) "héroe.moverArriba()"" at bounding box center [987, 389] width 406 height 434
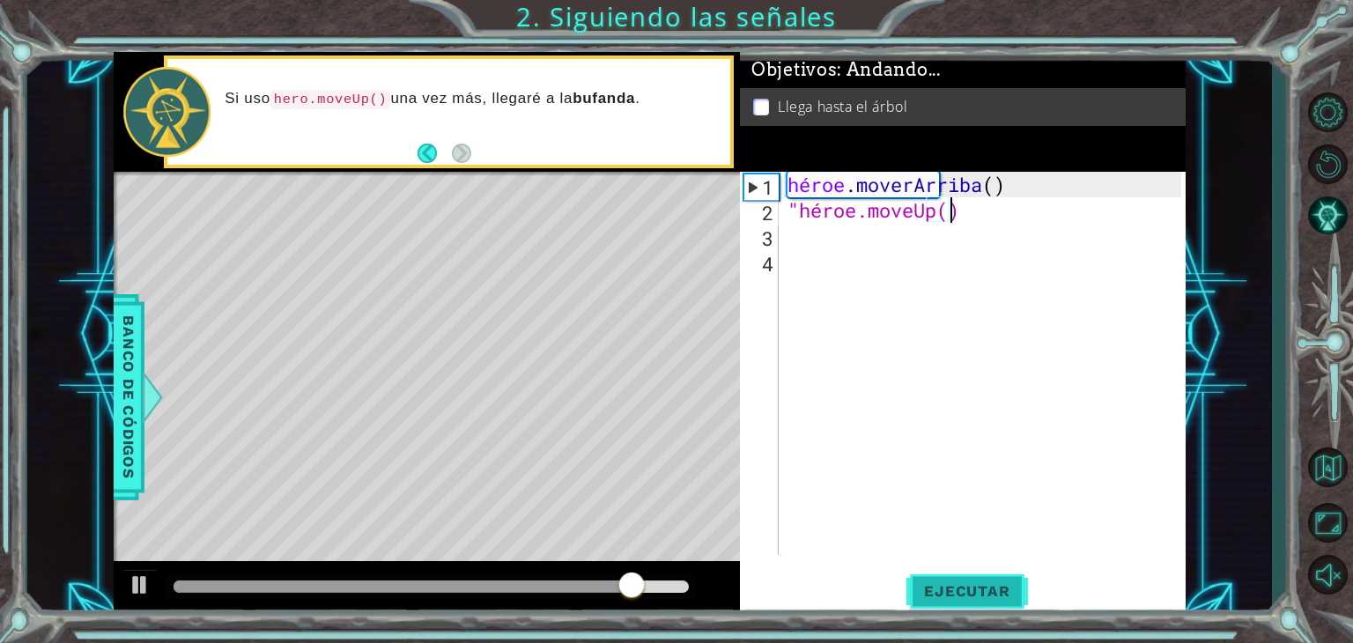
click at [964, 578] on button "Ejecutar" at bounding box center [967, 591] width 121 height 45
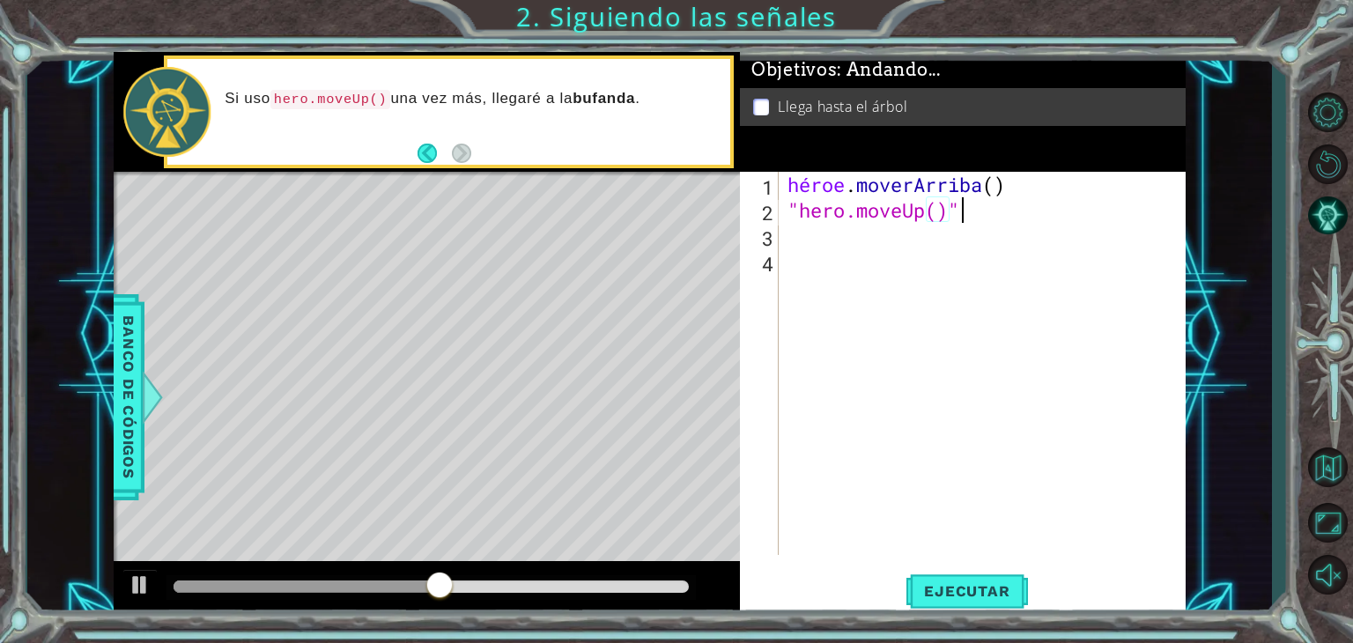
scroll to position [0, 7]
click at [945, 589] on font "Ejecutar" at bounding box center [966, 591] width 85 height 18
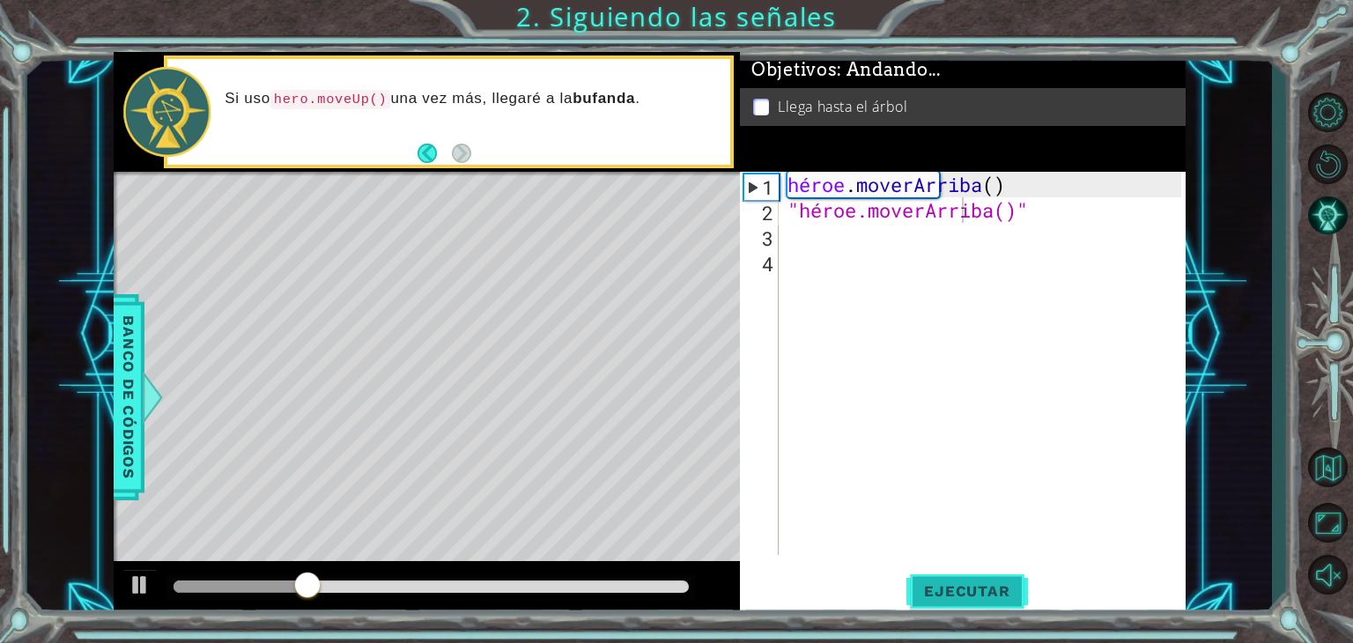
click at [945, 589] on font "Ejecutar" at bounding box center [966, 591] width 85 height 18
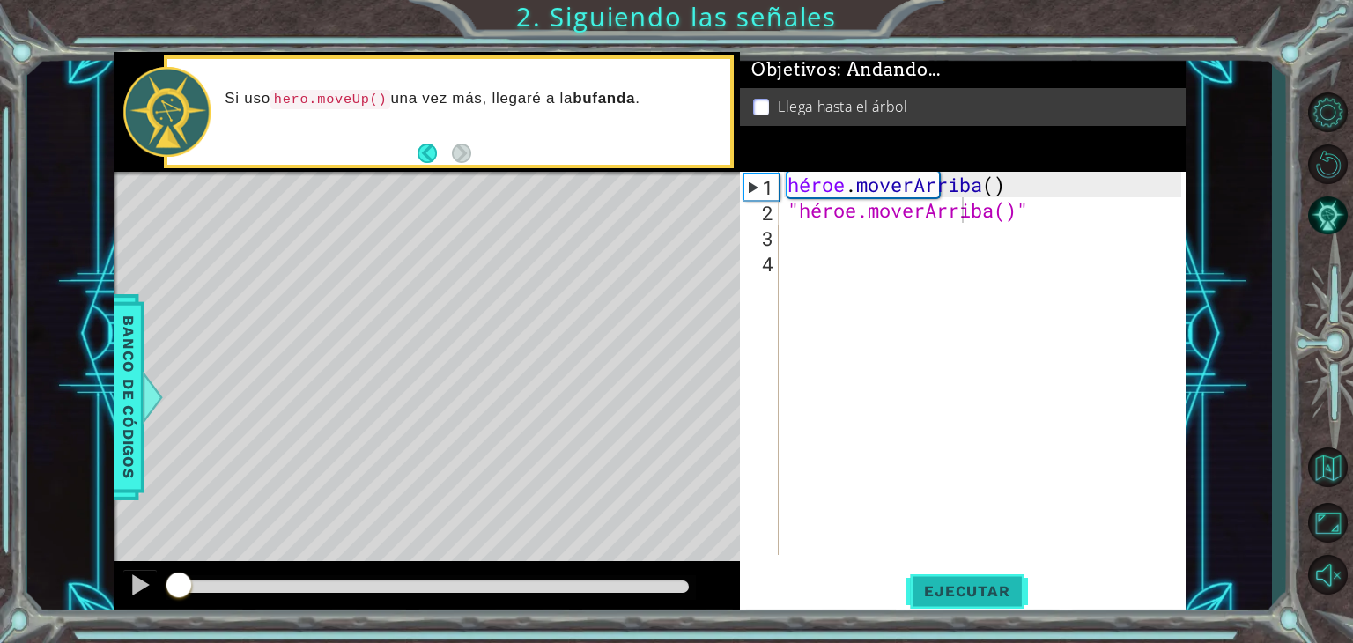
click at [945, 589] on font "Ejecutar" at bounding box center [966, 591] width 85 height 18
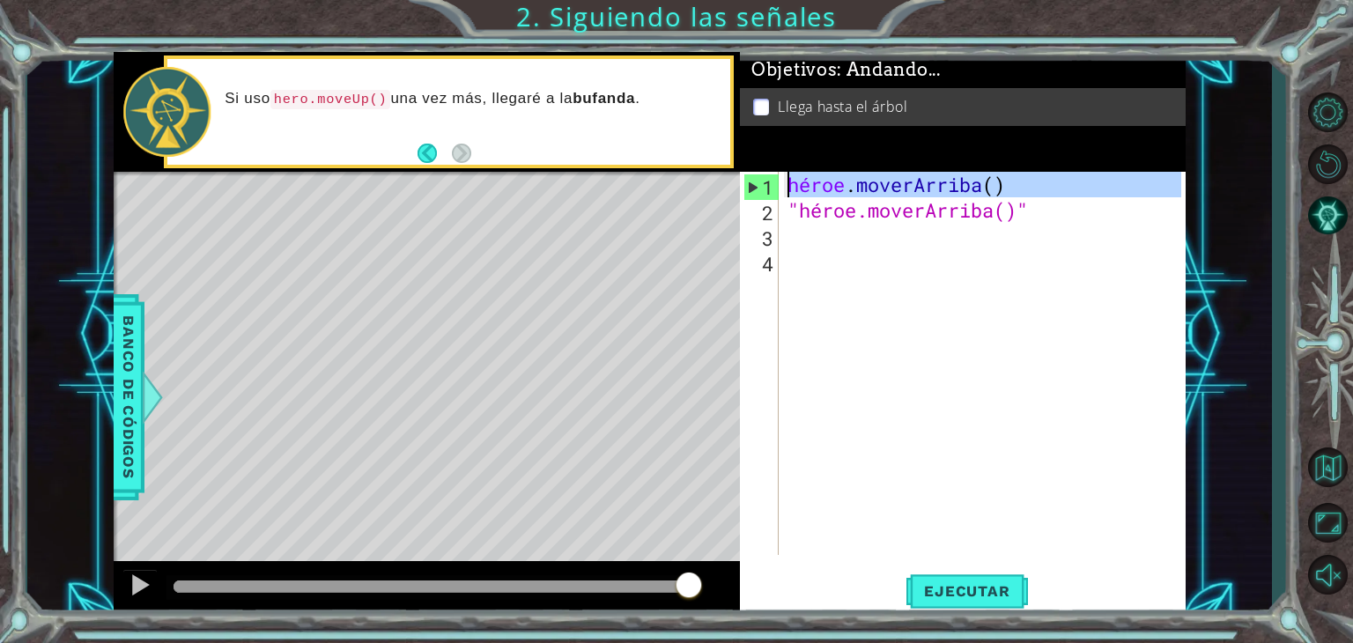
click at [747, 183] on div "1" at bounding box center [762, 187] width 34 height 26
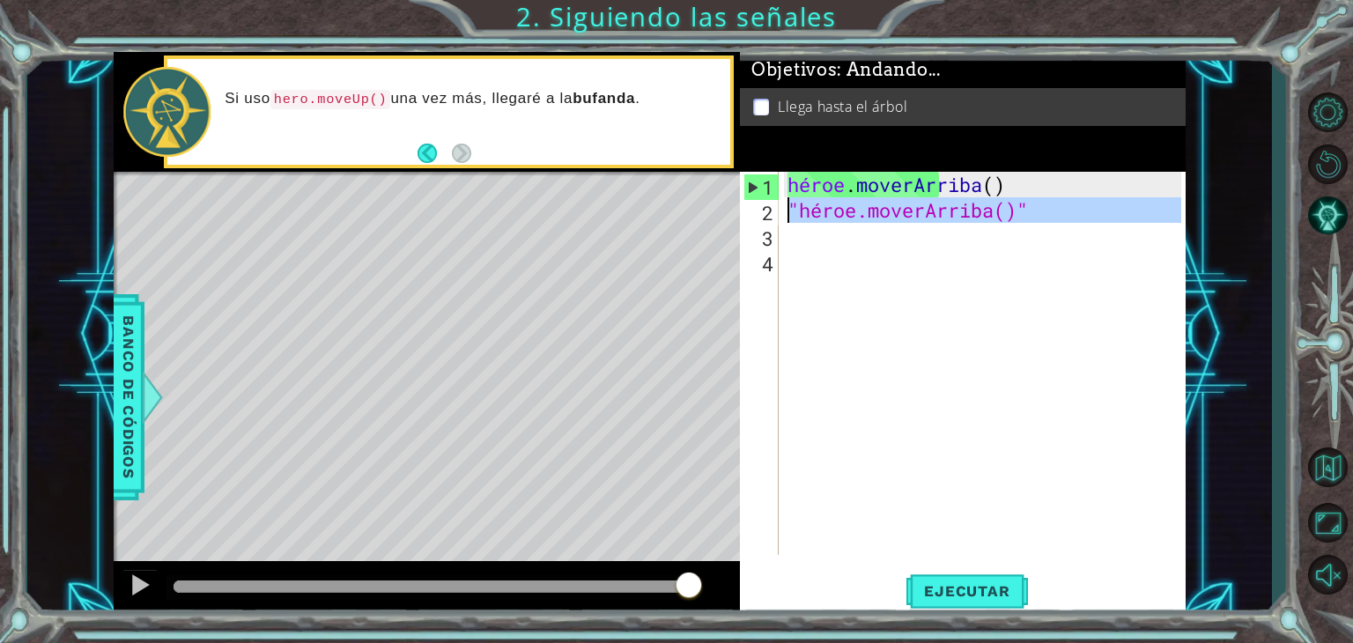
click at [771, 217] on font "2" at bounding box center [767, 213] width 11 height 26
click at [862, 211] on div "héroe . [PERSON_NAME] ( ) "héroe.moverArriba()"" at bounding box center [987, 389] width 406 height 434
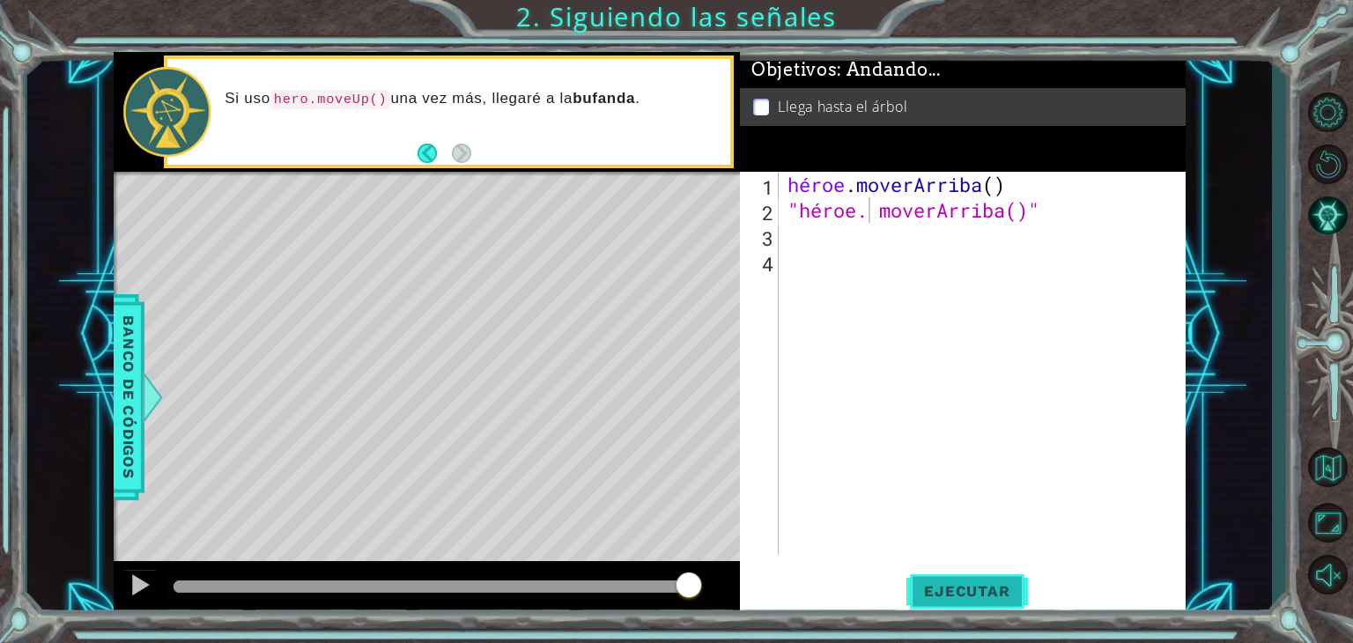
click at [946, 582] on button "Ejecutar" at bounding box center [967, 591] width 121 height 45
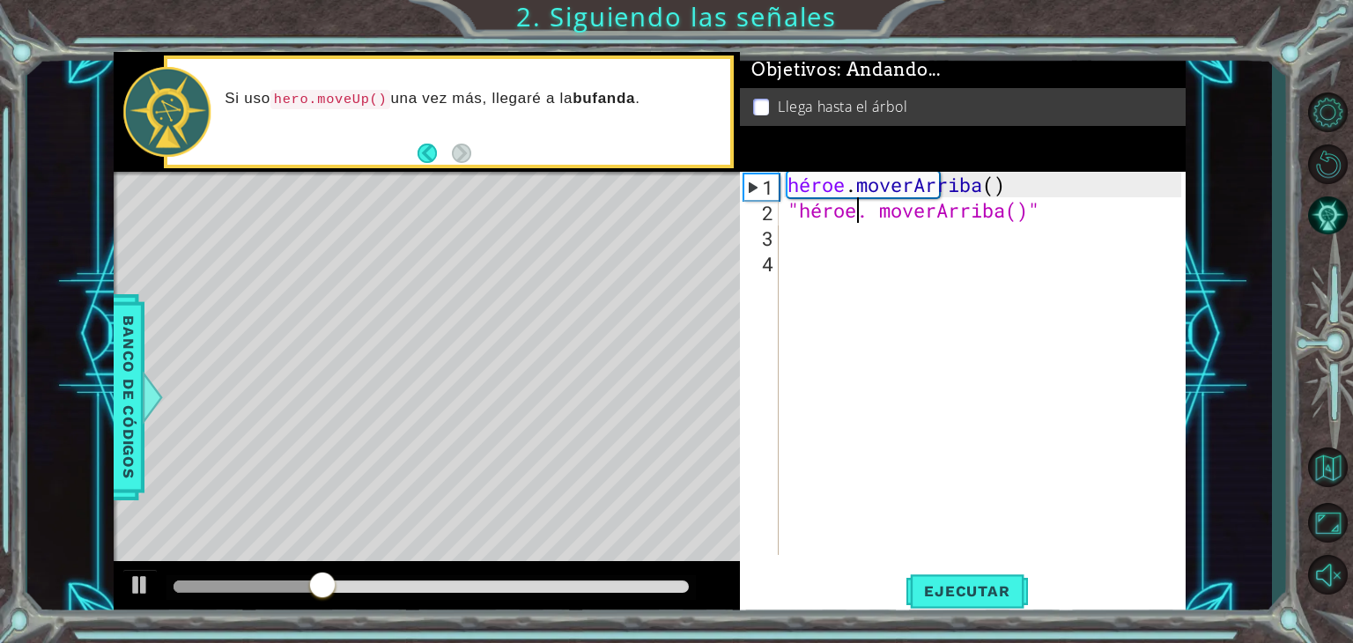
click at [862, 219] on div "héroe . [PERSON_NAME] ( ) "héroe. moverArriba()"" at bounding box center [987, 389] width 406 height 434
click at [847, 223] on div "héroe . [PERSON_NAME] ( ) "héroe. moverArriba()"" at bounding box center [987, 389] width 406 height 434
click at [855, 221] on div "héroe . [PERSON_NAME] ( ) "héroe. moverArriba()"" at bounding box center [987, 389] width 406 height 434
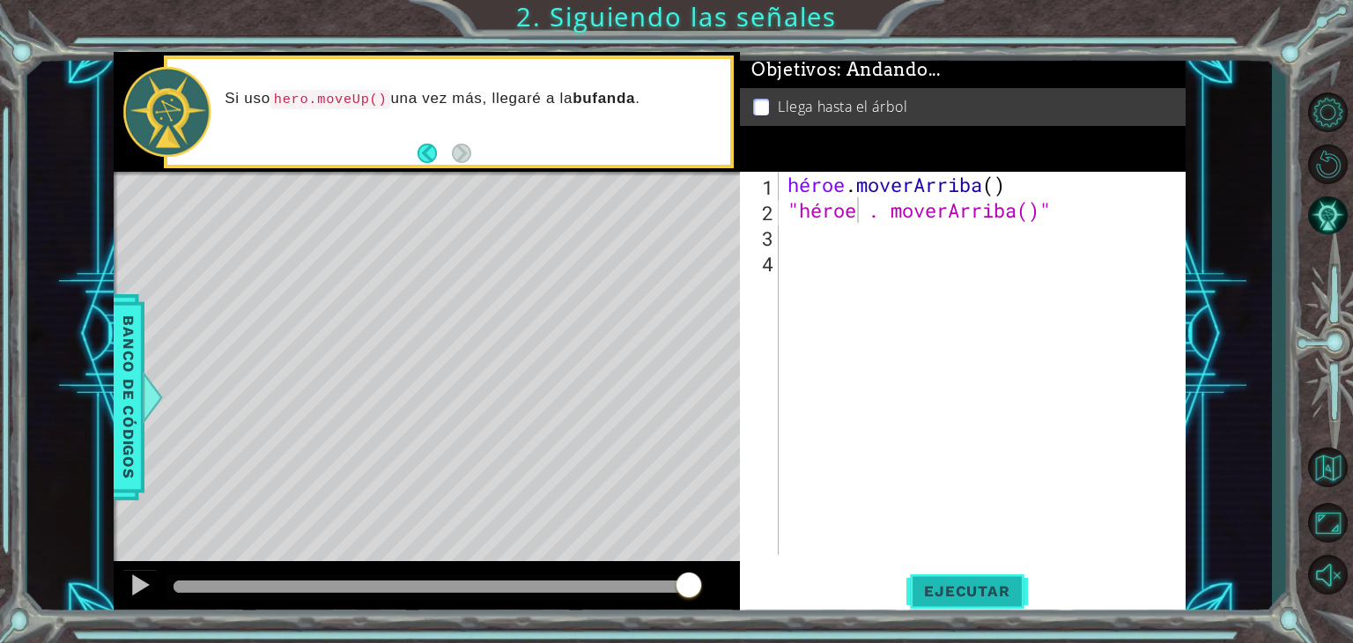
click at [969, 589] on font "Ejecutar" at bounding box center [966, 591] width 85 height 18
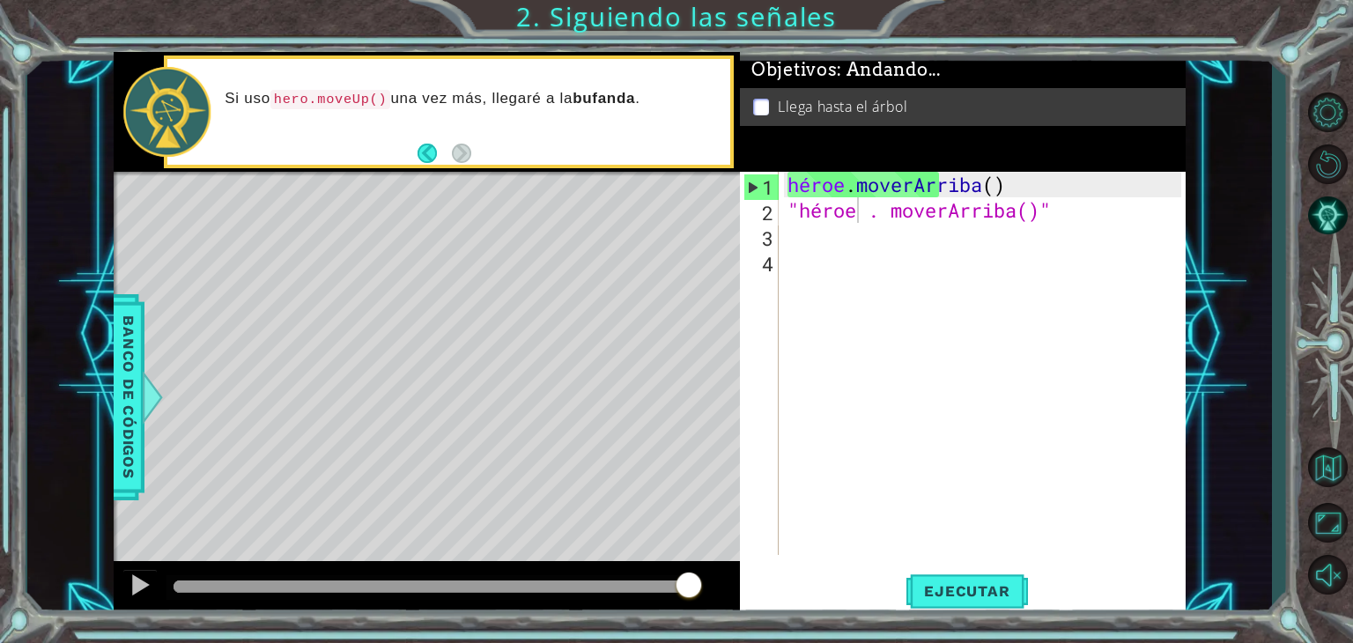
click at [384, 508] on div "Mapa de niveles" at bounding box center [521, 431] width 814 height 519
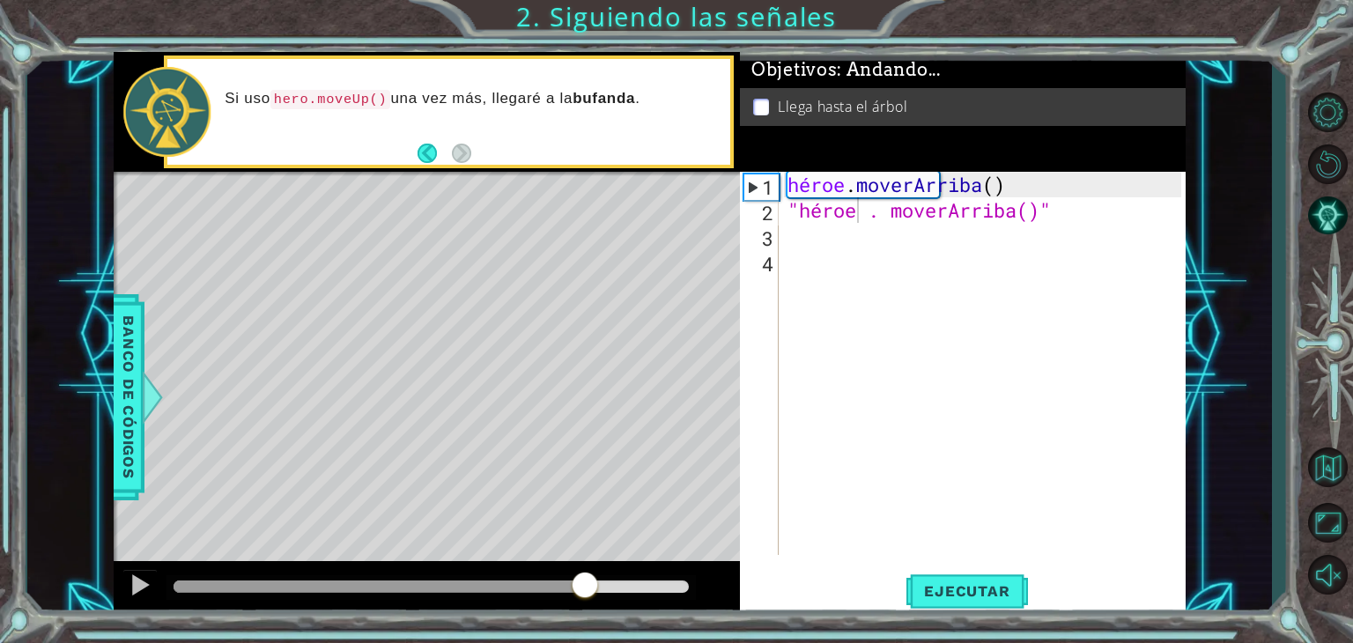
click at [583, 589] on div at bounding box center [379, 587] width 411 height 12
click at [939, 589] on font "Ejecutar" at bounding box center [966, 591] width 85 height 18
click at [782, 245] on div ""hero . moveUp()" 1 2 3 4 héroe . [PERSON_NAME] ( ) "héroe . moverArriba()" [DE…" at bounding box center [960, 363] width 441 height 383
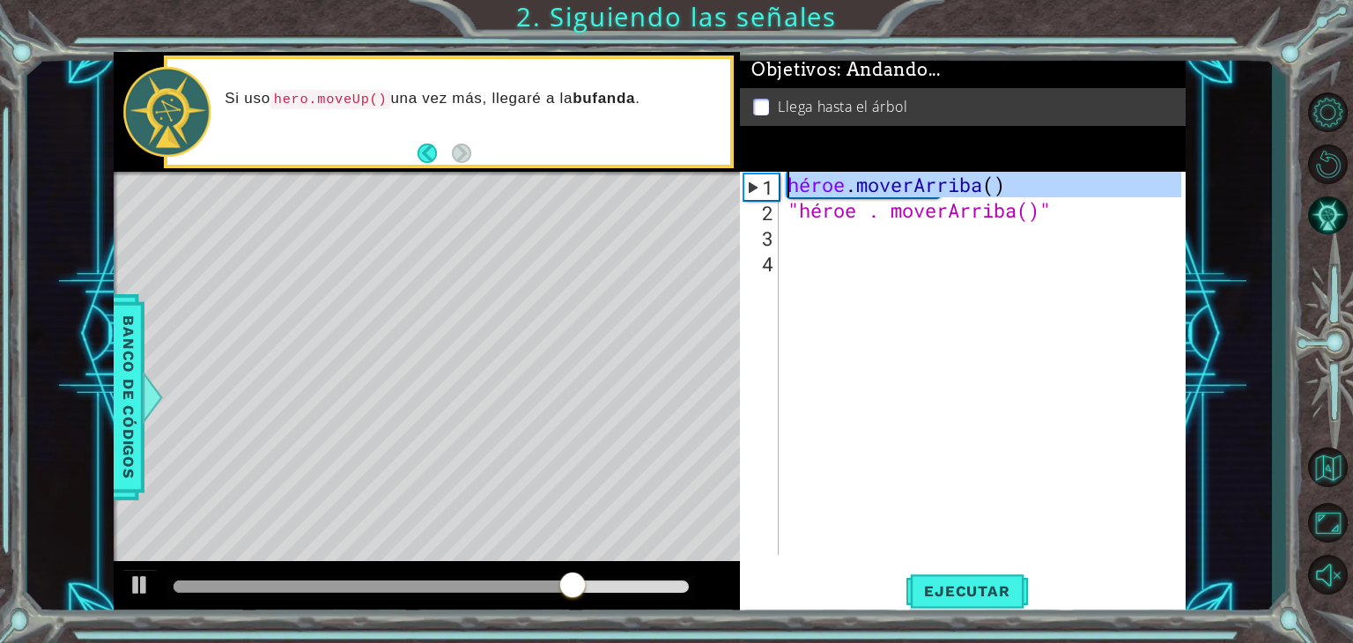
click at [746, 182] on div "1" at bounding box center [762, 187] width 34 height 26
type textarea "hero.moveUp()"
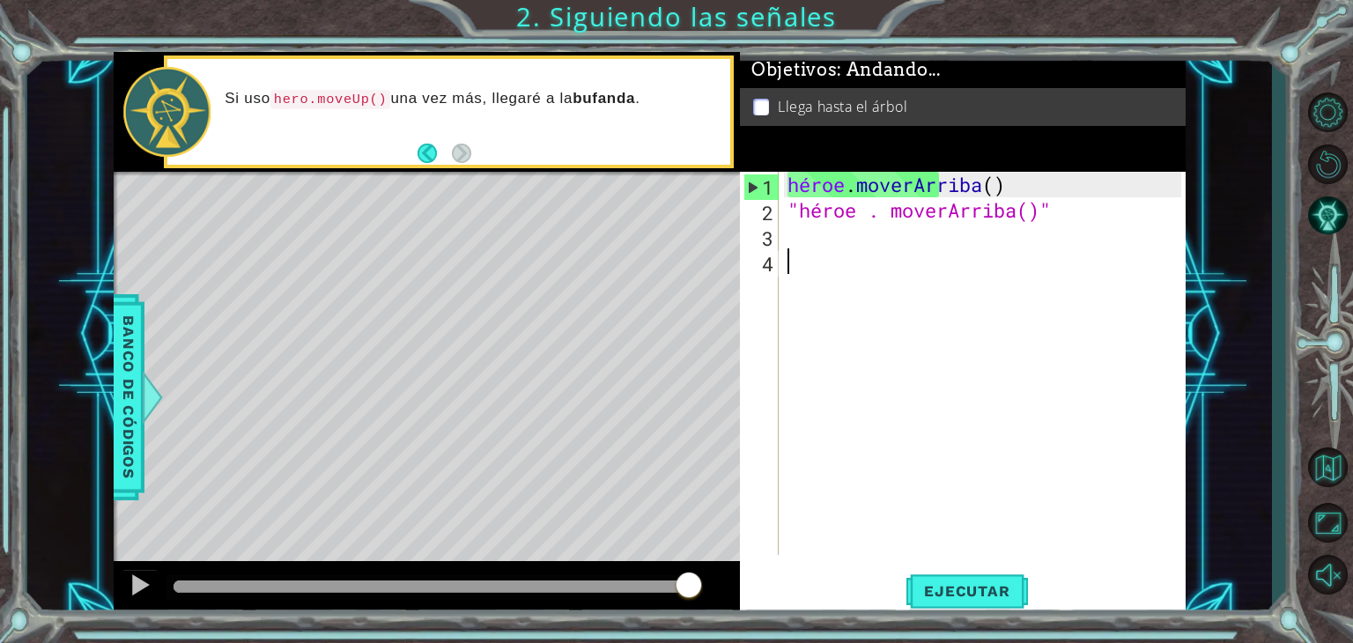
click at [874, 260] on div "héroe . [PERSON_NAME] ( ) "héroe . moverArriba()"" at bounding box center [987, 389] width 406 height 434
click at [834, 232] on div "héroe . [PERSON_NAME] ( ) "héroe . moverArriba()"" at bounding box center [987, 389] width 406 height 434
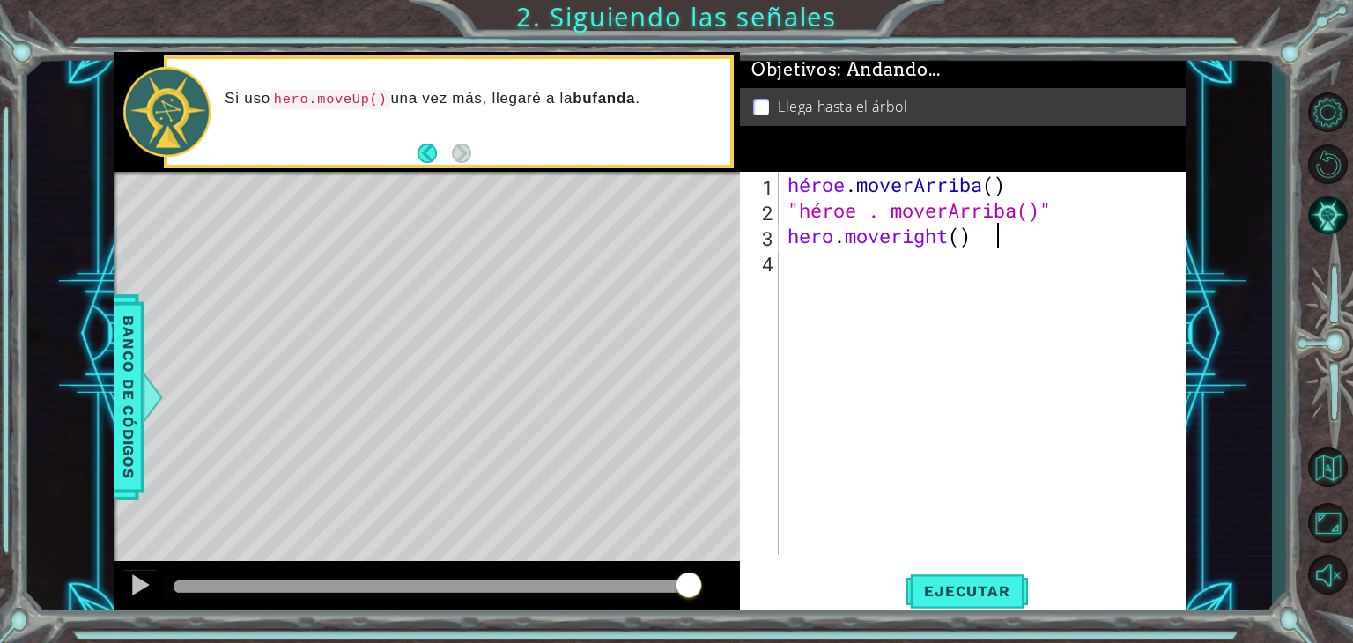
scroll to position [0, 8]
click at [945, 593] on font "Ejecutar" at bounding box center [966, 591] width 85 height 18
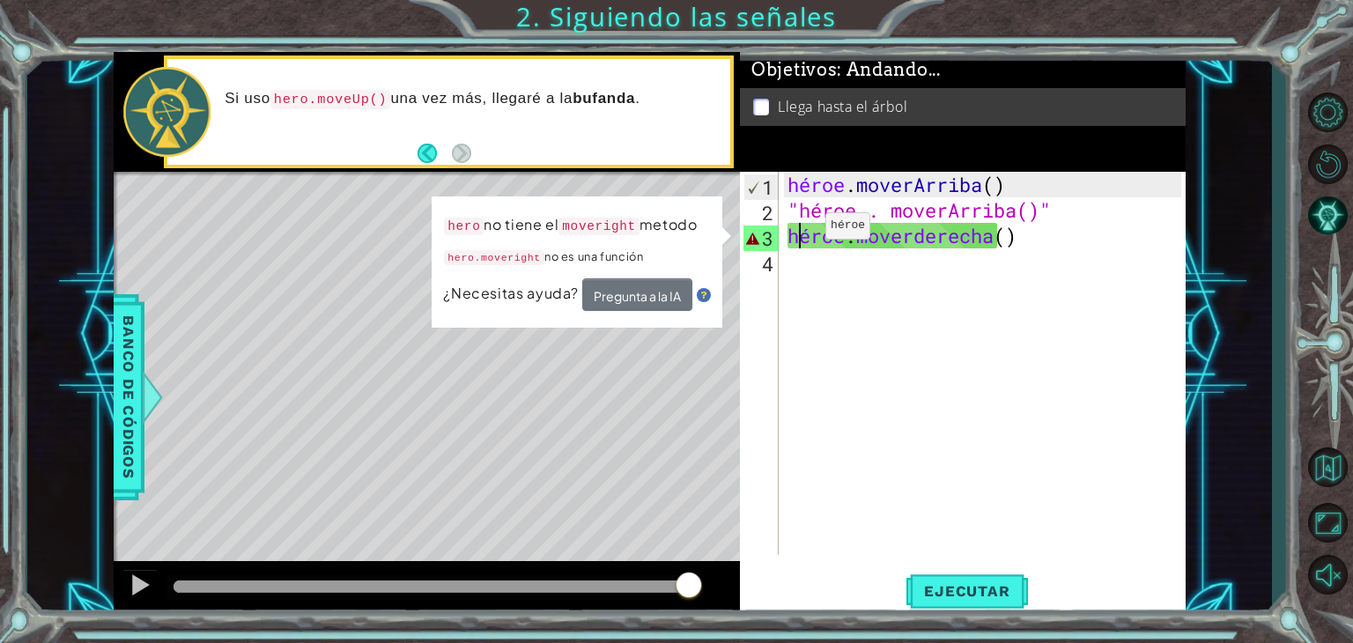
click at [799, 230] on div "héroe . [PERSON_NAME] ( ) "héroe . [PERSON_NAME]()" héroe . moverderecha ( )" at bounding box center [987, 389] width 406 height 434
click at [808, 230] on div "héroe . [PERSON_NAME] ( ) "héroe . [PERSON_NAME]()" héroe . moverderecha ( )" at bounding box center [987, 389] width 406 height 434
click at [843, 234] on div "héroe . [PERSON_NAME] ( ) "héroe . [PERSON_NAME]()" héroe . moverderecha ( )" at bounding box center [987, 389] width 406 height 434
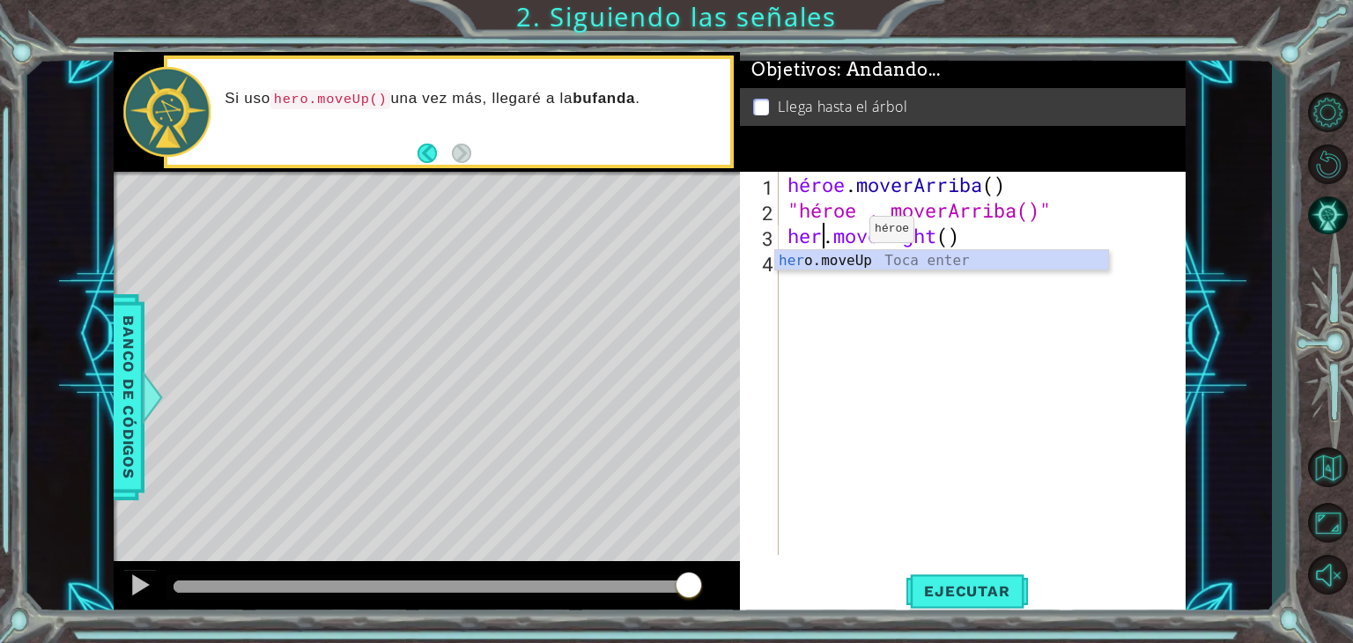
scroll to position [0, 2]
type textarea "hero. moveright()"
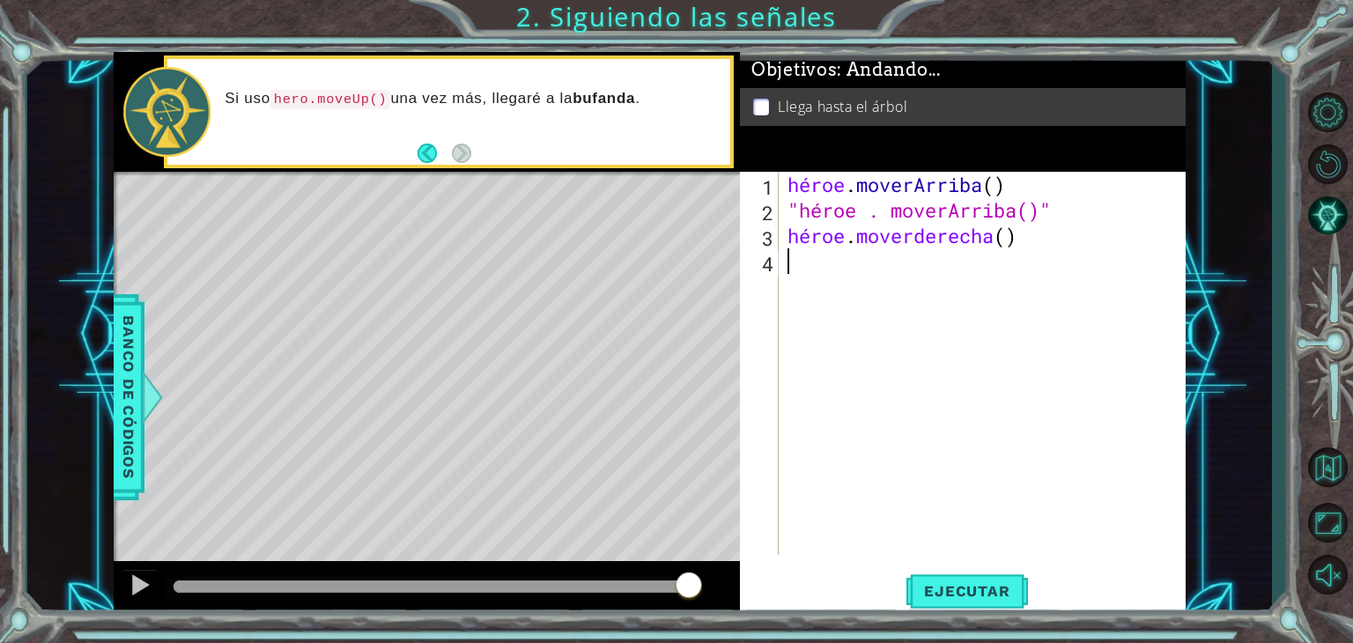
click at [799, 361] on div "héroe . [PERSON_NAME] ( ) "héroe . [PERSON_NAME]()" héroe . moverderecha ( )" at bounding box center [987, 389] width 406 height 434
click at [1027, 209] on div "héroe . [PERSON_NAME] ( ) "héroe . [PERSON_NAME]()" héroe . moverderecha ( )" at bounding box center [987, 389] width 406 height 434
type textarea ""hero . moveUp()""
click at [936, 299] on div "héroe . [PERSON_NAME] ( ) "héroe . [PERSON_NAME]()" héroe . moverderecha ( )" at bounding box center [987, 389] width 406 height 434
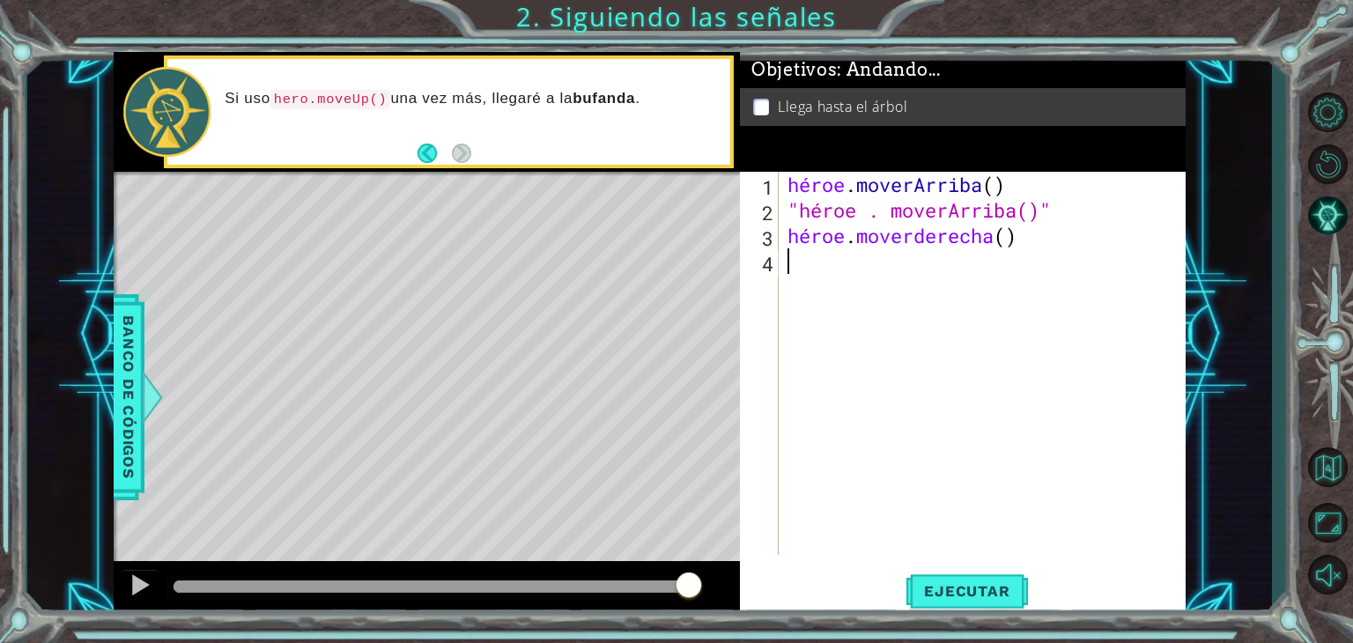
click at [953, 541] on div "héroe . [PERSON_NAME] ( ) "héroe . [PERSON_NAME]()" héroe . moverderecha ( )" at bounding box center [987, 389] width 406 height 434
click at [945, 575] on button "Ejecutar" at bounding box center [967, 591] width 121 height 45
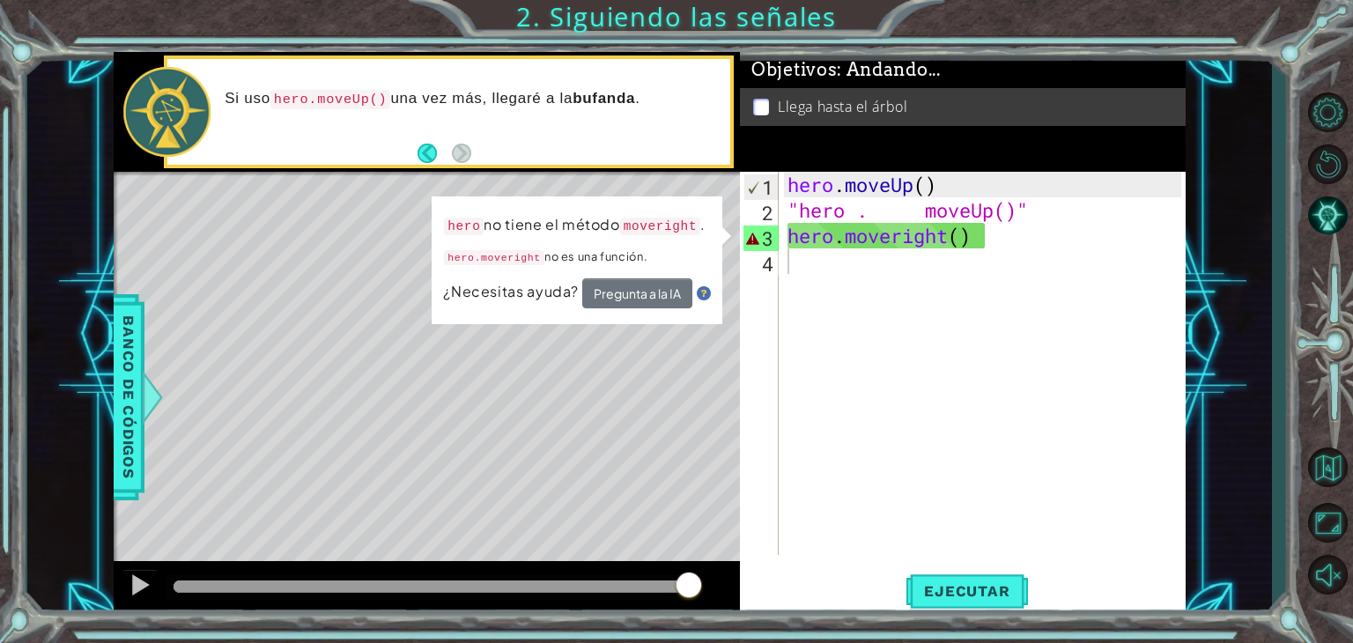
click at [1012, 315] on div "hero . moveUp ( ) "hero . moveUp()" hero . moveright ( )" at bounding box center [987, 389] width 406 height 434
click at [910, 237] on div "hero . moveUp ( ) "hero . moveUp()" hero . moveright ( )" at bounding box center [987, 389] width 406 height 434
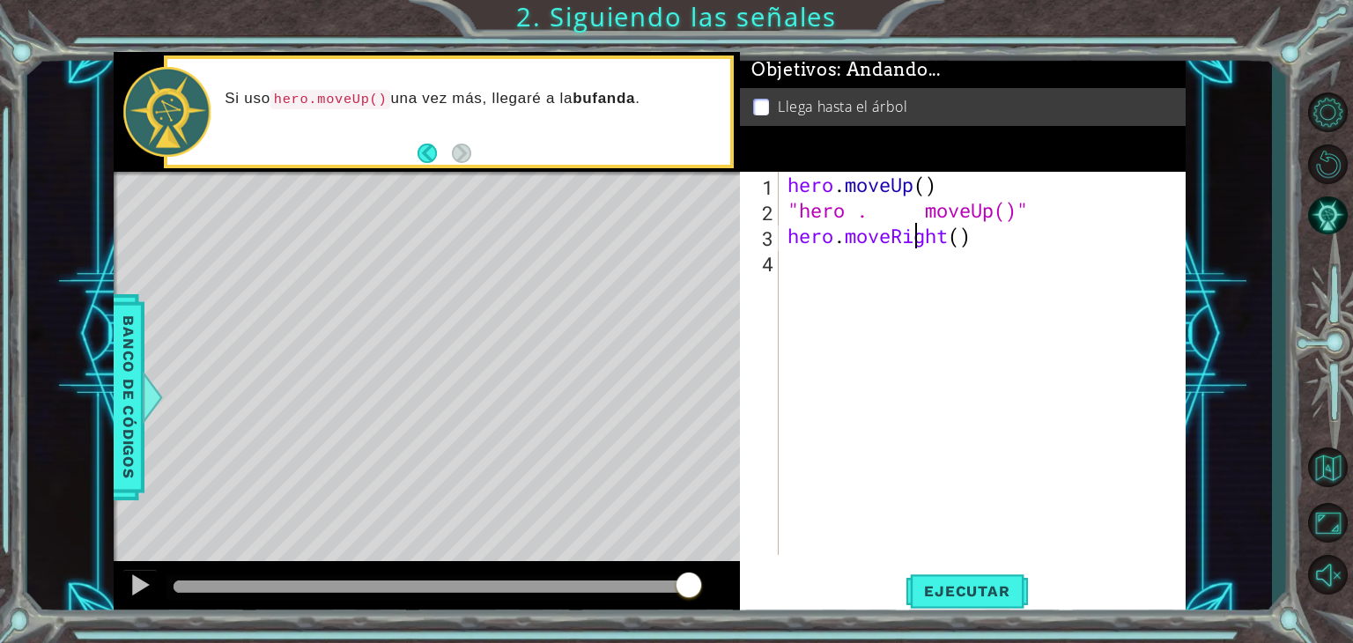
scroll to position [0, 6]
click at [893, 219] on div "hero . moveUp ( ) "hero . moveUp()" hero . moveRight ( )" at bounding box center [987, 389] width 406 height 434
click at [899, 211] on div "hero . moveUp ( ) "hero . moveUp()" hero . moveRight ( )" at bounding box center [987, 389] width 406 height 434
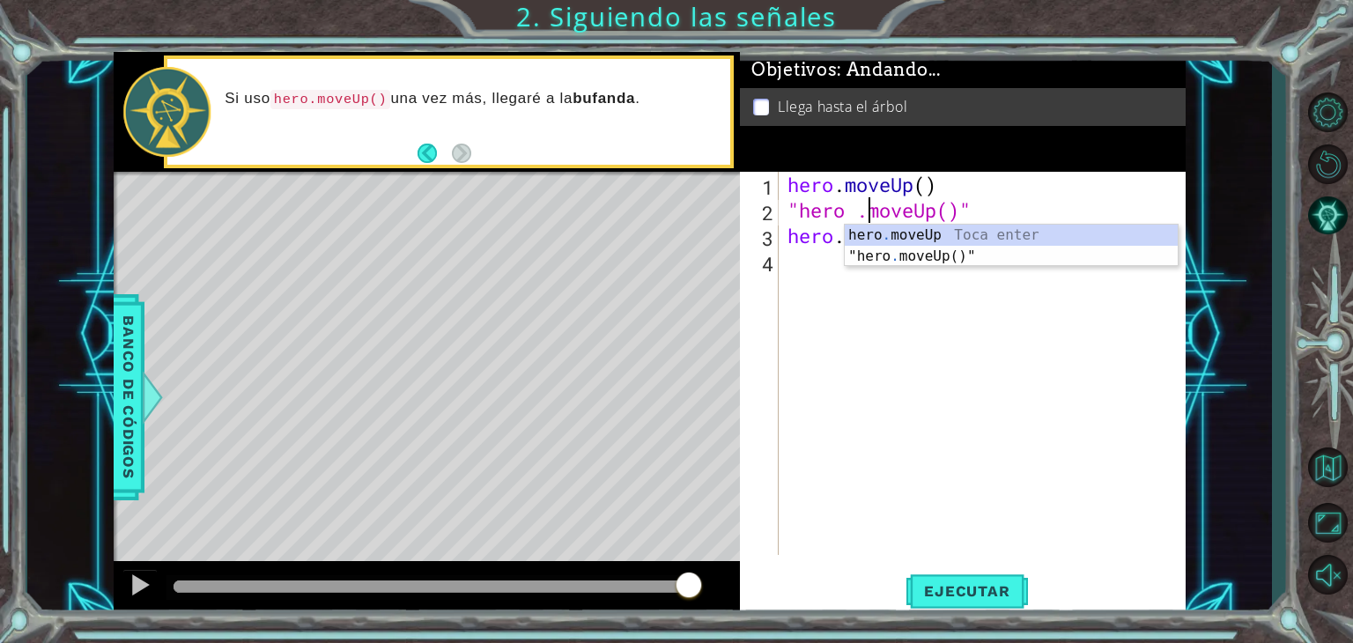
click at [856, 209] on div "hero . moveUp ( ) "hero .moveUp()" hero . moveRight ( )" at bounding box center [987, 389] width 406 height 434
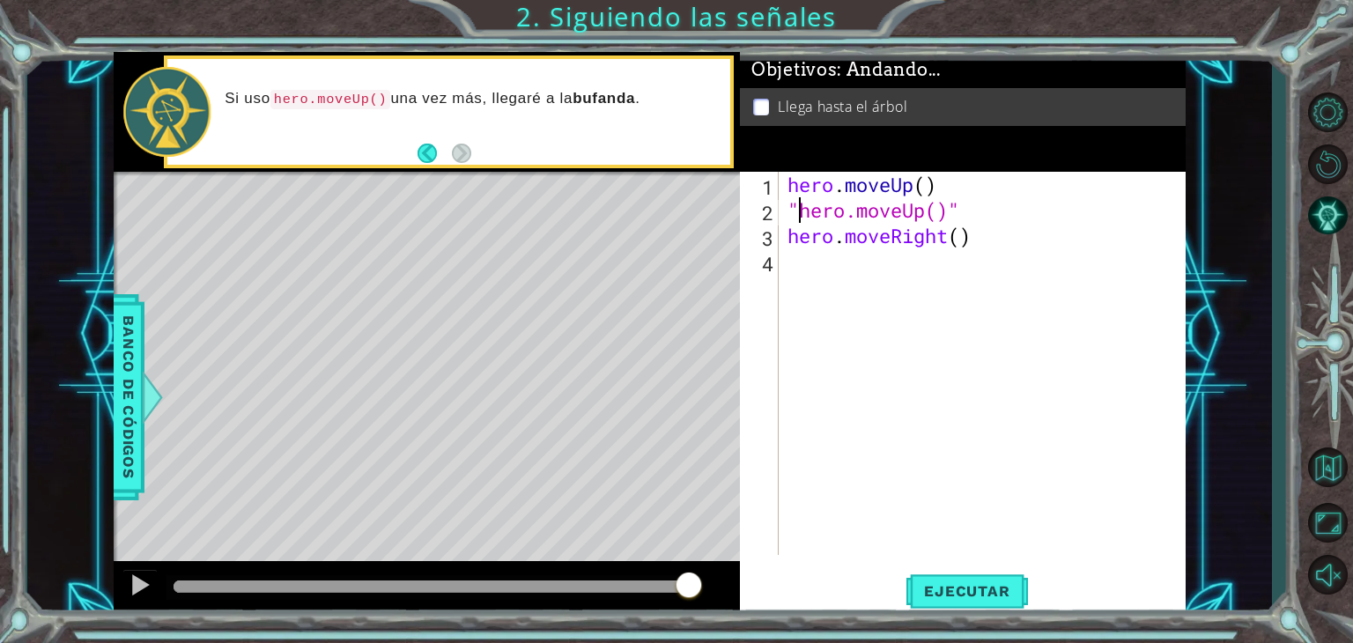
click at [801, 206] on div "hero . moveUp ( ) "hero.moveUp()" hero . moveRight ( )" at bounding box center [987, 389] width 406 height 434
click at [968, 210] on div "hero . moveUp ( ) hero . moveUp ( ) " hero . moveRight ( )" at bounding box center [987, 389] width 406 height 434
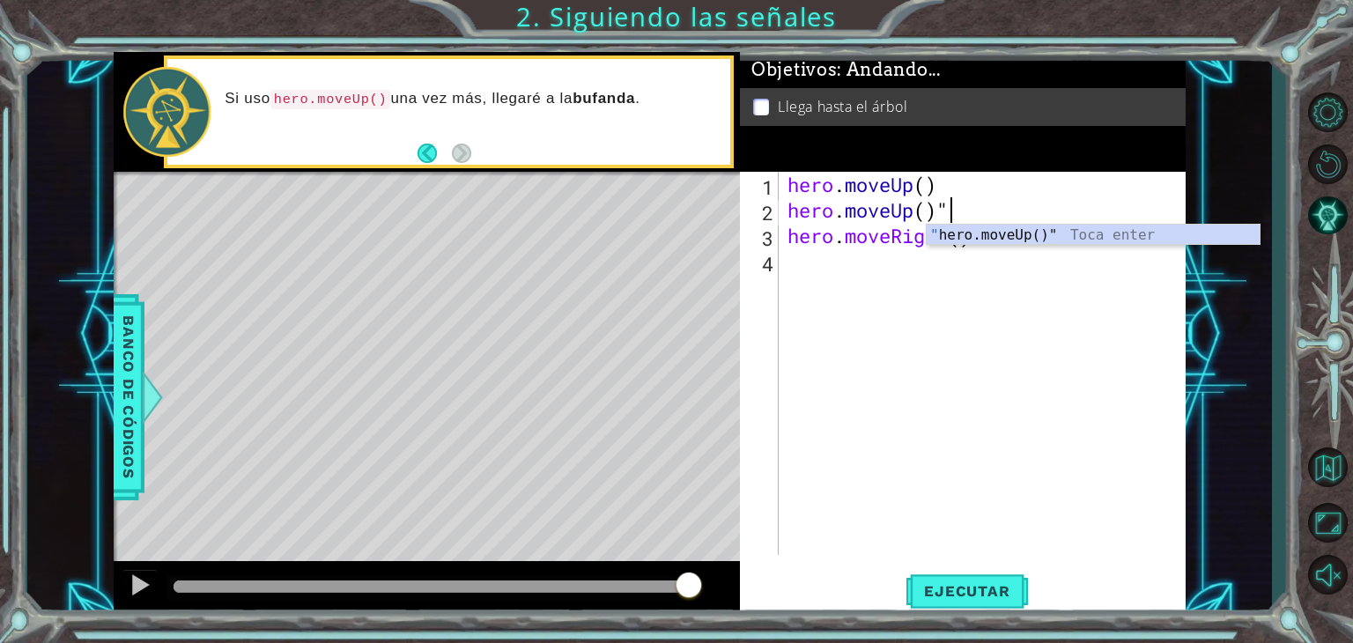
scroll to position [0, 5]
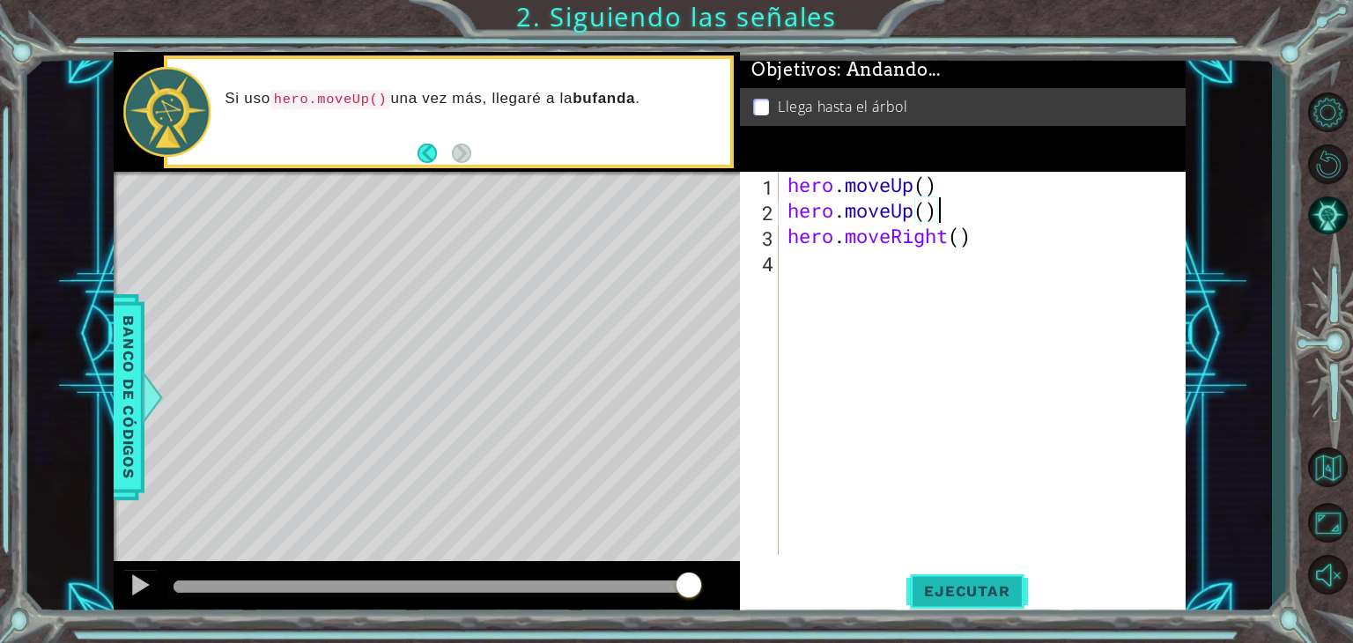
type textarea "hero.moveUp()"
click at [952, 575] on button "Ejecutar" at bounding box center [967, 591] width 121 height 45
